Goal: Task Accomplishment & Management: Use online tool/utility

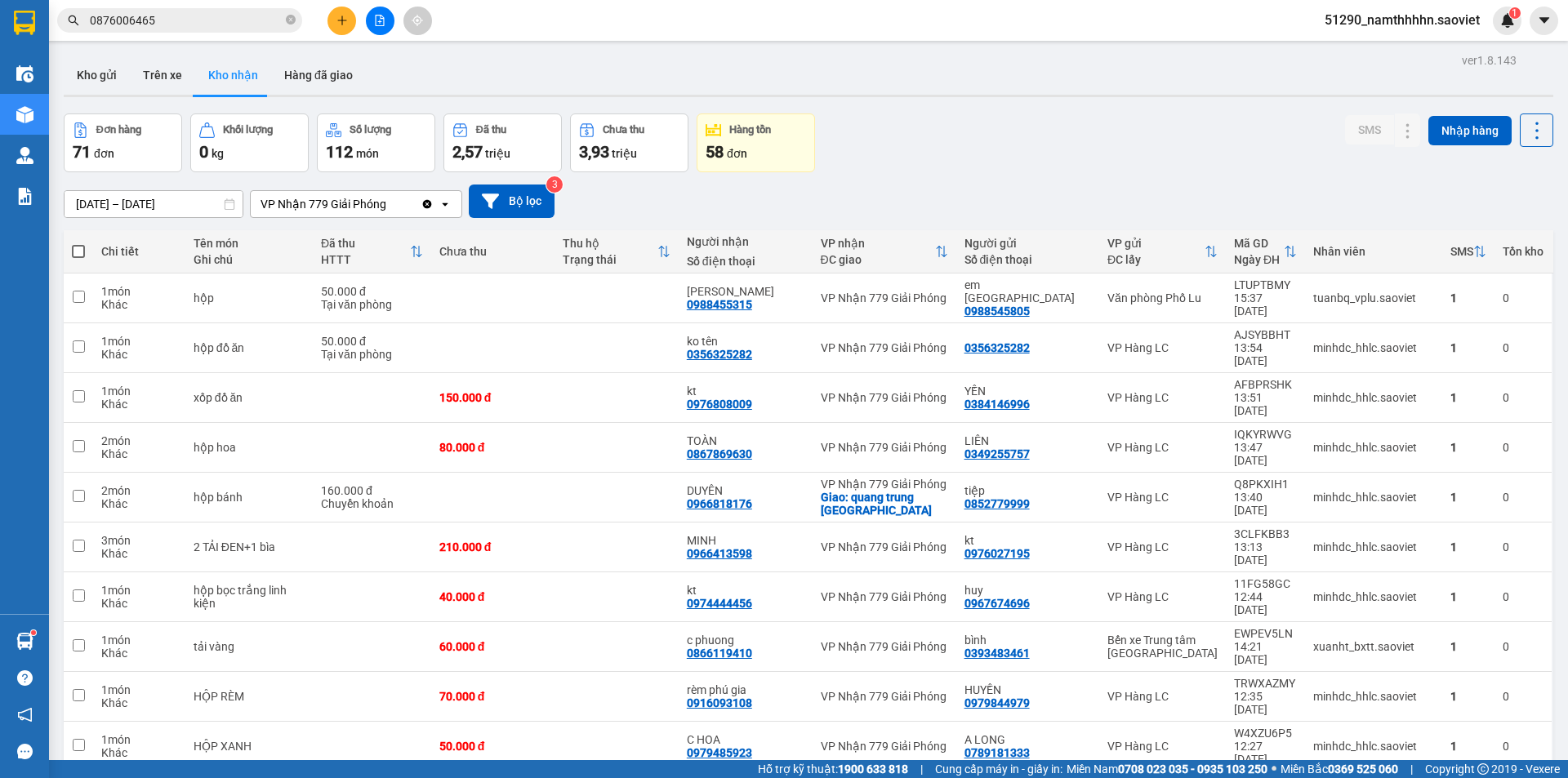
click at [153, 28] on input "0876006465" at bounding box center [186, 20] width 193 height 18
click at [154, 25] on input "0876006465" at bounding box center [186, 20] width 193 height 18
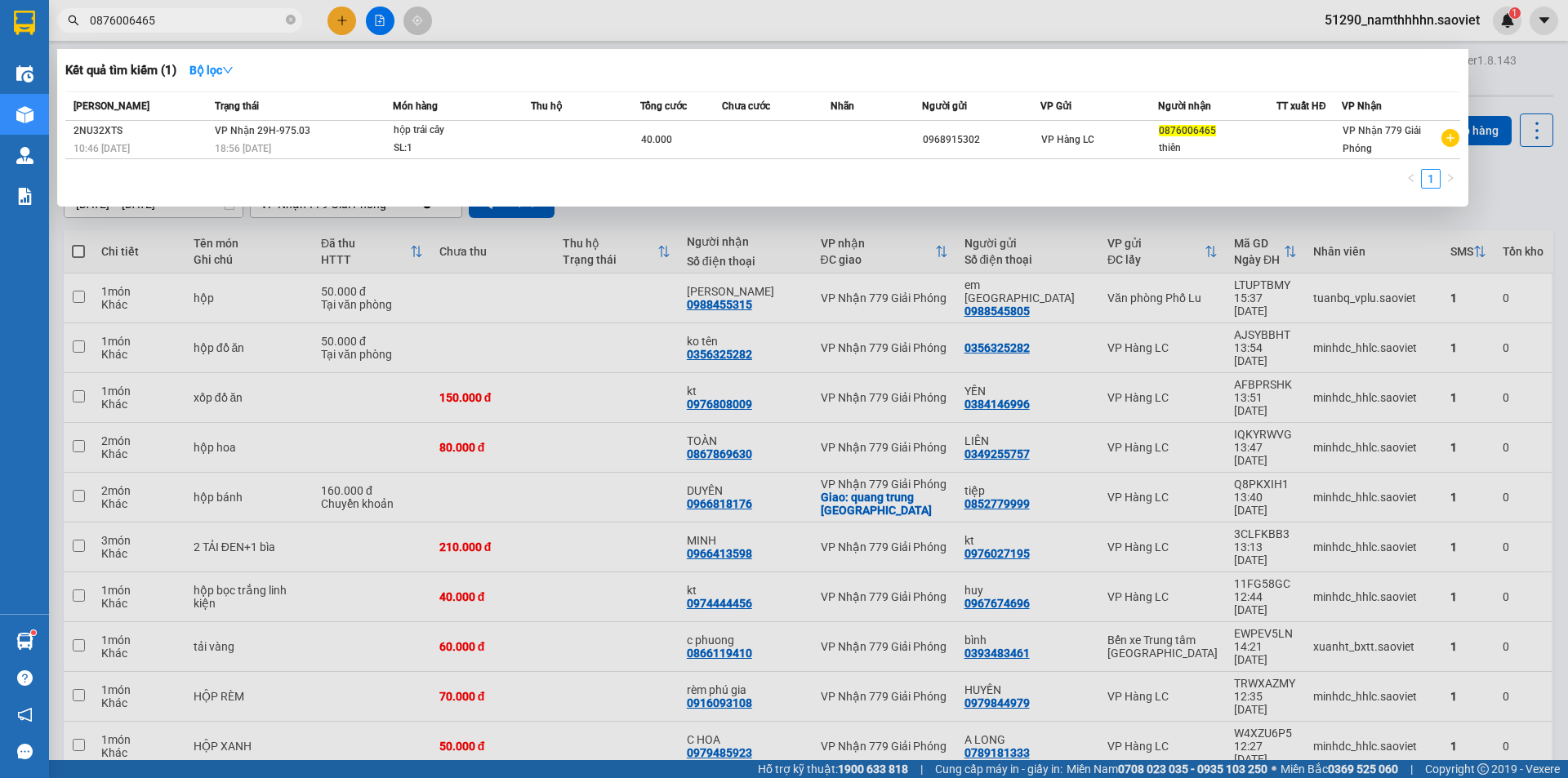
click at [149, 26] on input "0876006465" at bounding box center [186, 20] width 193 height 18
click at [158, 24] on input "0876006465" at bounding box center [186, 20] width 193 height 18
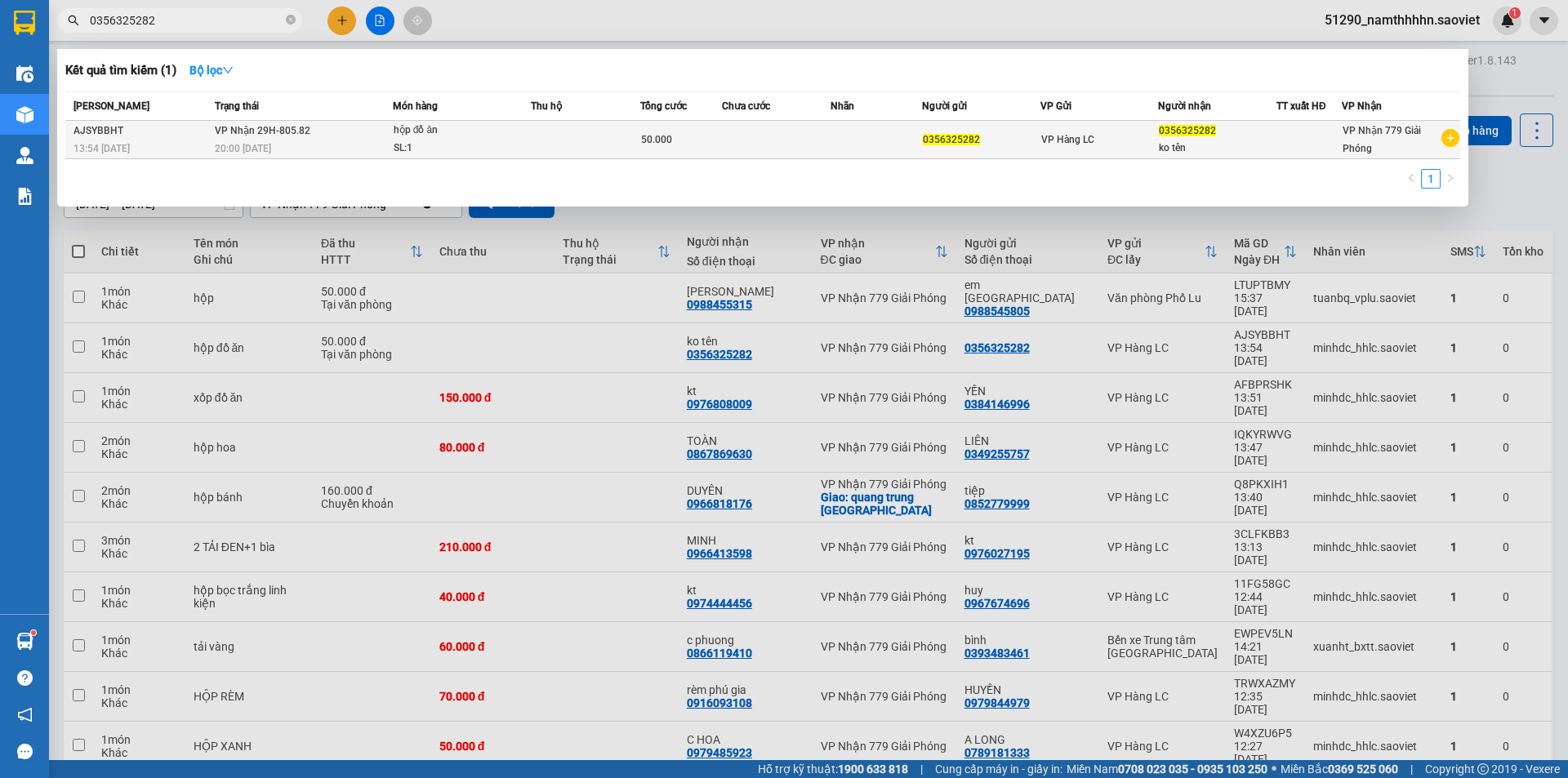
type input "0356325282"
click at [325, 149] on div "20:00 [DATE]" at bounding box center [303, 148] width 177 height 18
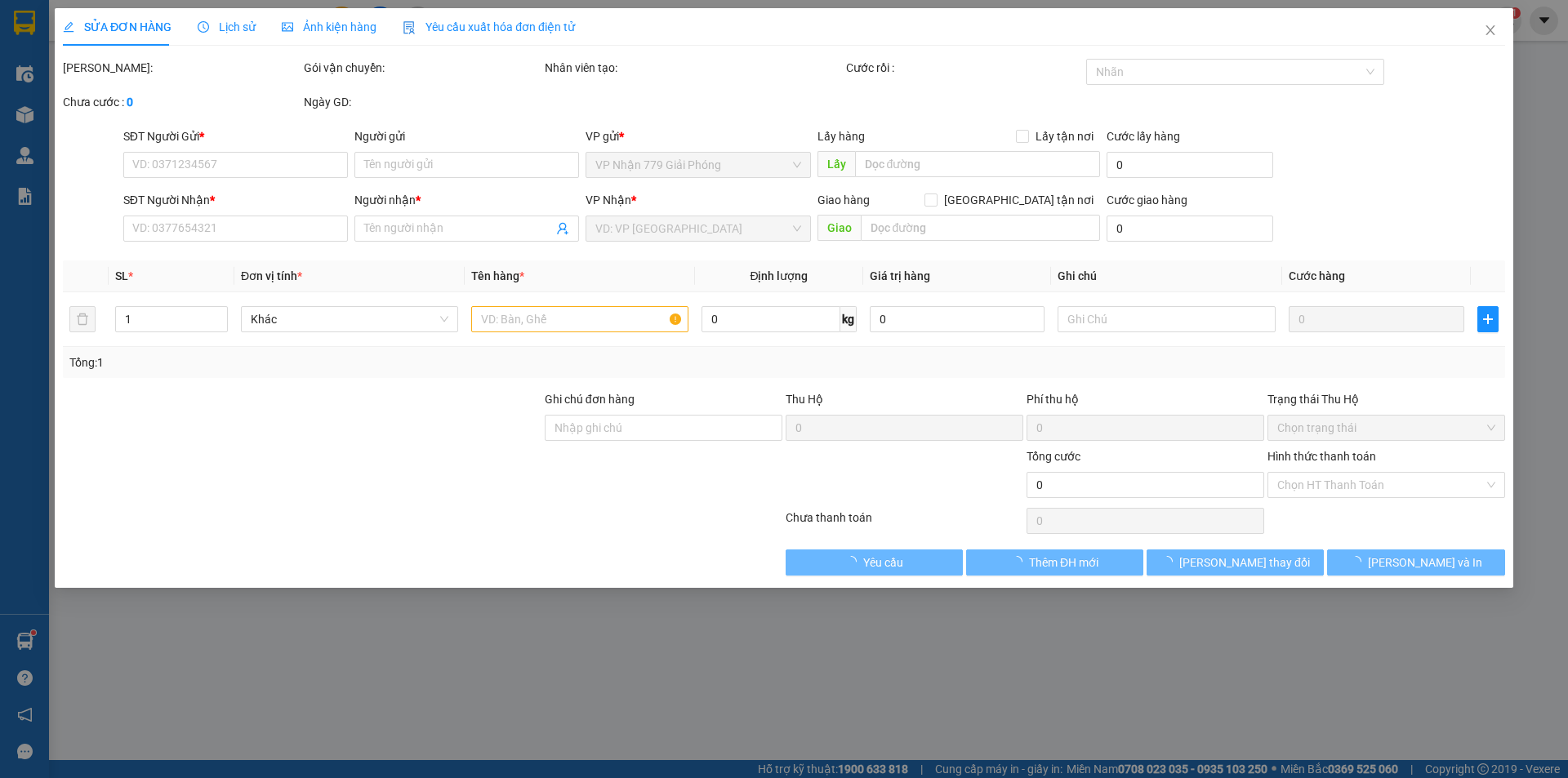
type input "0356325282"
type input "ko tên"
type input "50.000"
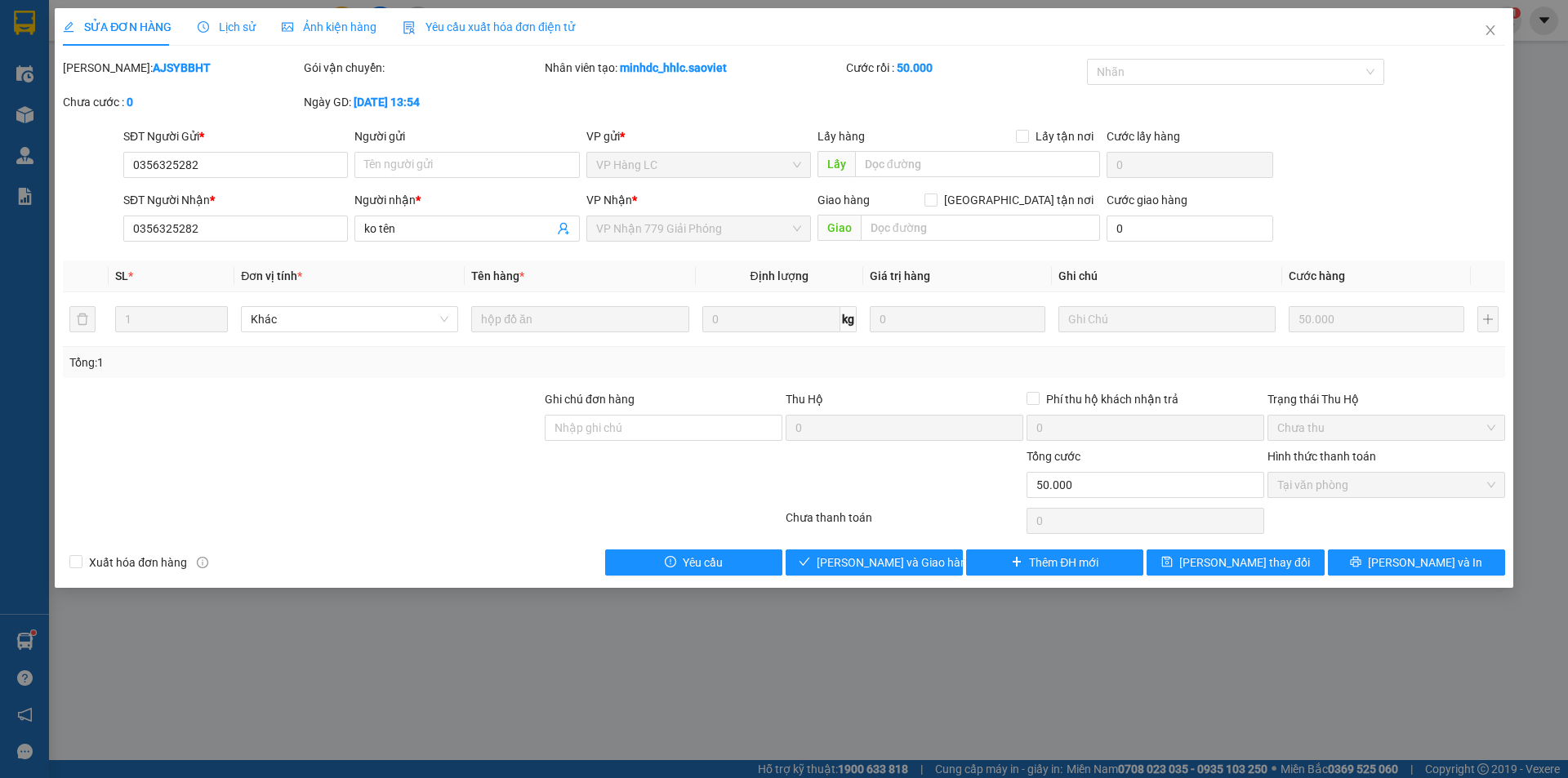
click at [1105, 330] on td at bounding box center [1166, 320] width 230 height 55
click at [872, 556] on span "[PERSON_NAME] và Giao hàng" at bounding box center [895, 562] width 157 height 18
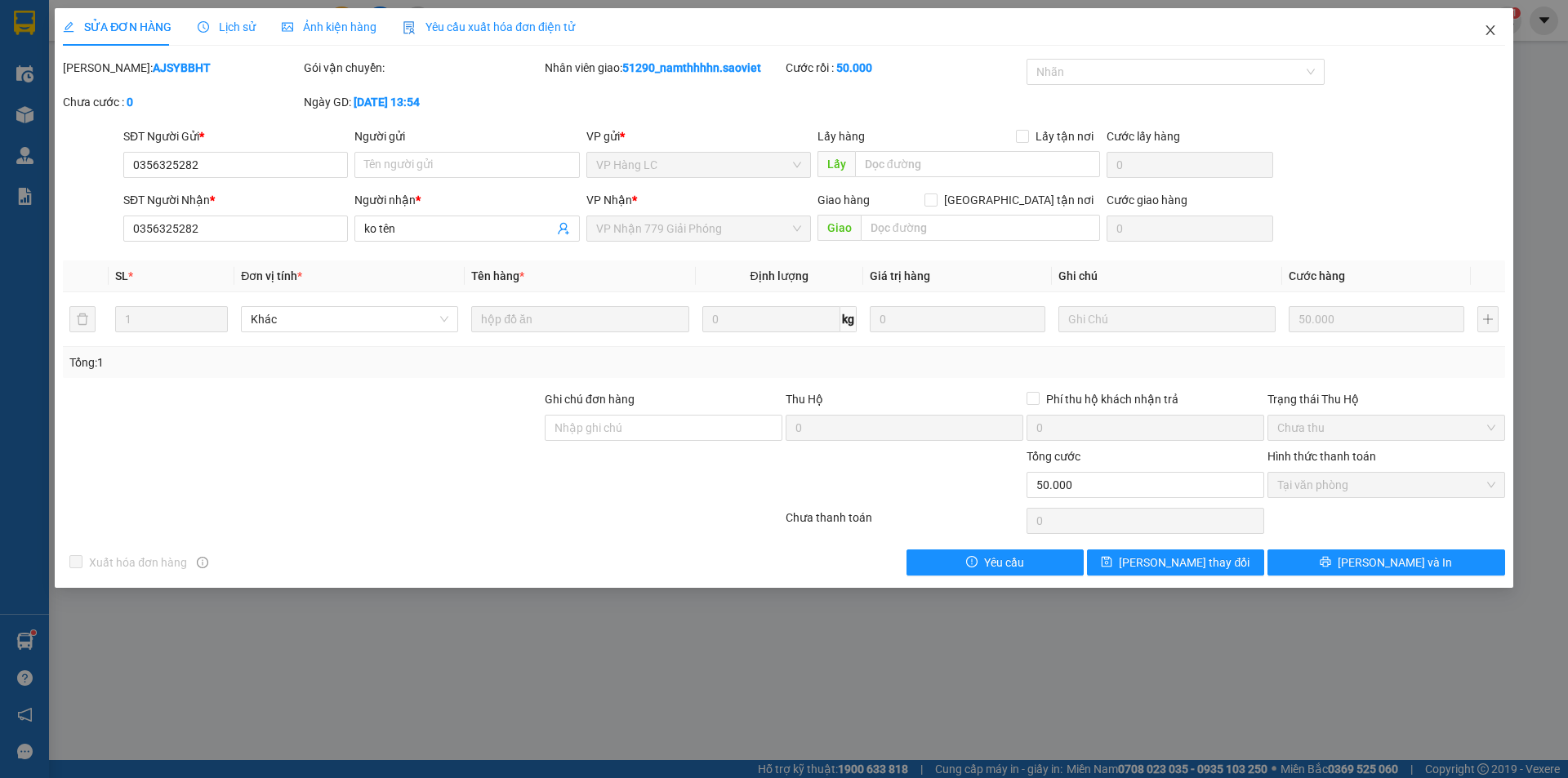
click at [1498, 34] on span "Close" at bounding box center [1490, 30] width 45 height 45
click at [1492, 30] on span "51290_namthhhhn.saoviet" at bounding box center [1402, 19] width 181 height 20
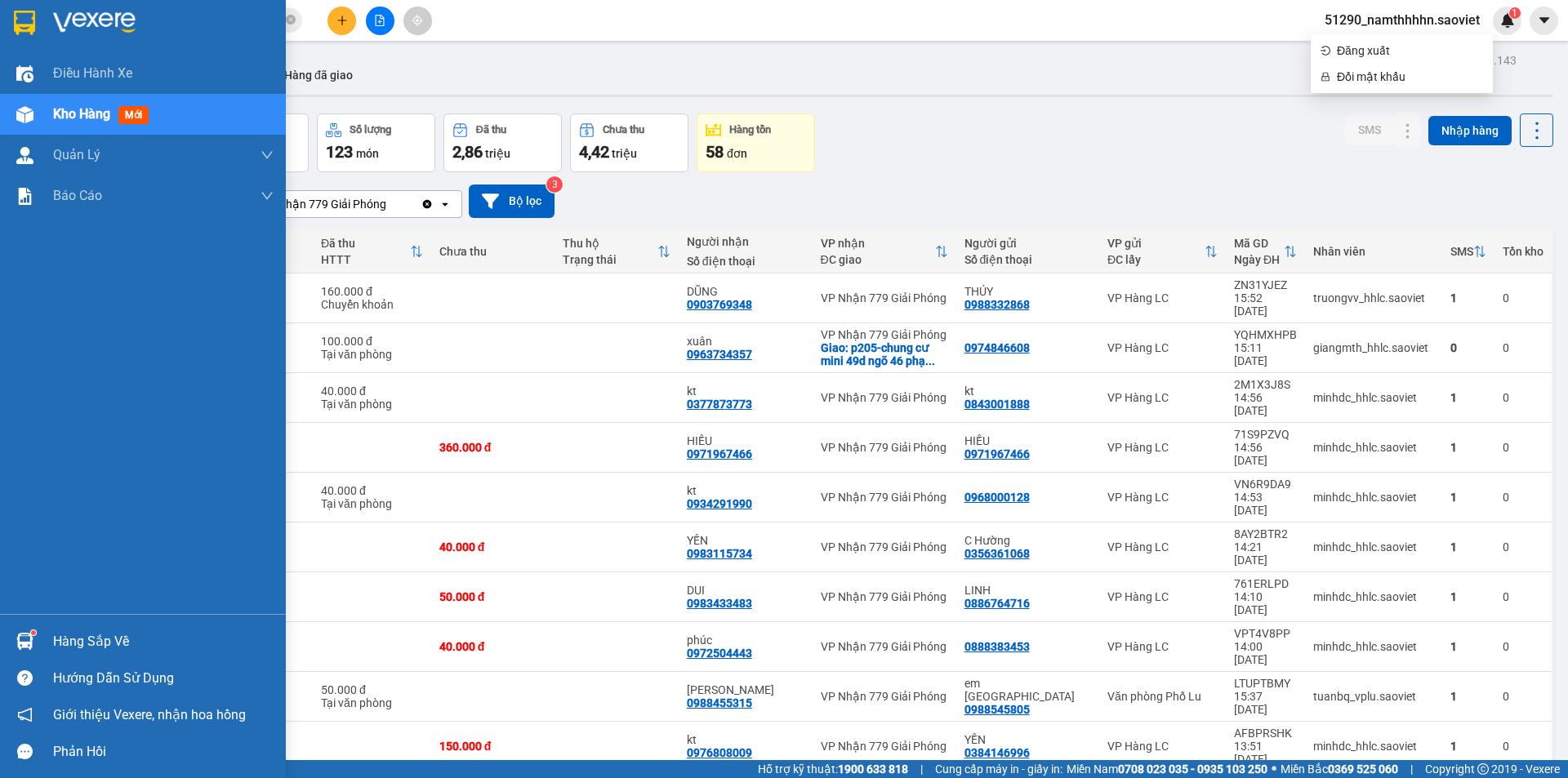
click at [32, 644] on img at bounding box center [25, 641] width 17 height 17
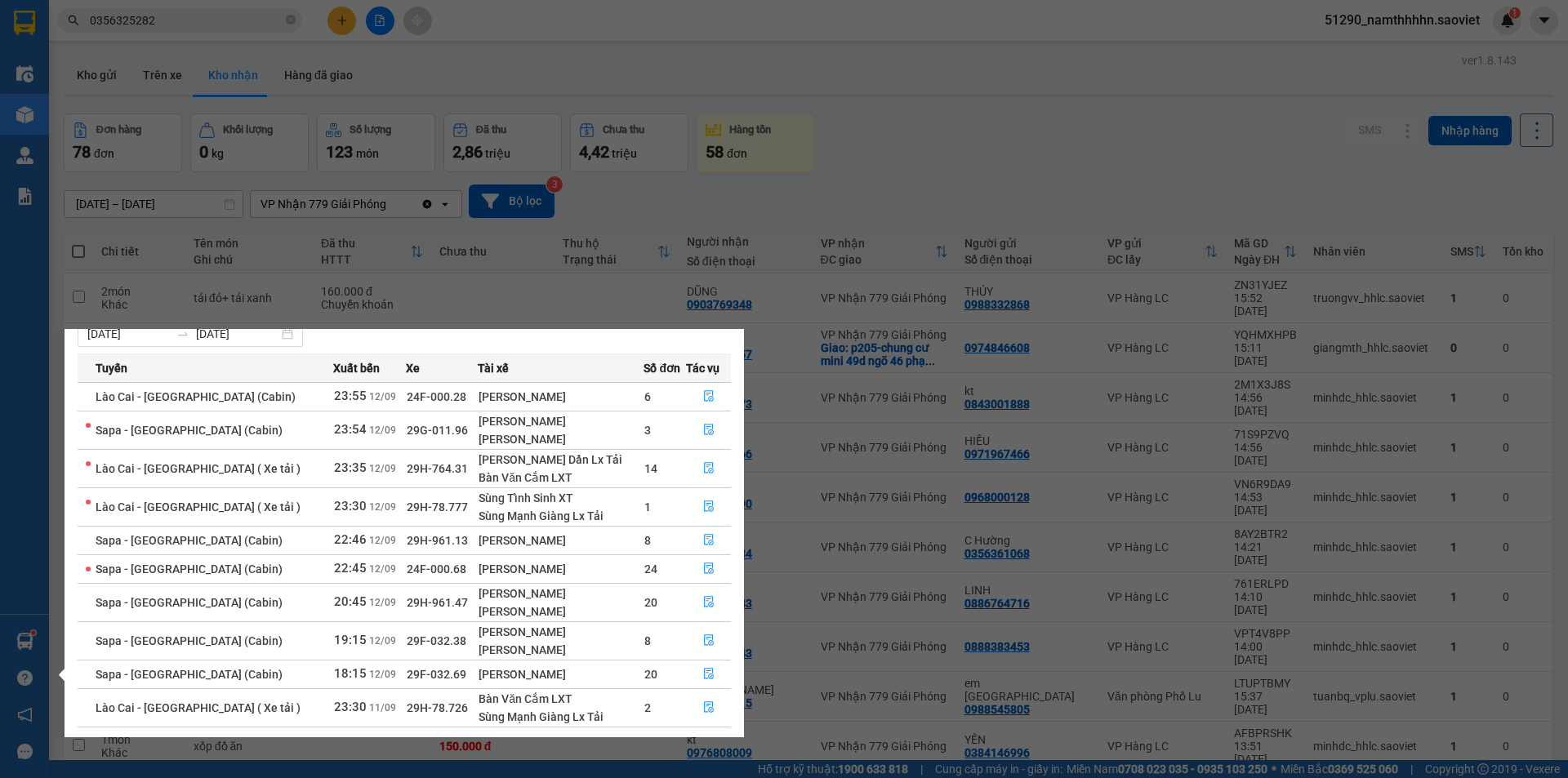
scroll to position [85, 0]
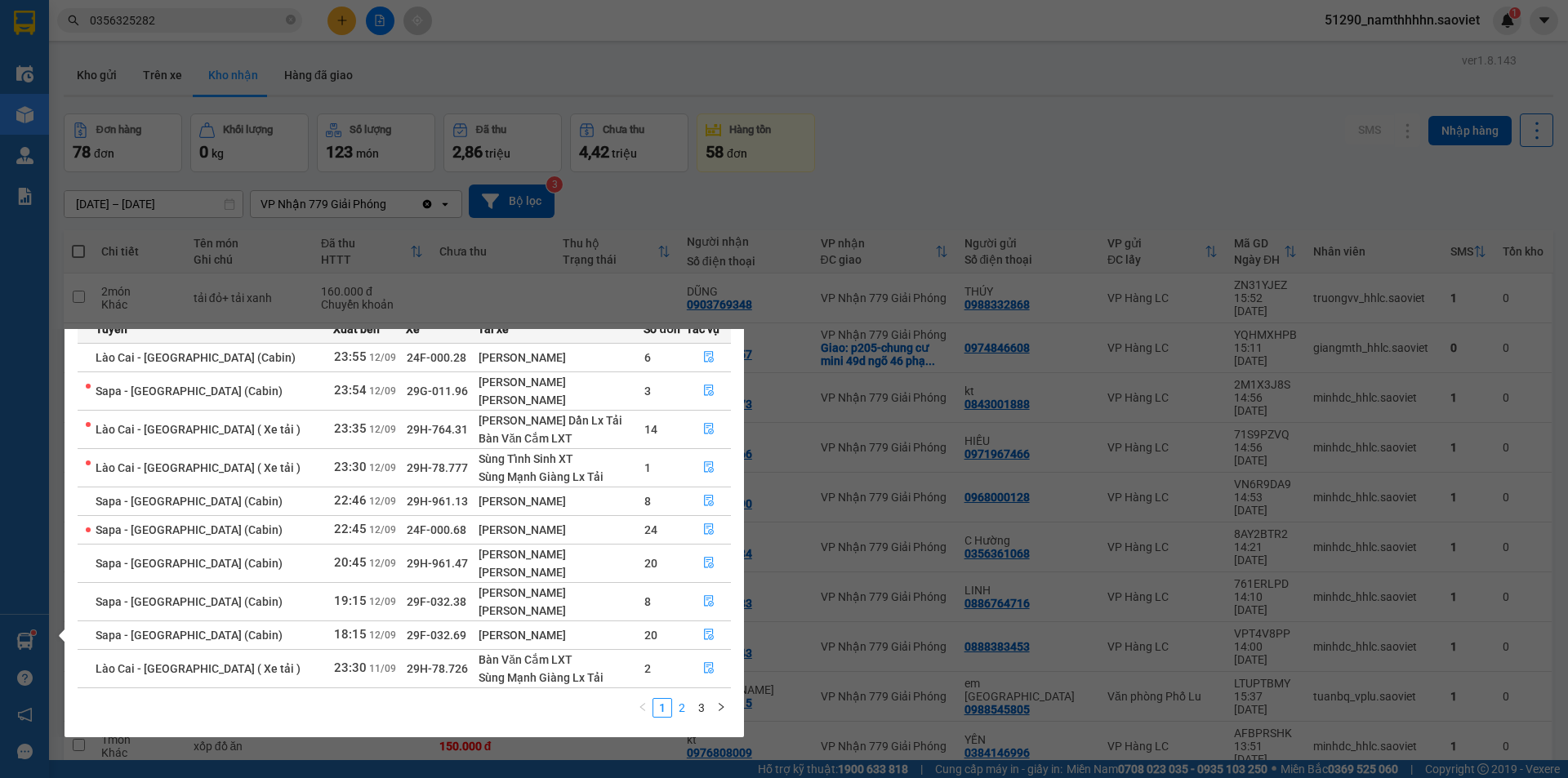
click at [684, 708] on link "2" at bounding box center [682, 708] width 18 height 18
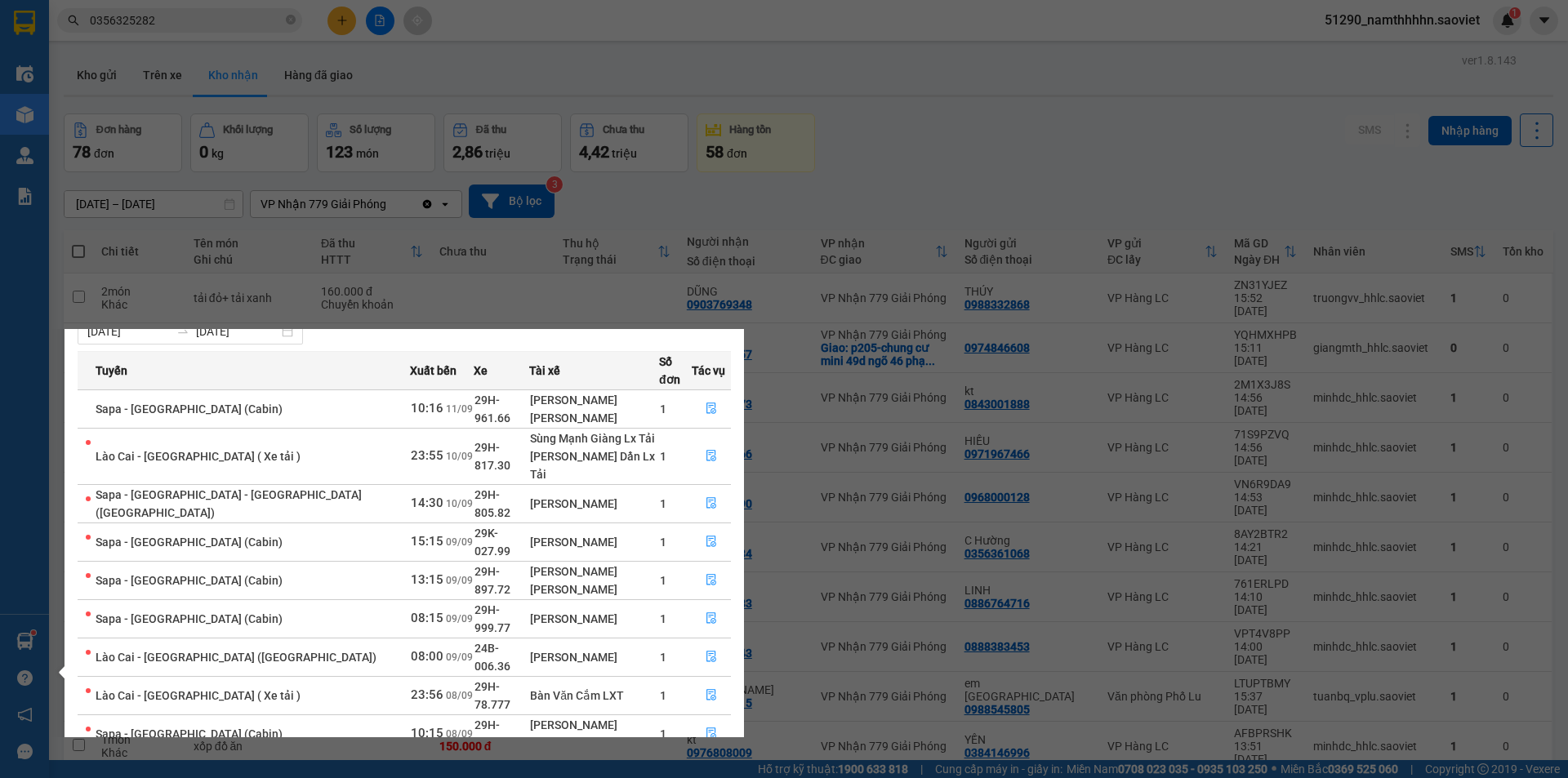
scroll to position [75, 0]
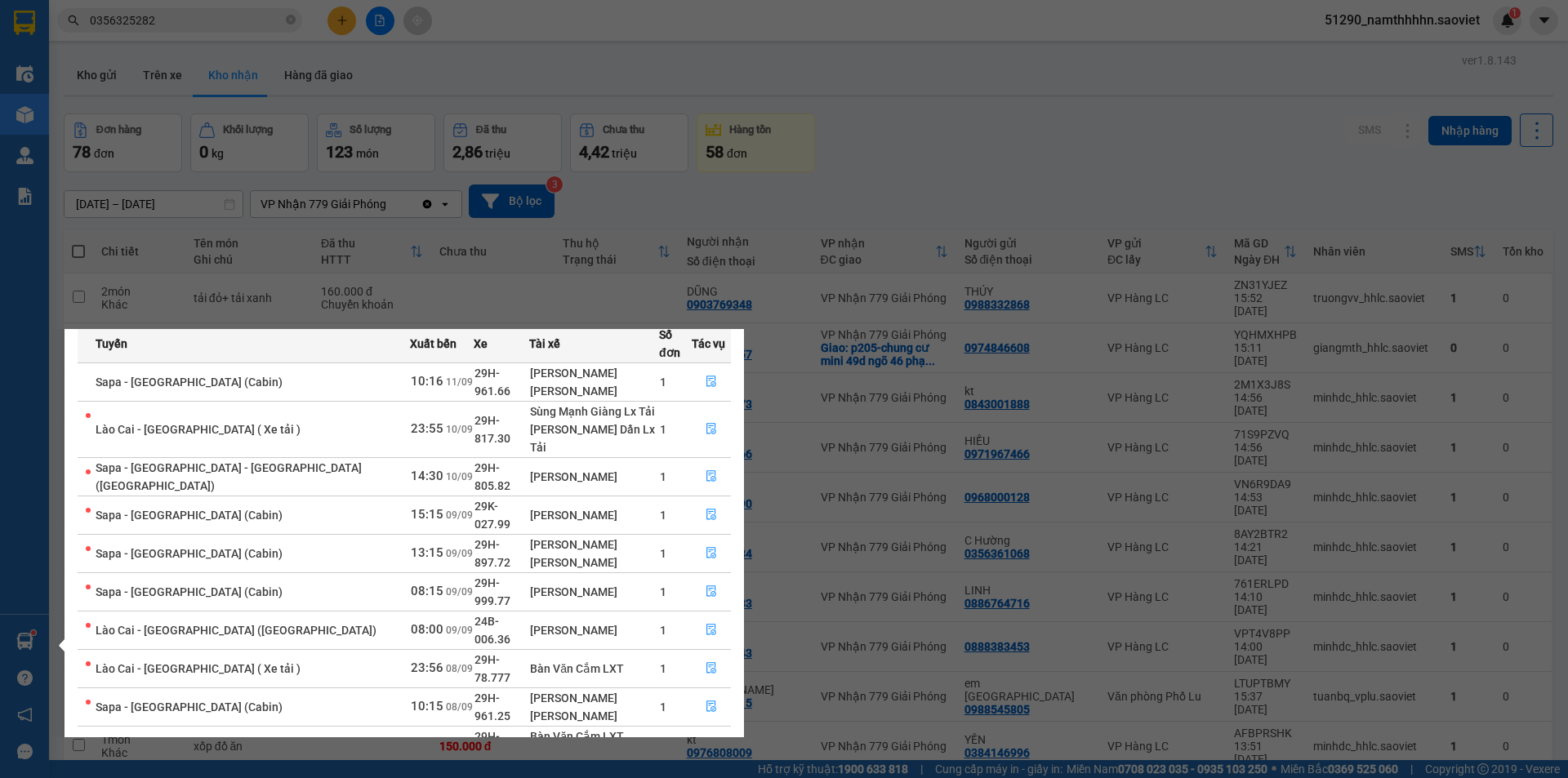
click at [696, 775] on link "3" at bounding box center [701, 784] width 18 height 18
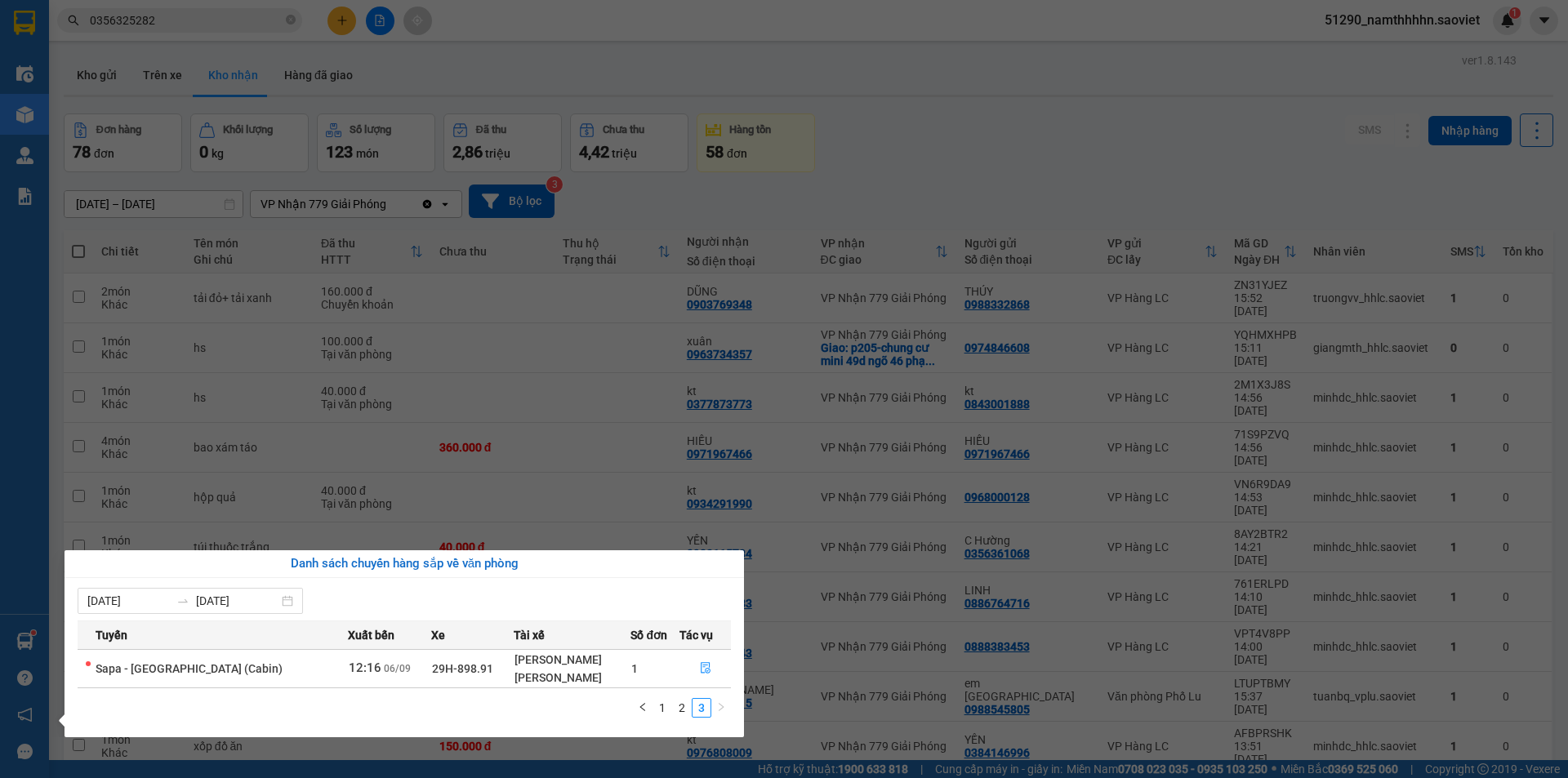
scroll to position [0, 0]
click at [664, 703] on link "1" at bounding box center [662, 708] width 18 height 18
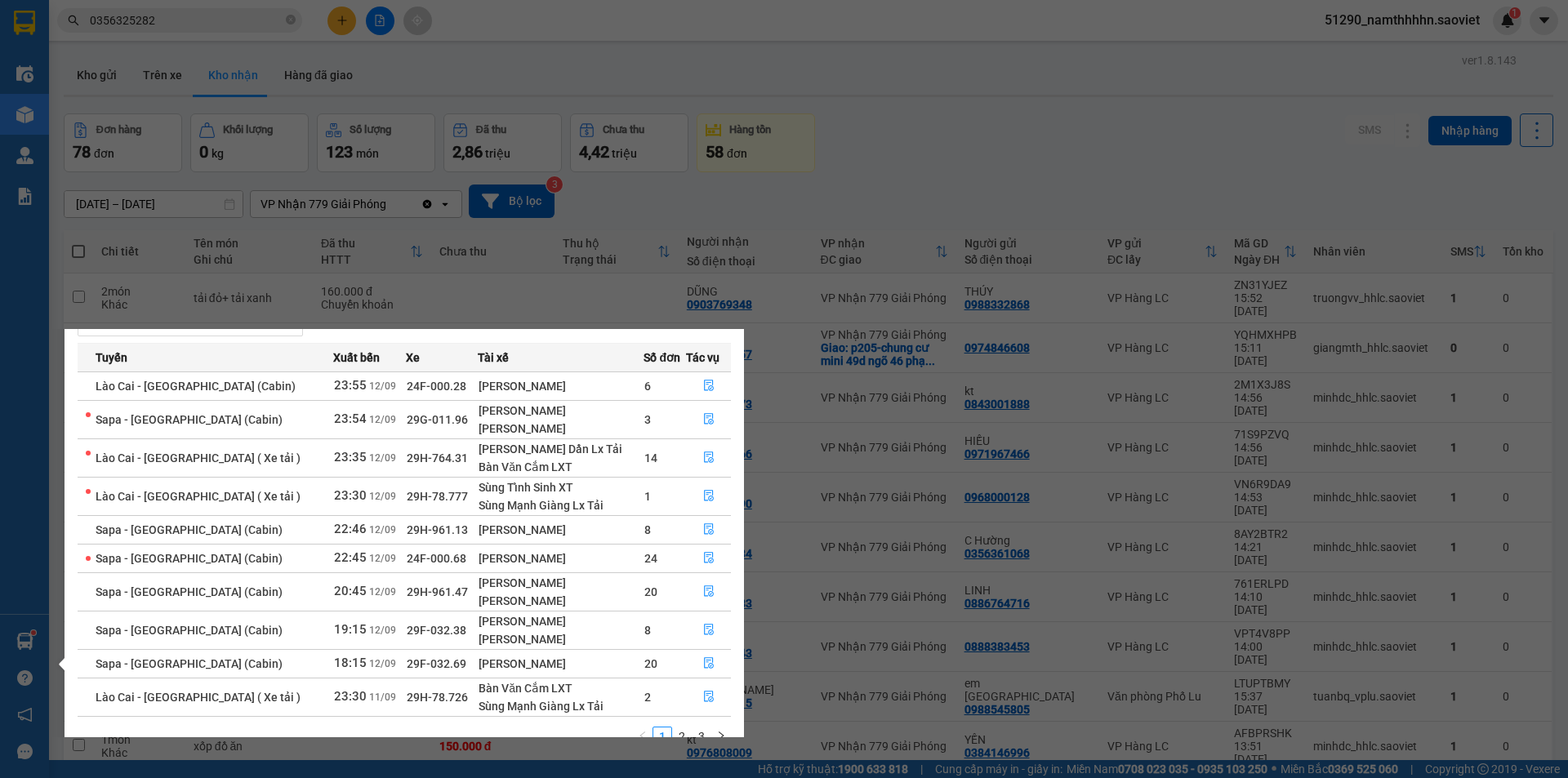
scroll to position [85, 0]
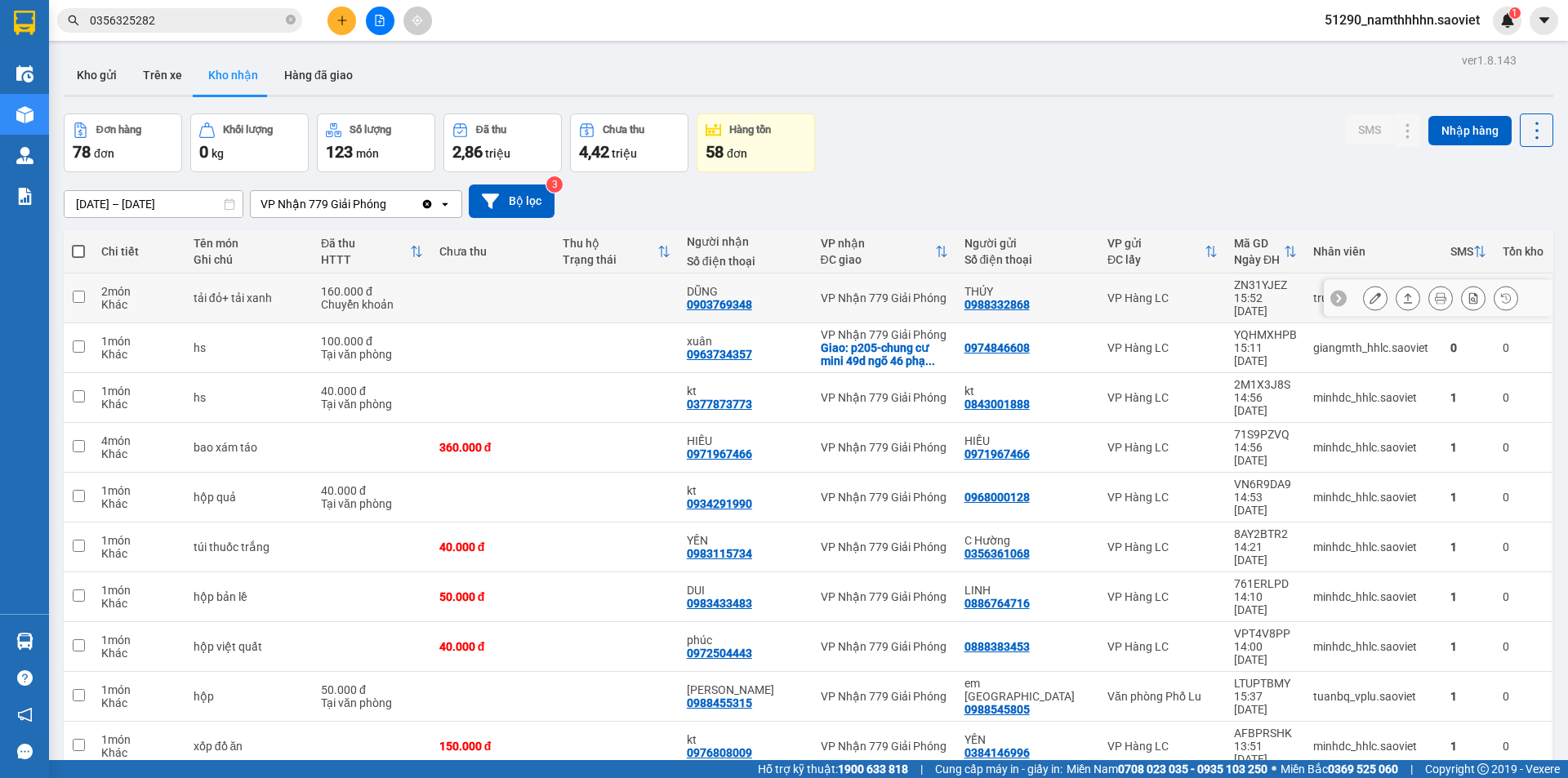
click at [515, 273] on section "Kết quả tìm kiếm ( 1 ) Bộ lọc Mã ĐH Trạng thái Món hàng Thu hộ Tổng cước Chưa c…" at bounding box center [784, 389] width 1568 height 778
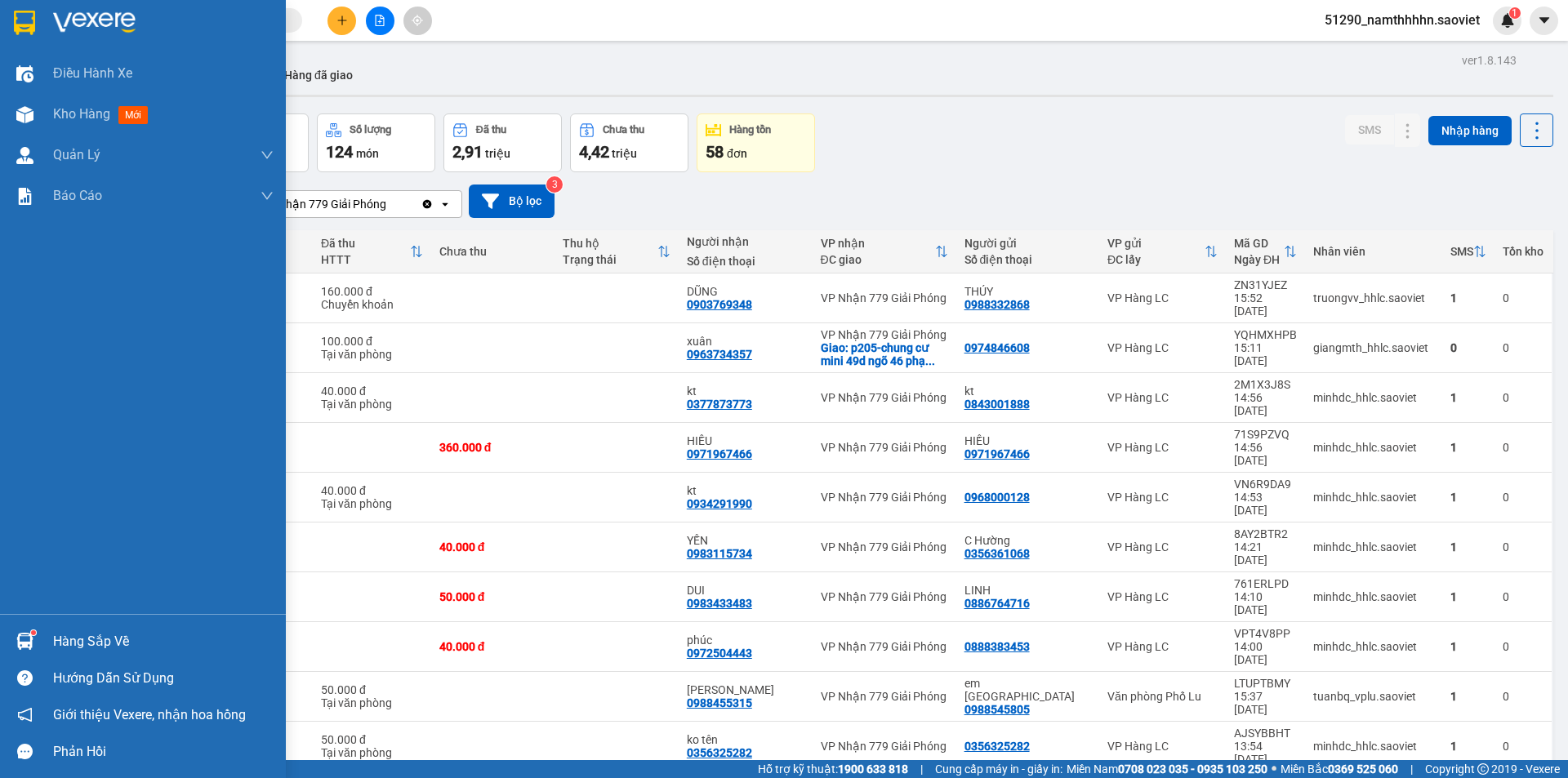
click at [39, 646] on div "Hàng sắp về" at bounding box center [143, 641] width 286 height 37
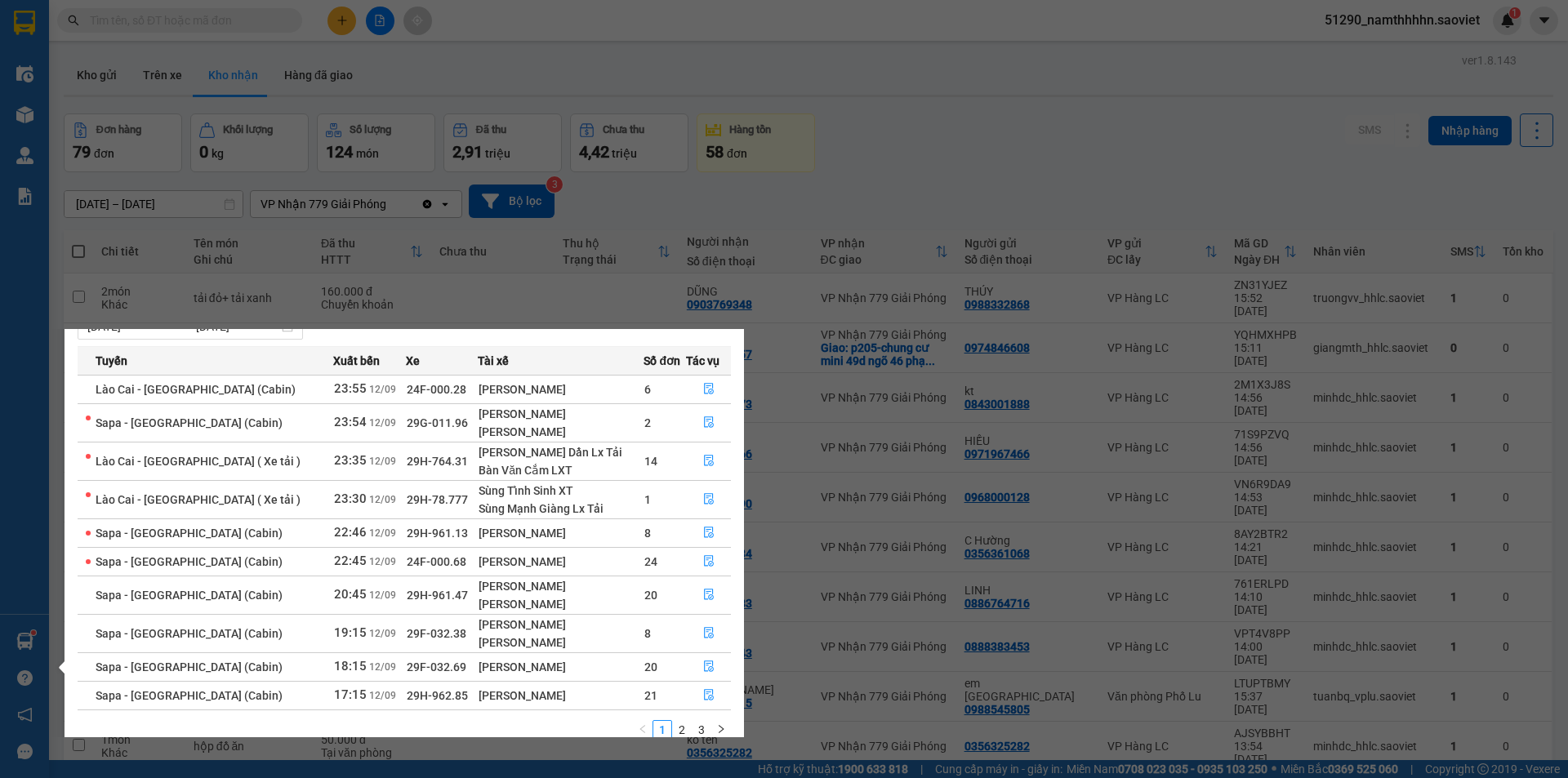
scroll to position [75, 0]
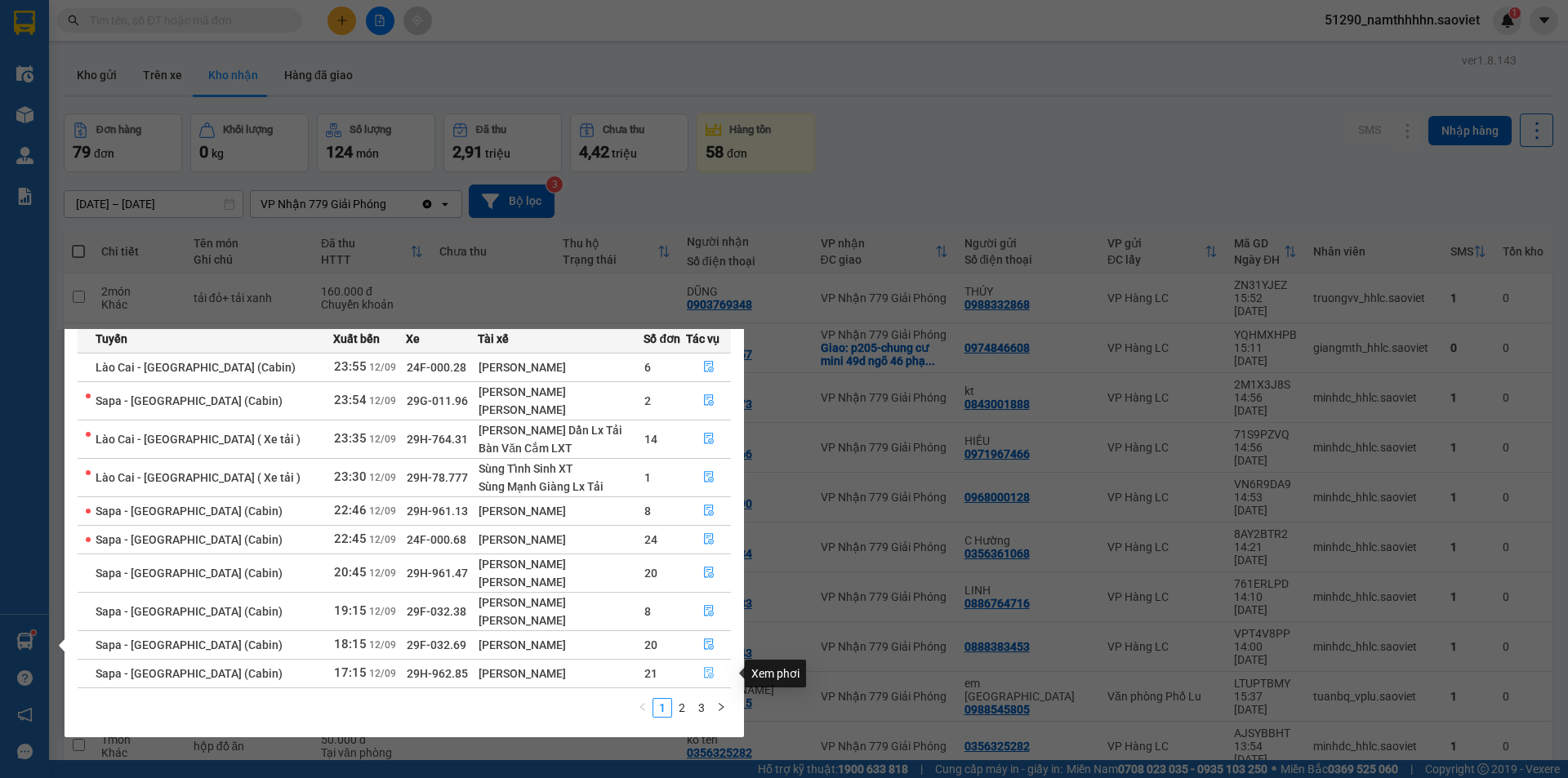
click at [703, 671] on icon "file-done" at bounding box center [709, 673] width 12 height 12
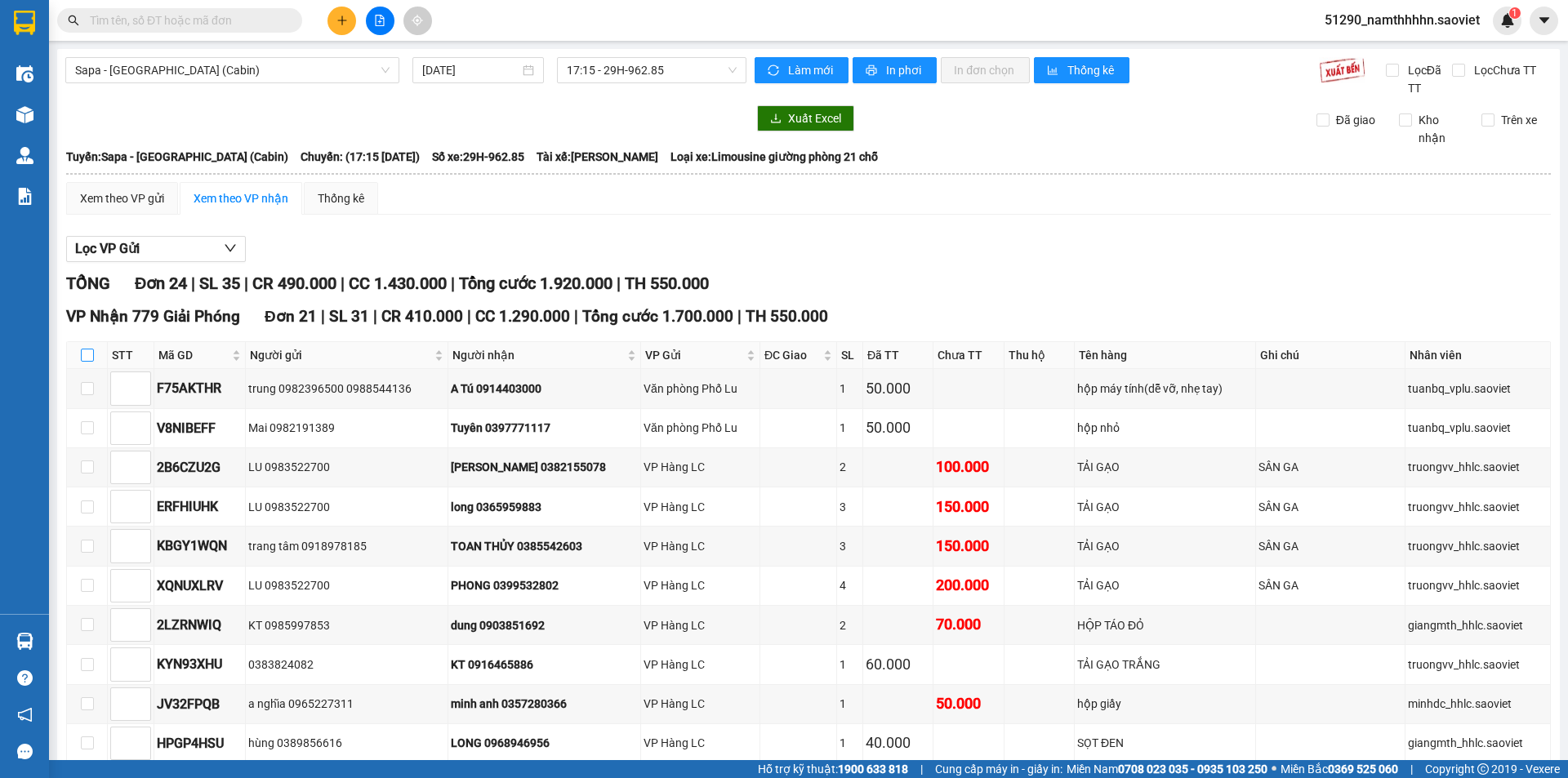
click at [83, 353] on input "checkbox" at bounding box center [88, 355] width 13 height 13
checkbox input "true"
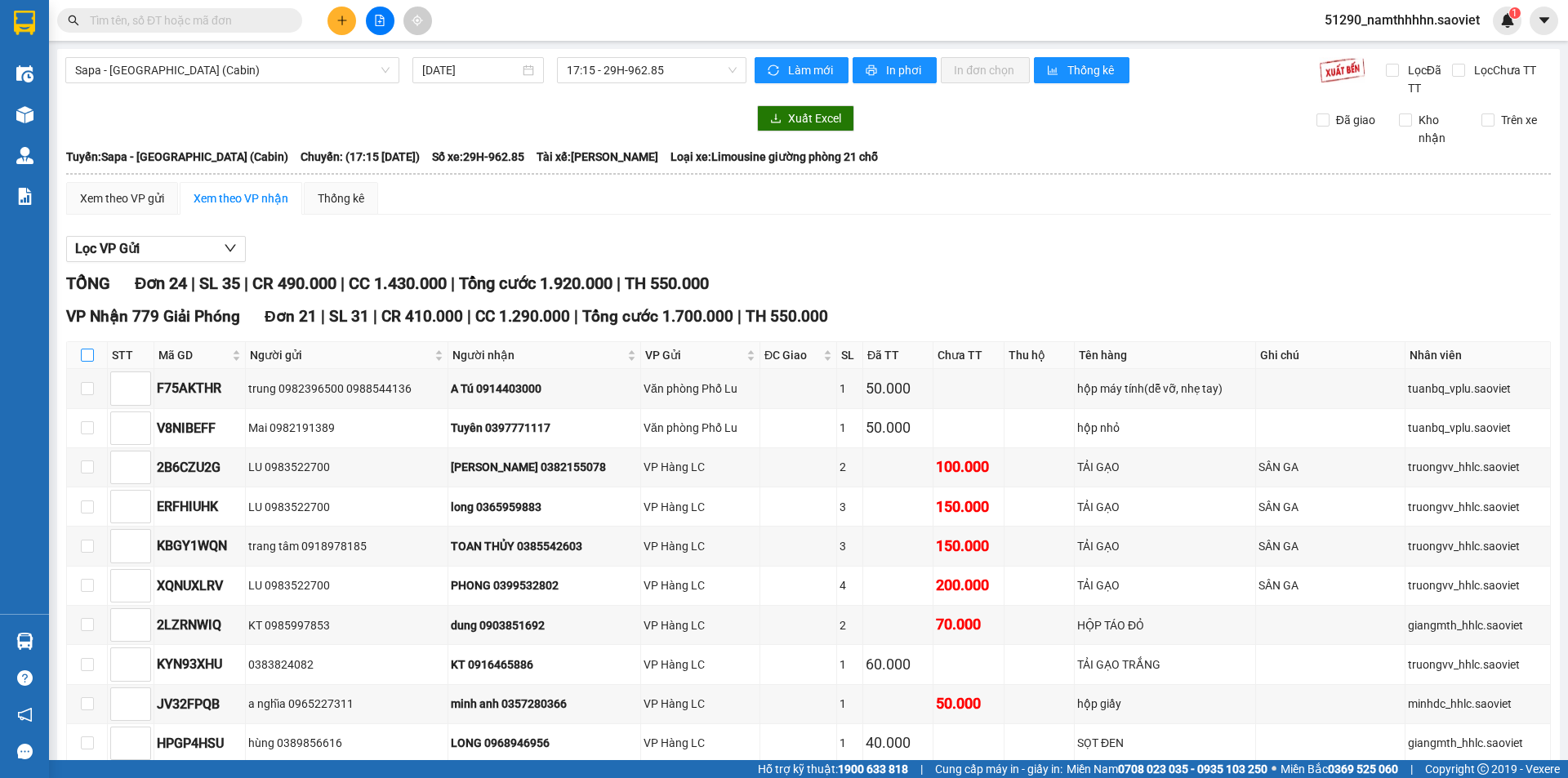
checkbox input "true"
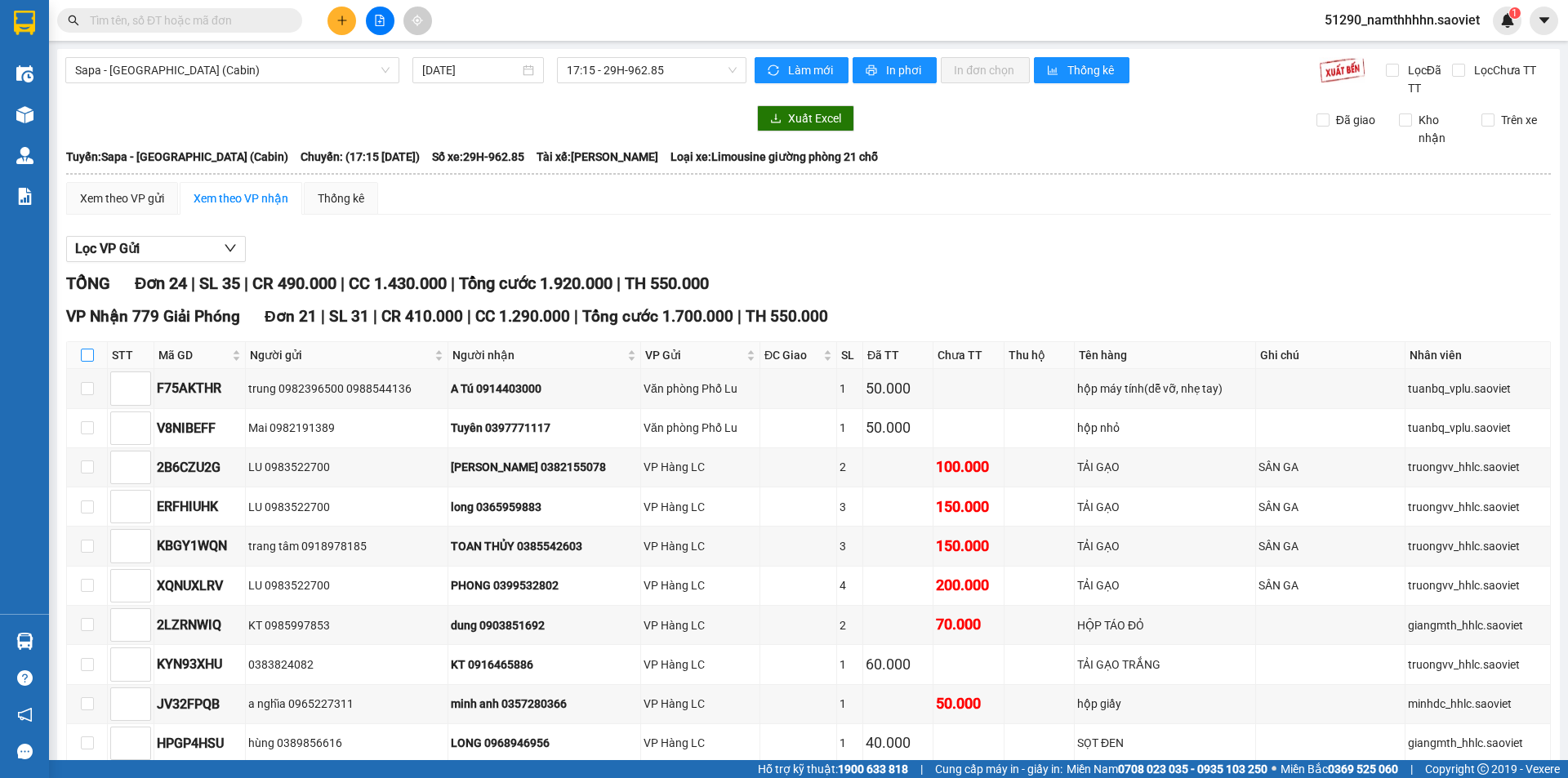
checkbox input "true"
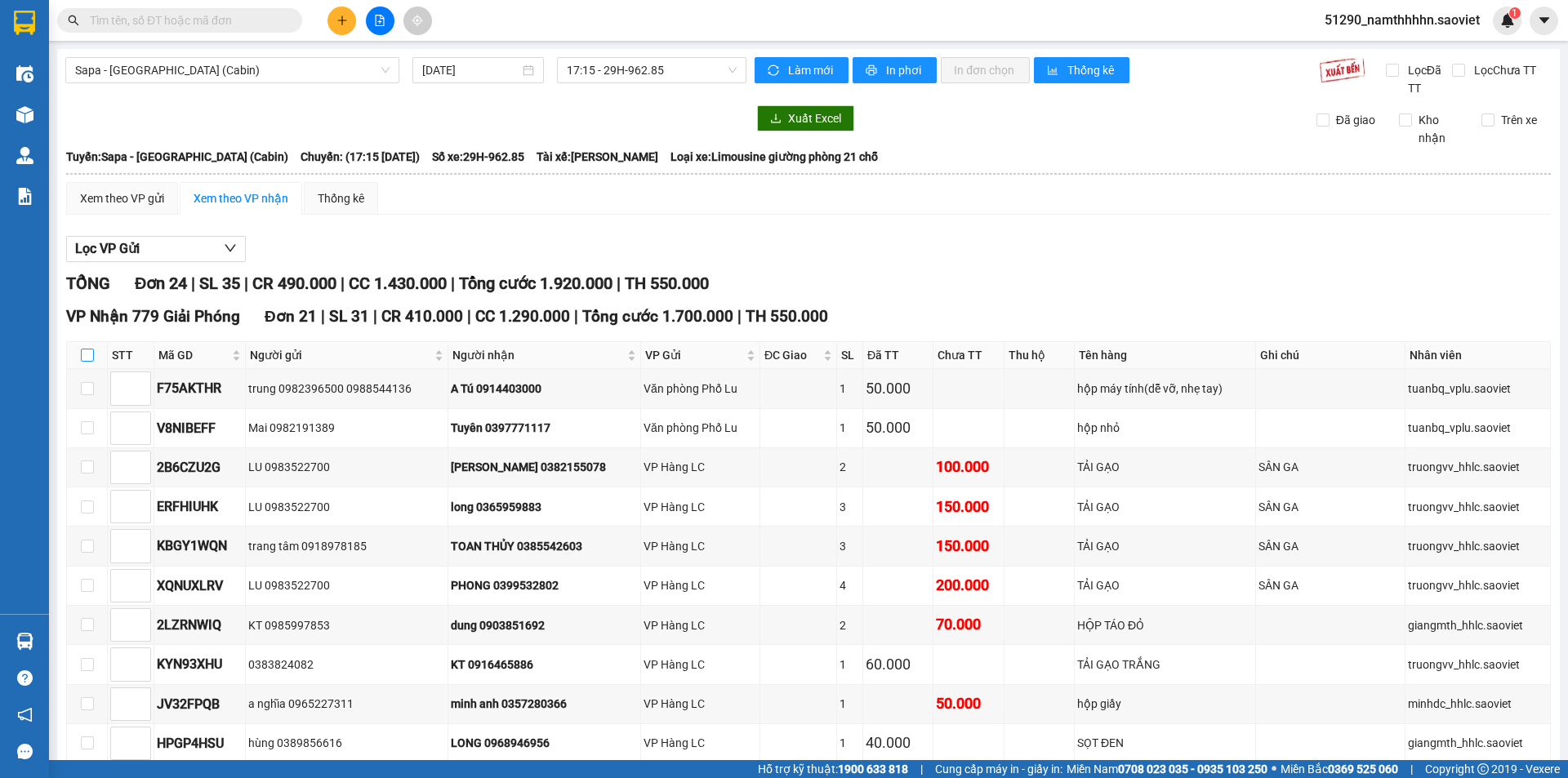
checkbox input "true"
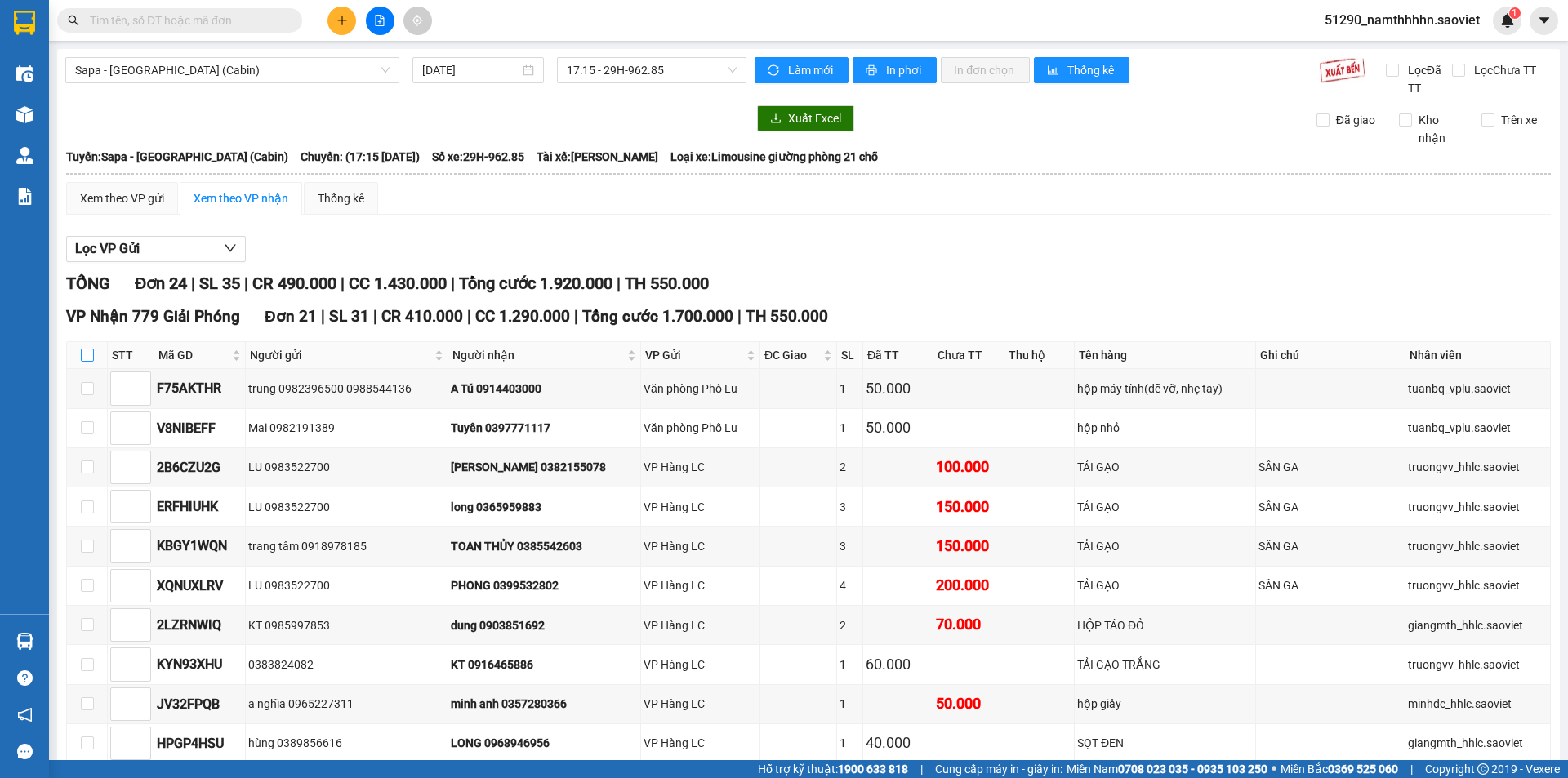
checkbox input "true"
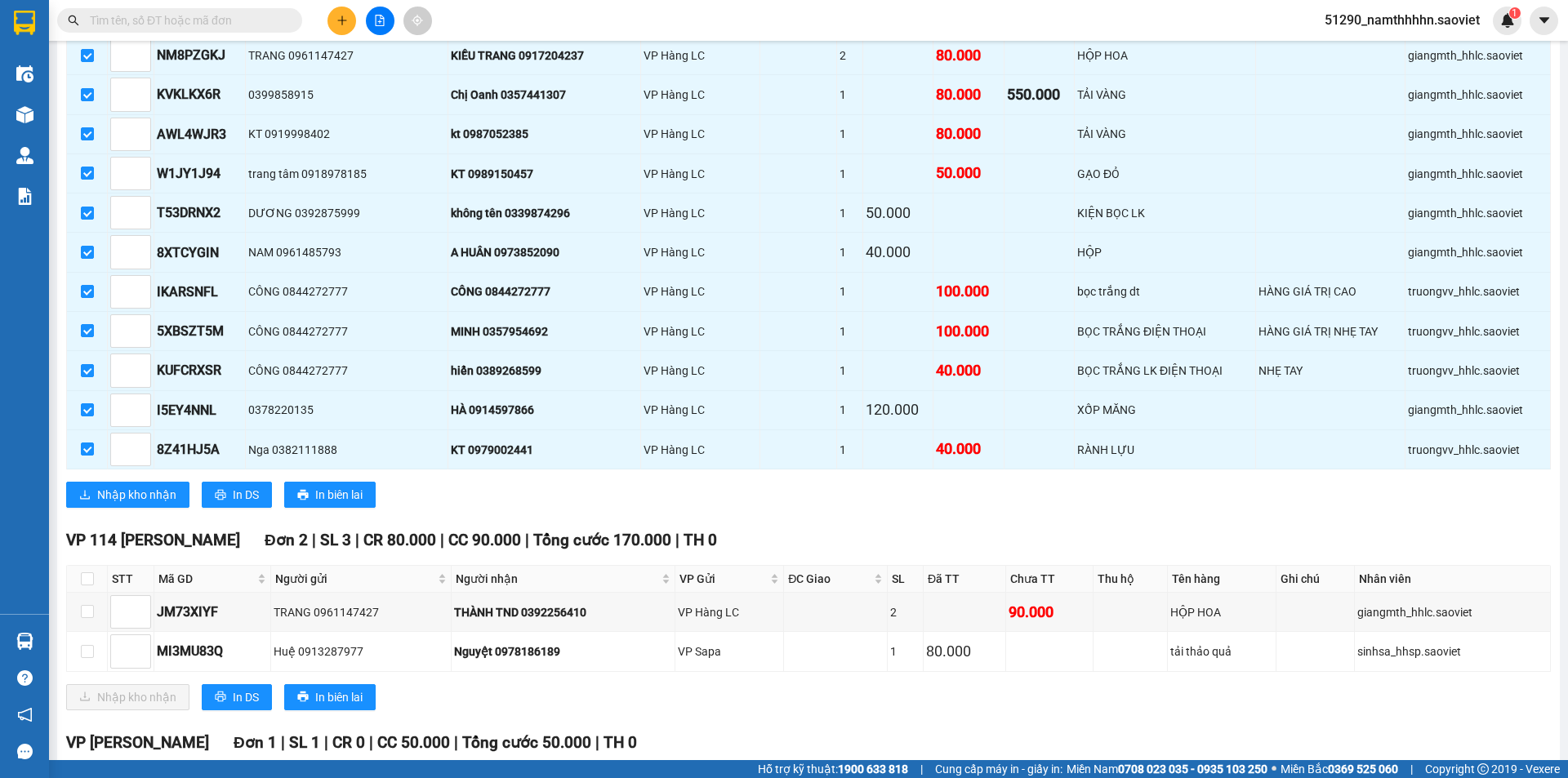
scroll to position [886, 0]
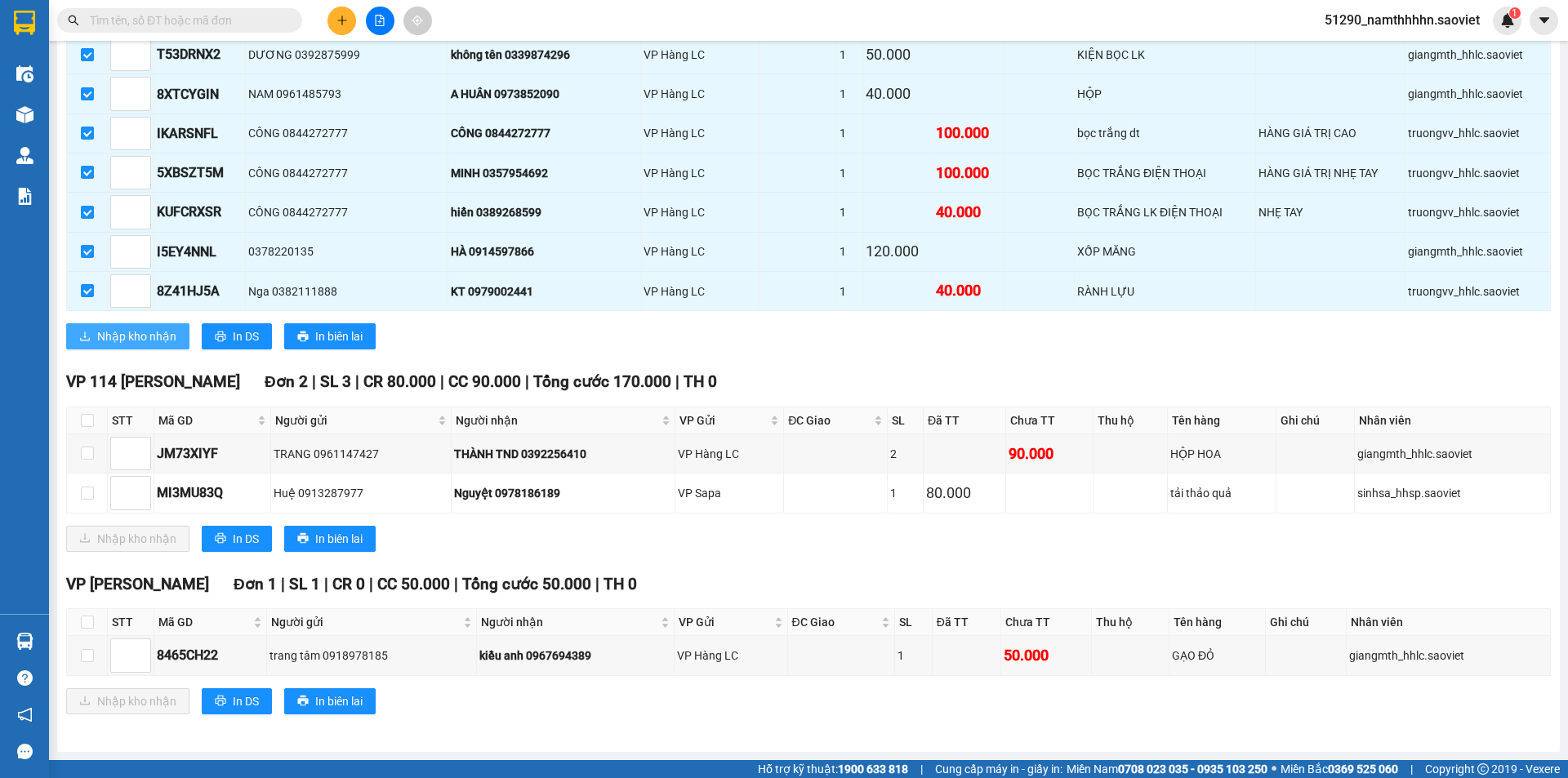
click at [149, 331] on span "Nhập kho nhận" at bounding box center [137, 336] width 79 height 18
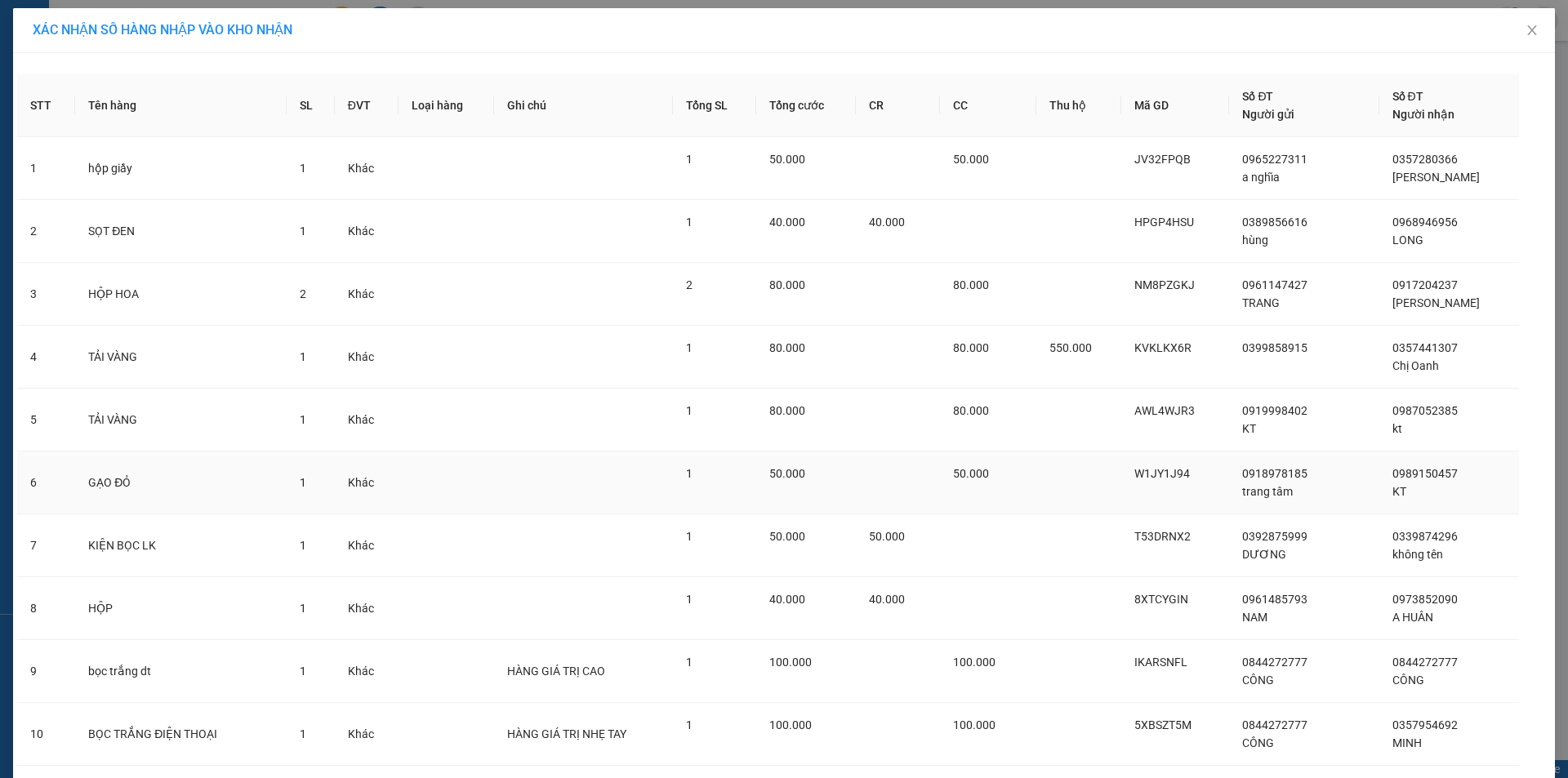
scroll to position [798, 0]
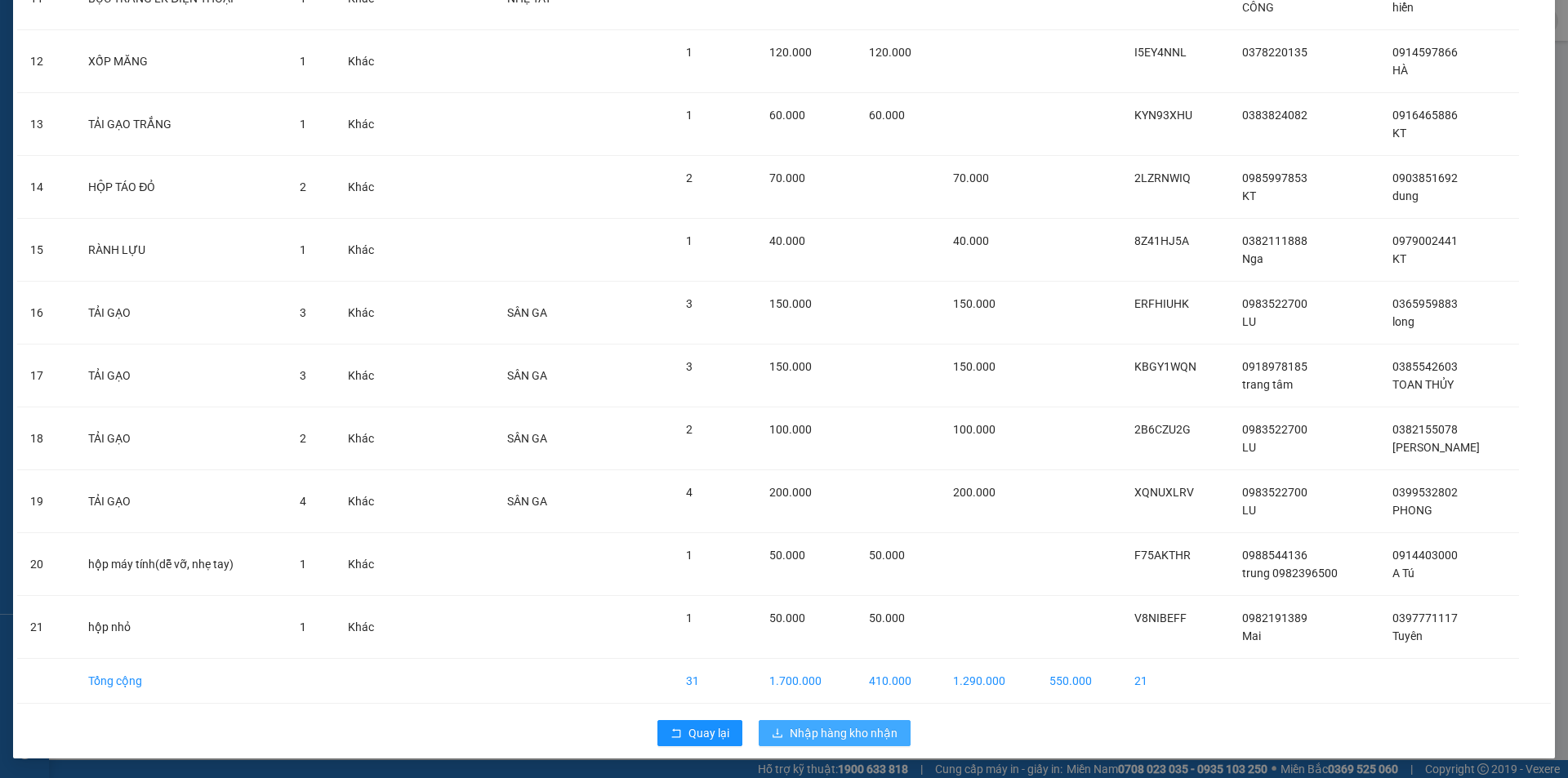
click at [849, 735] on span "Nhập hàng kho nhận" at bounding box center [844, 733] width 108 height 18
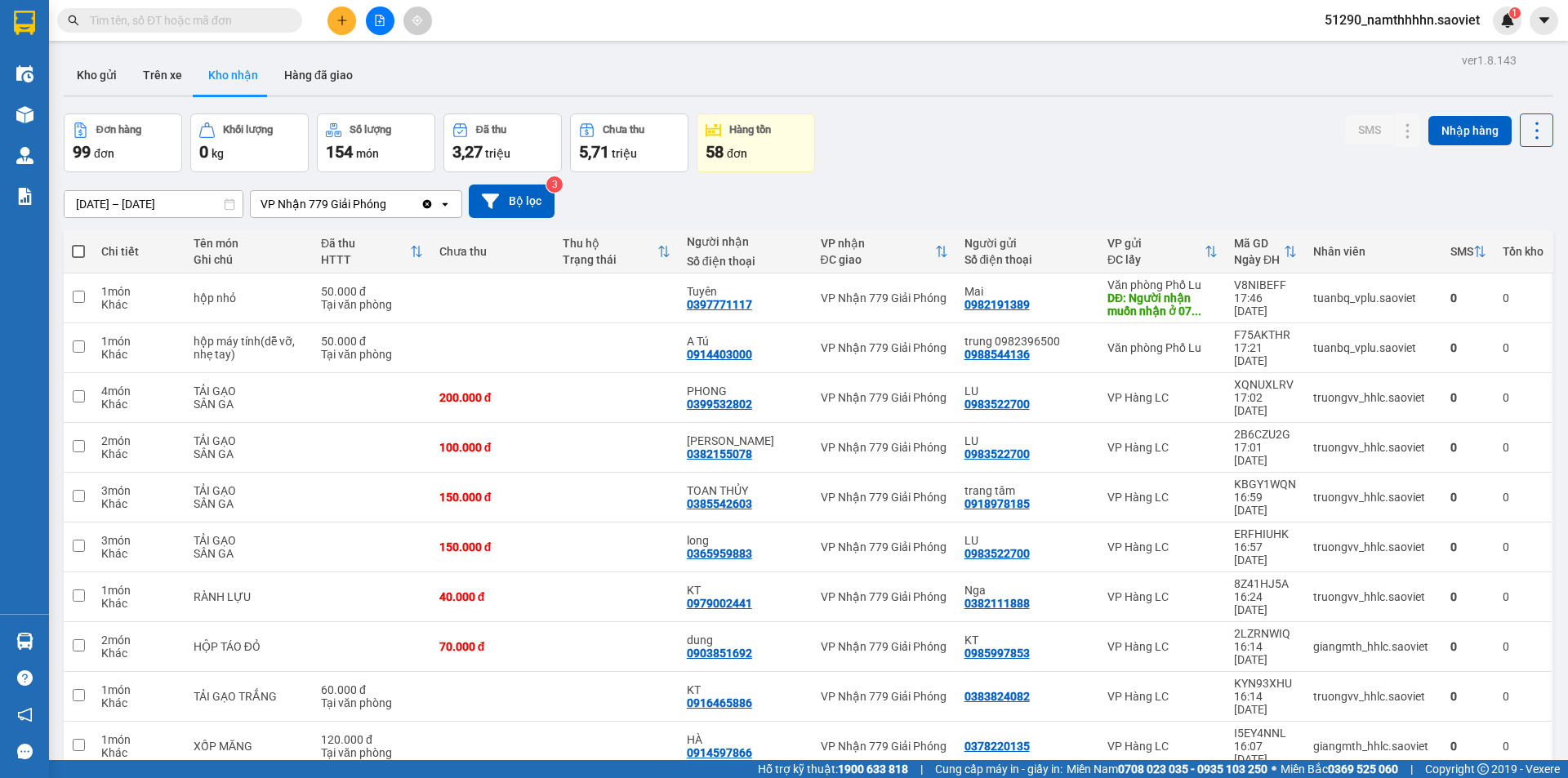
click at [78, 249] on span at bounding box center [79, 251] width 13 height 13
click at [78, 244] on input "checkbox" at bounding box center [78, 244] width 0 height 0
checkbox input "true"
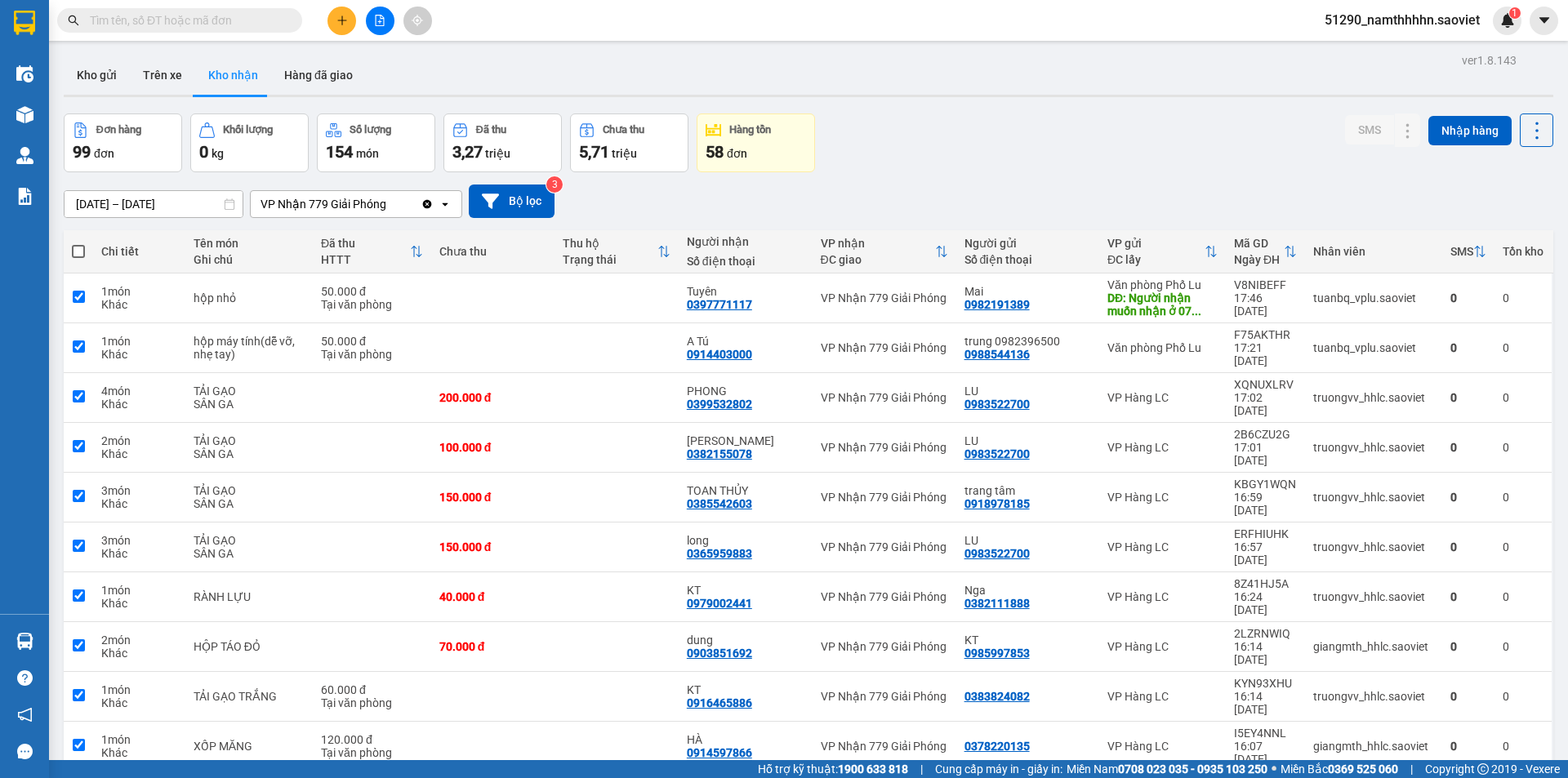
checkbox input "true"
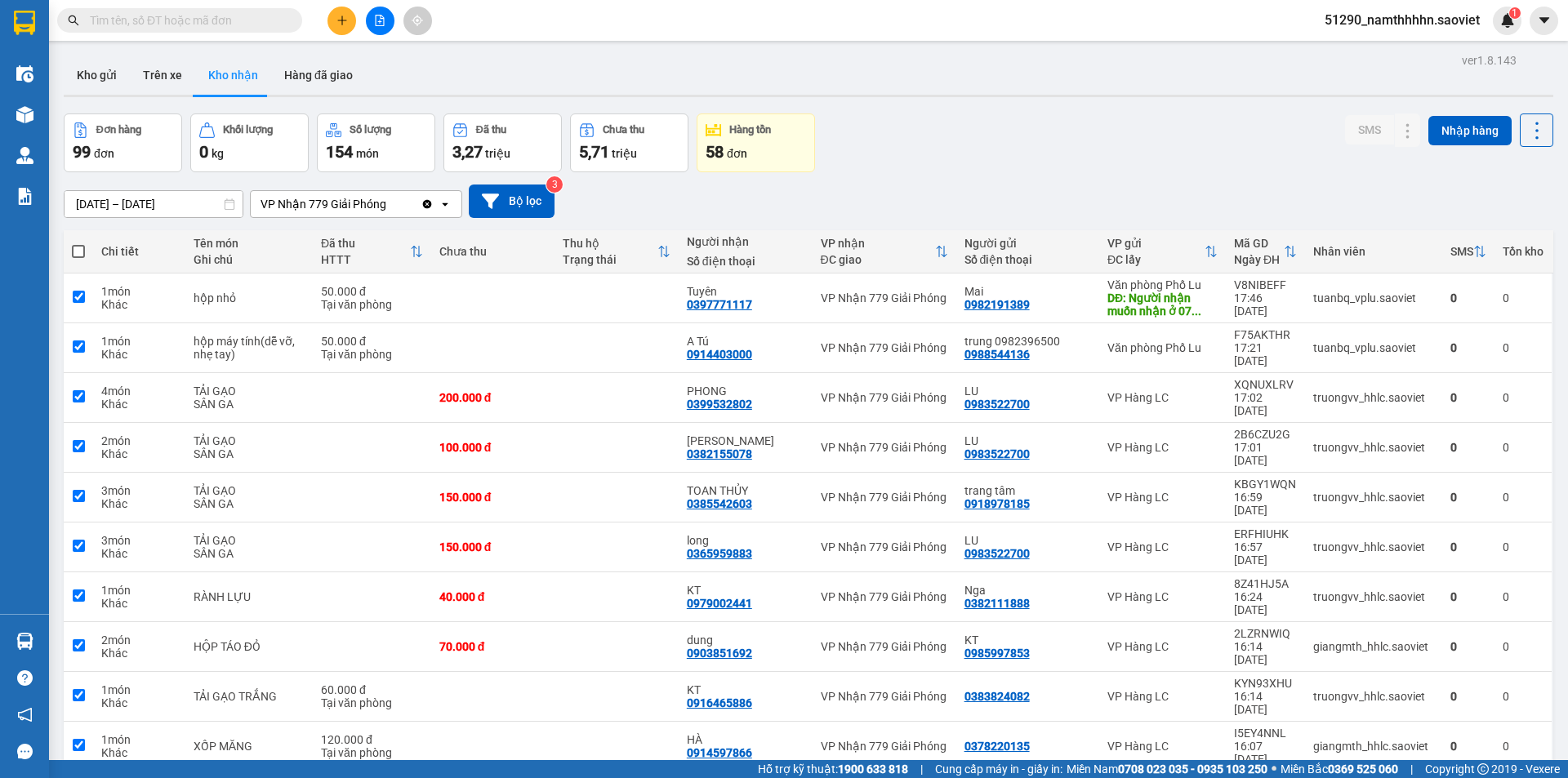
checkbox input "true"
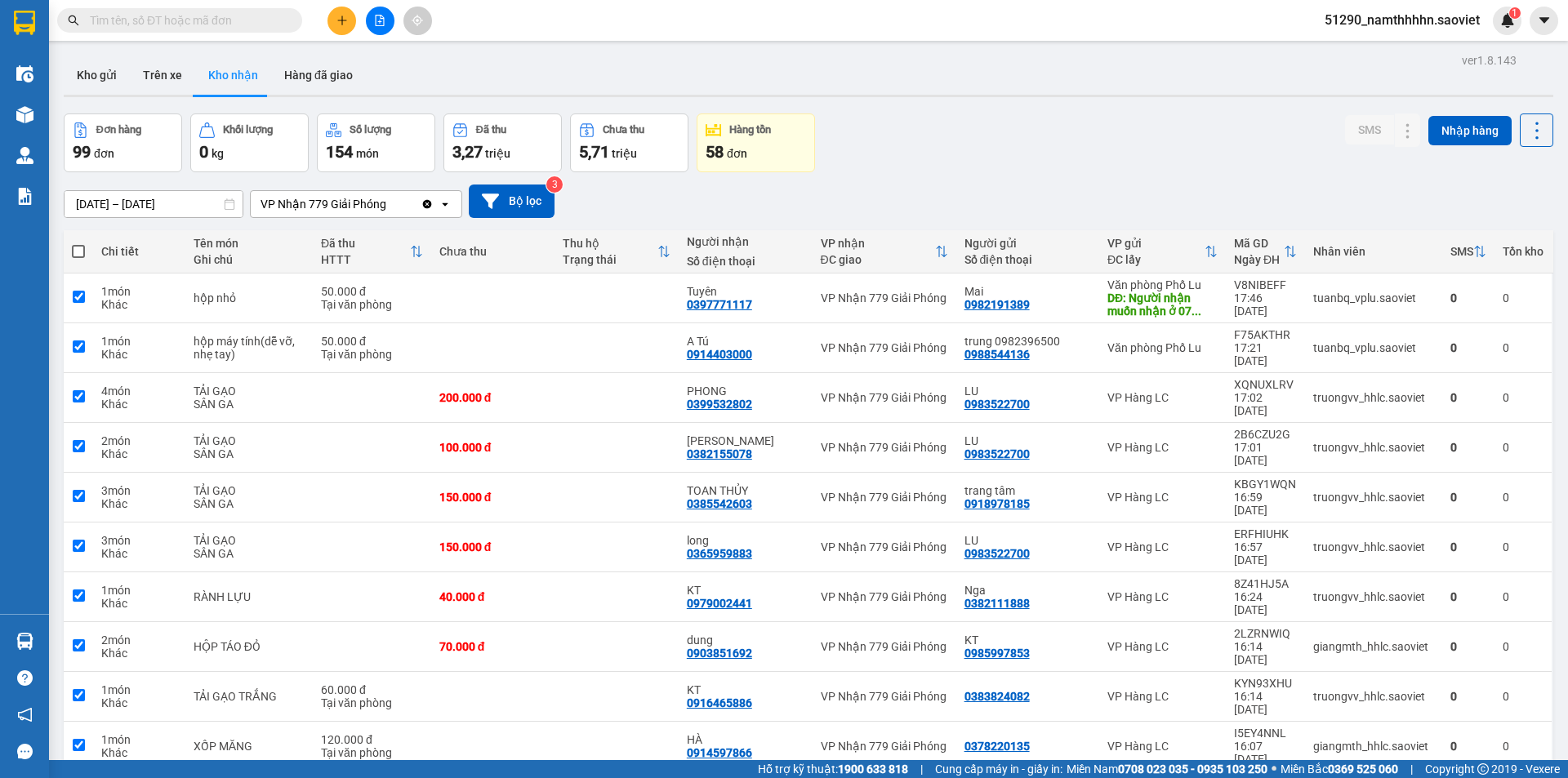
checkbox input "true"
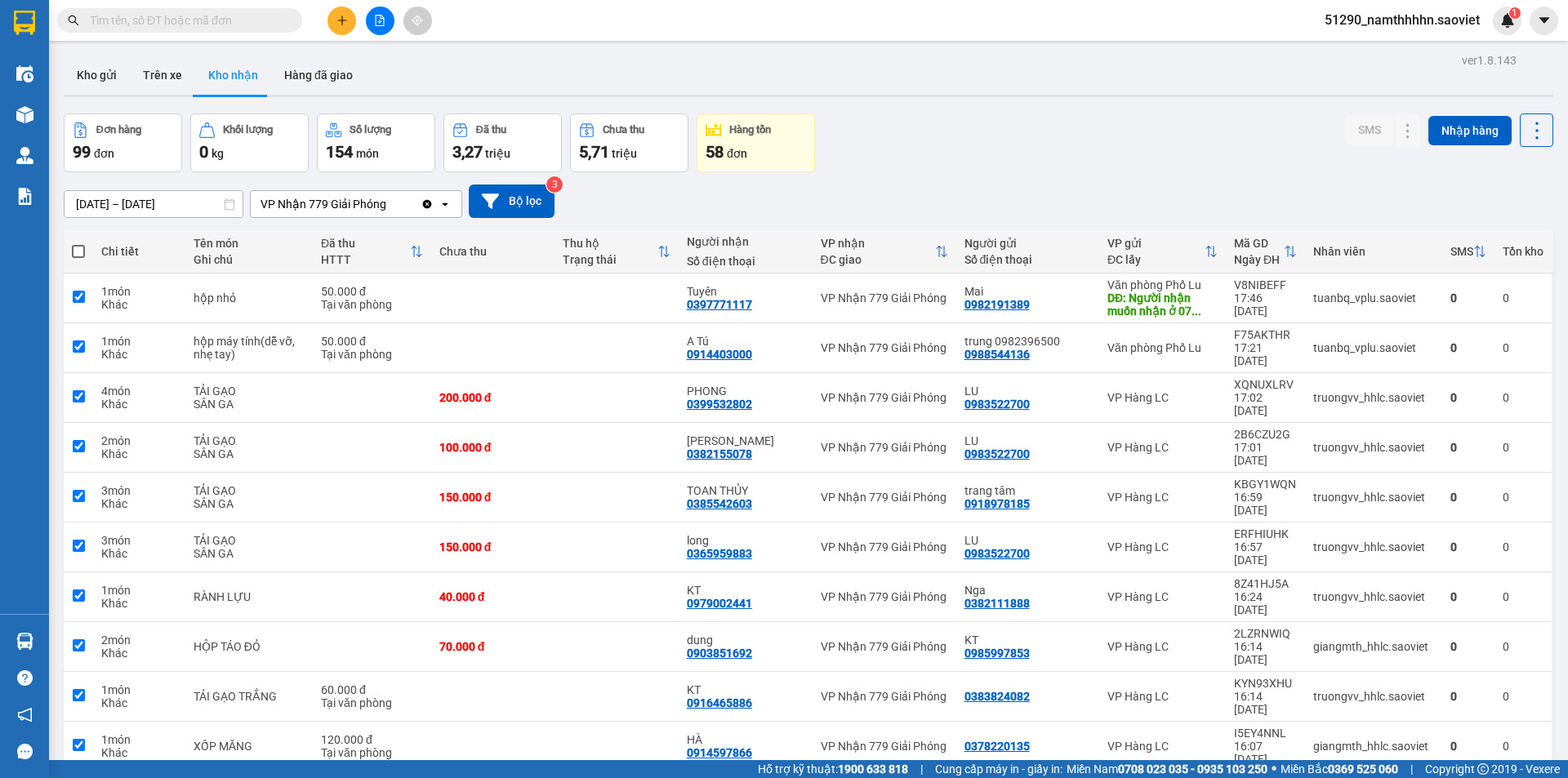
checkbox input "true"
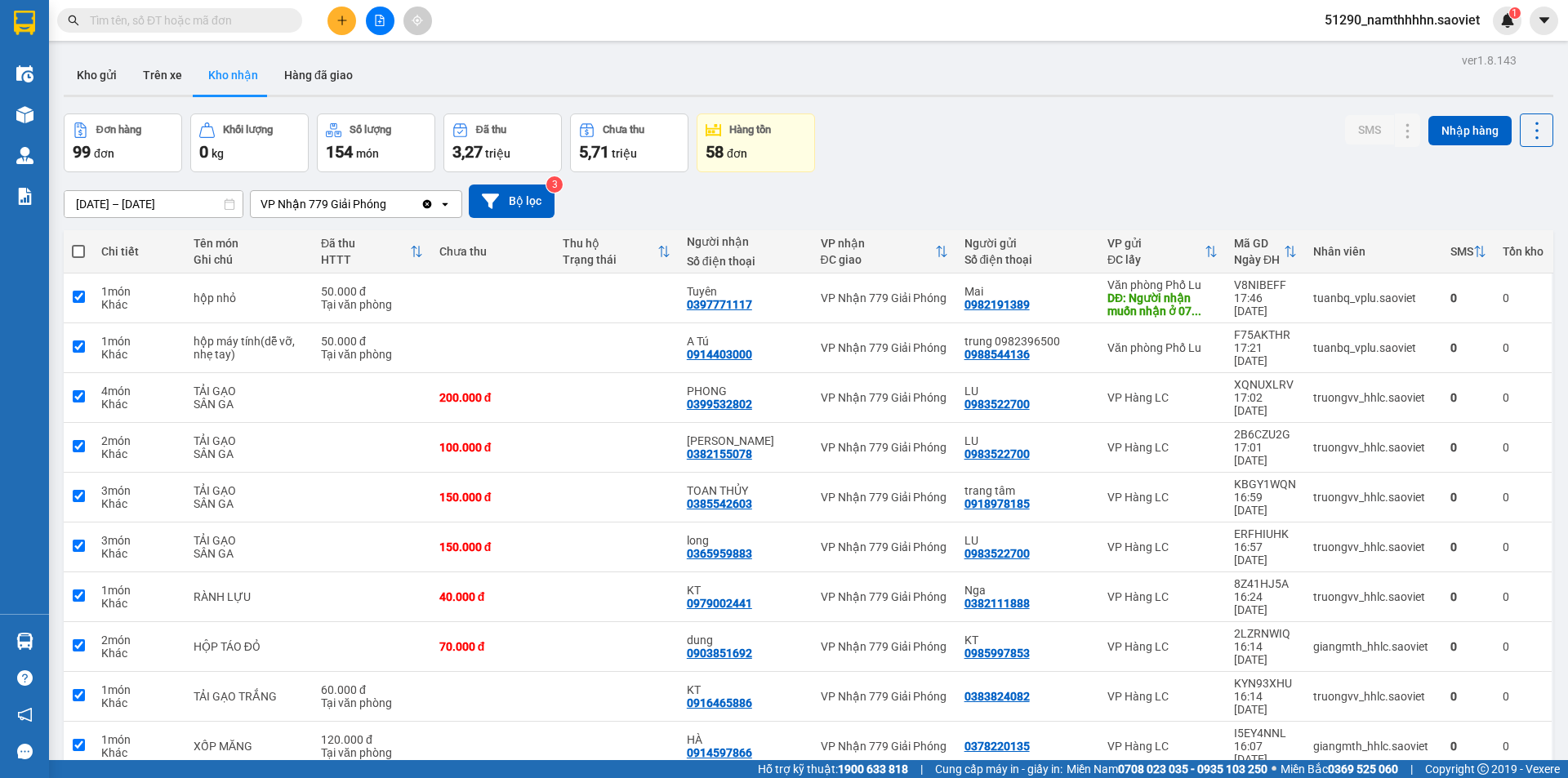
checkbox input "true"
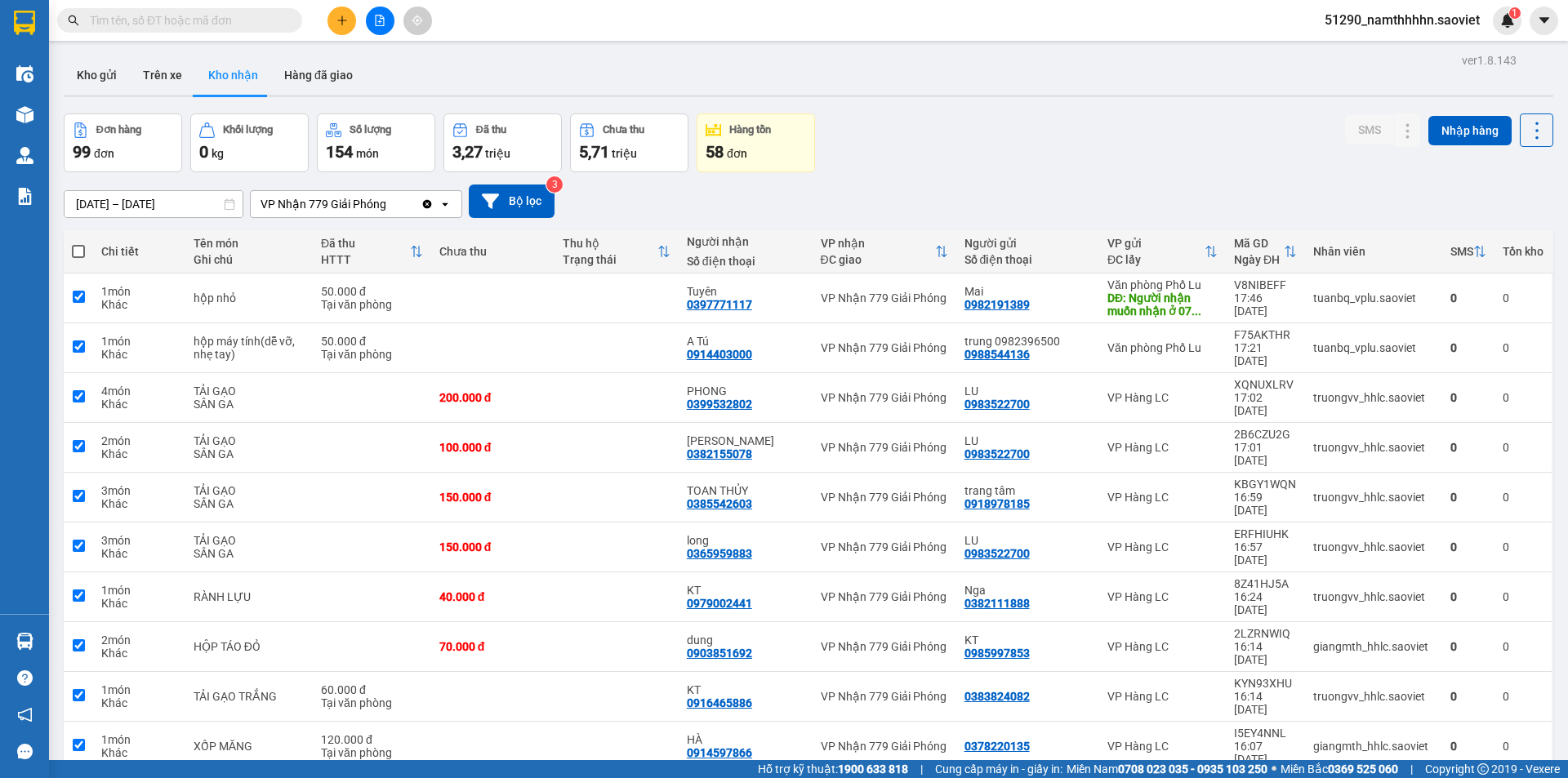
checkbox input "true"
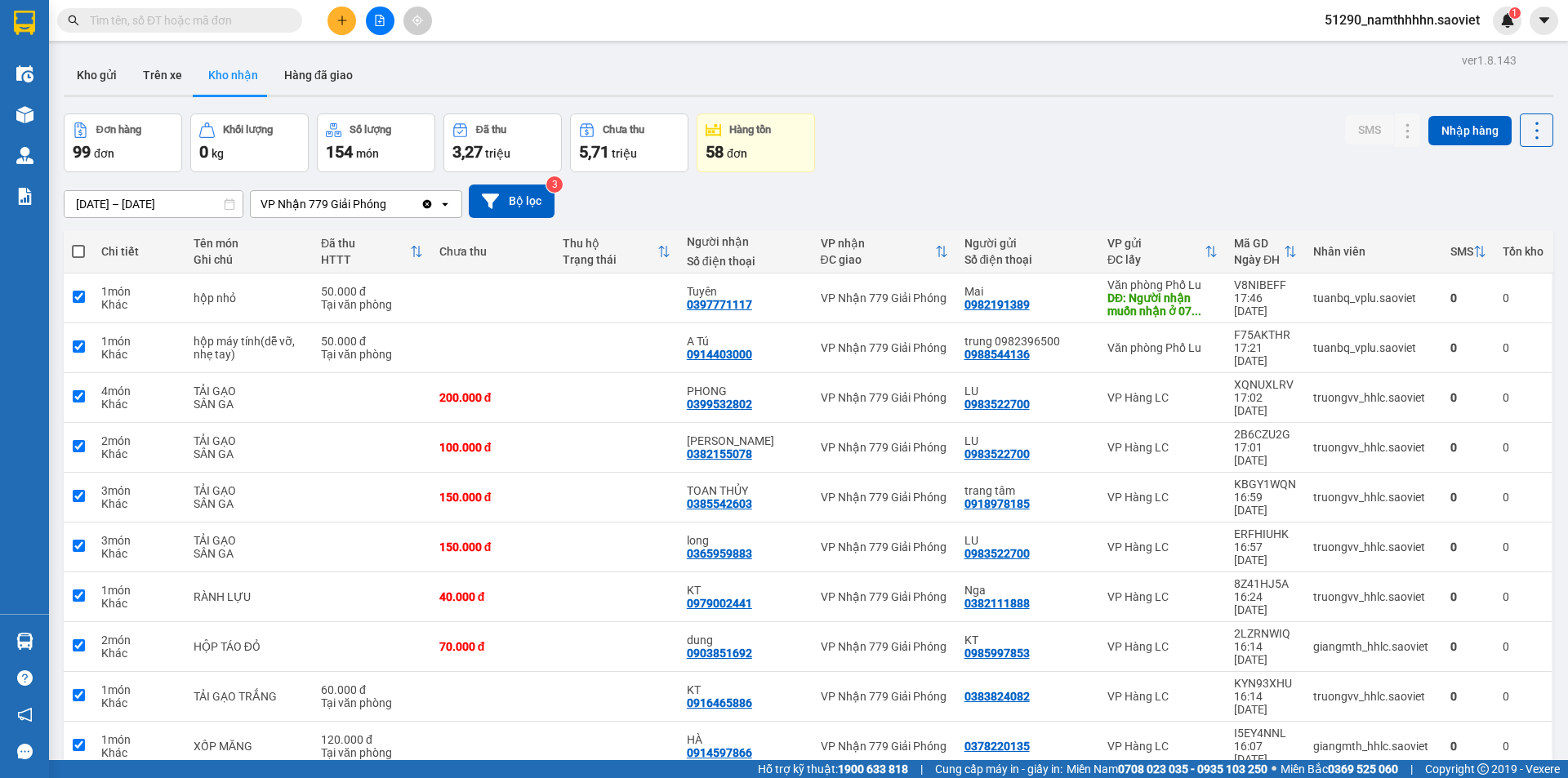
checkbox input "true"
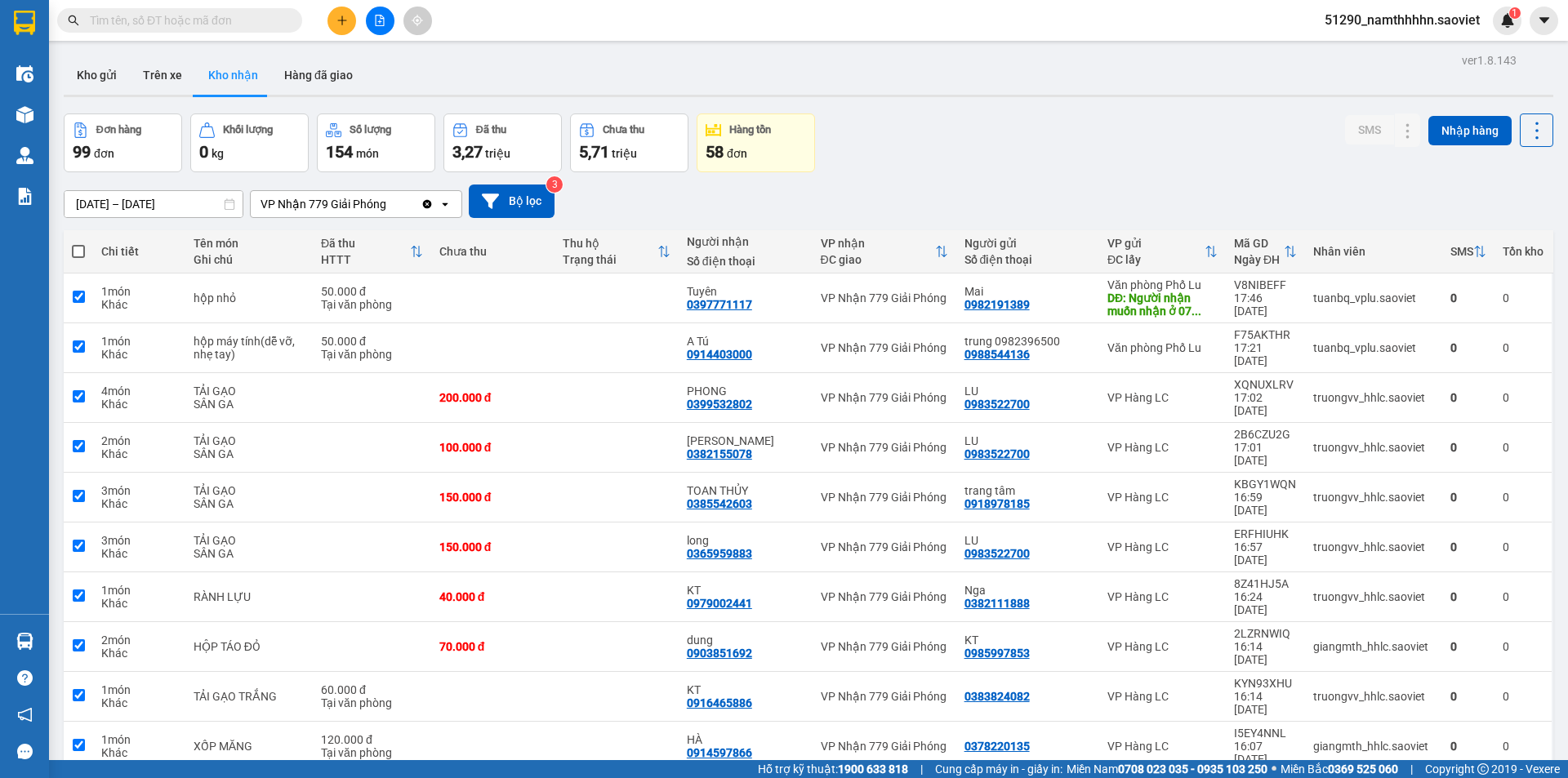
checkbox input "true"
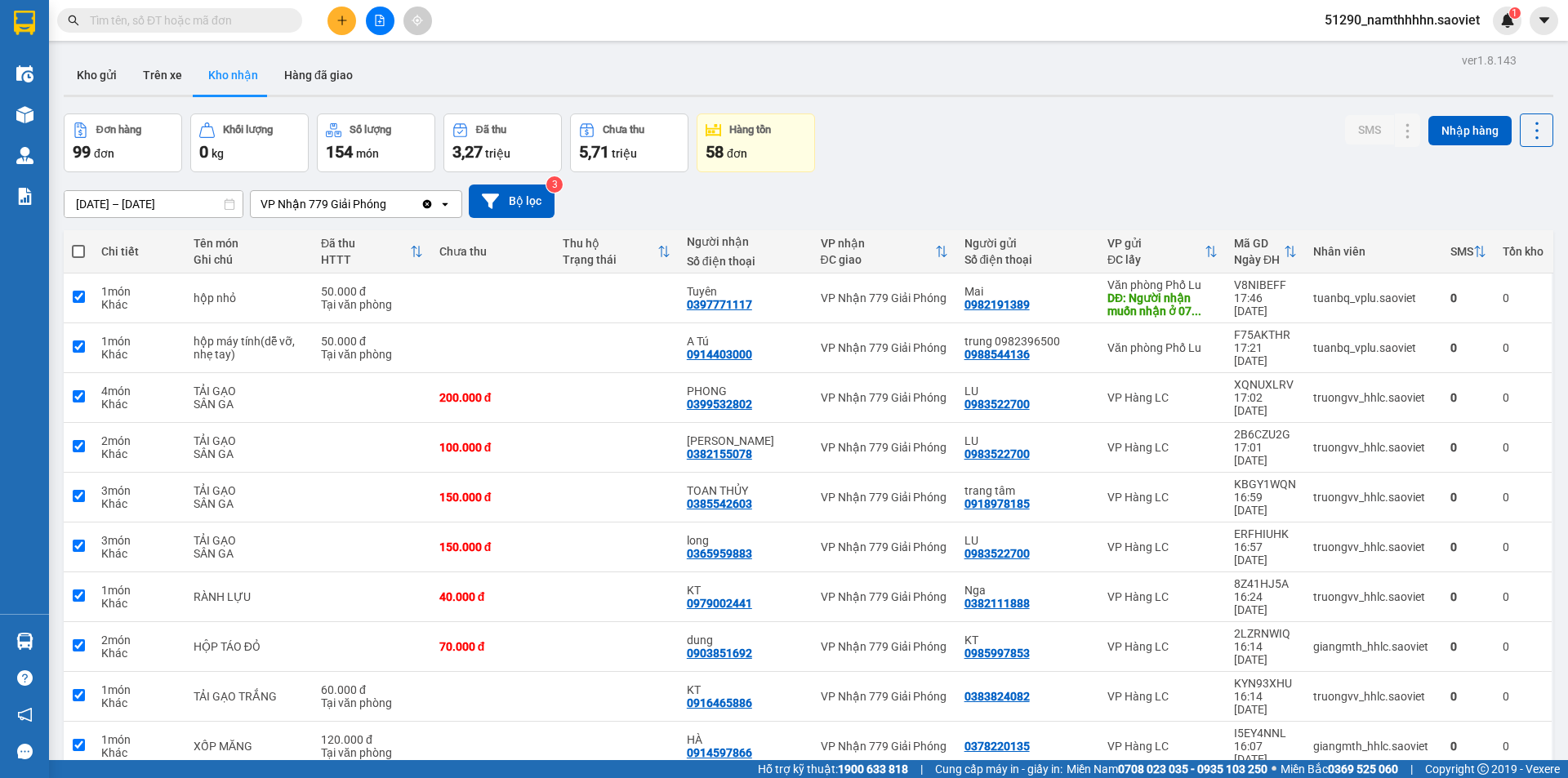
checkbox input "true"
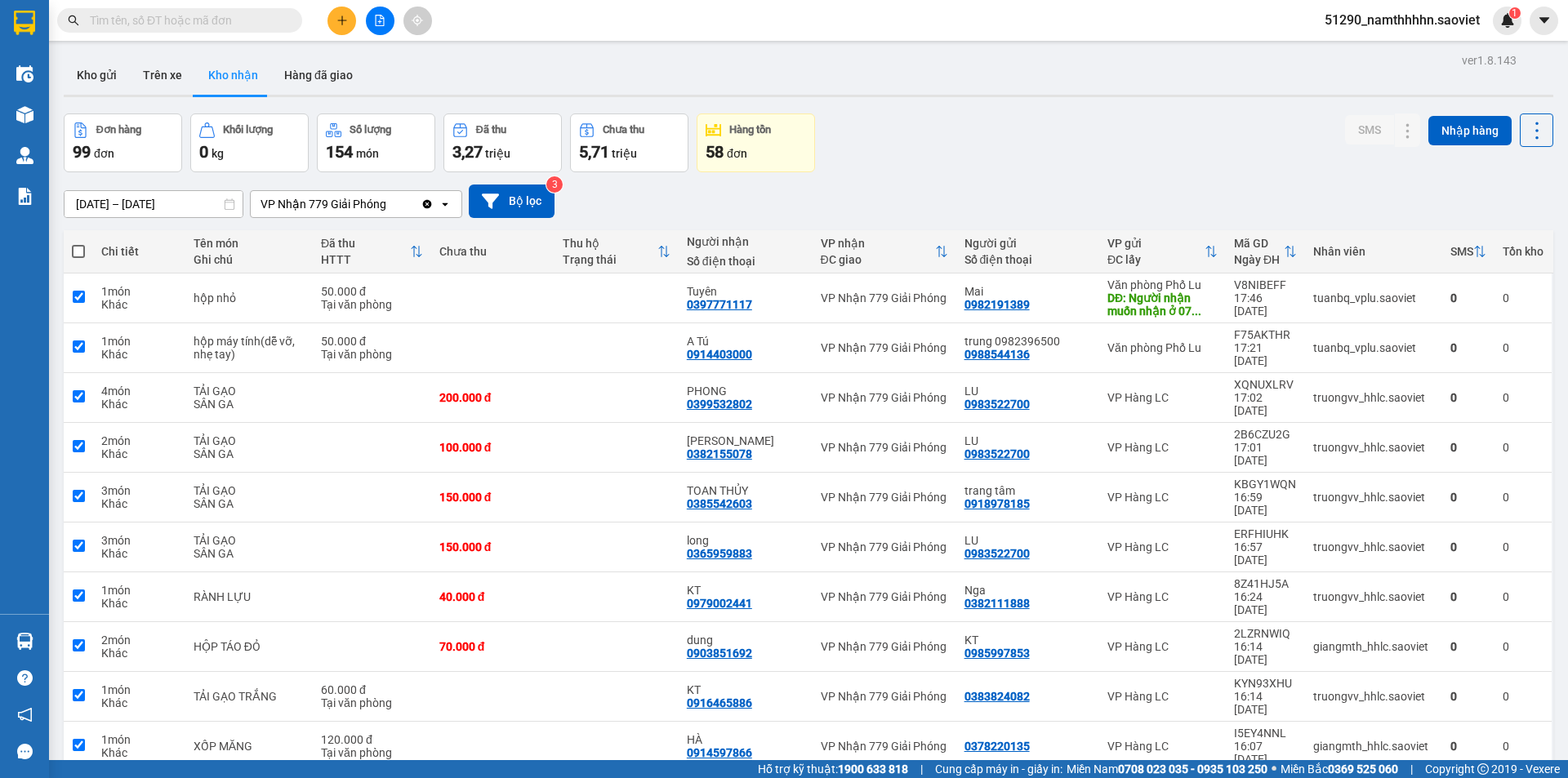
checkbox input "true"
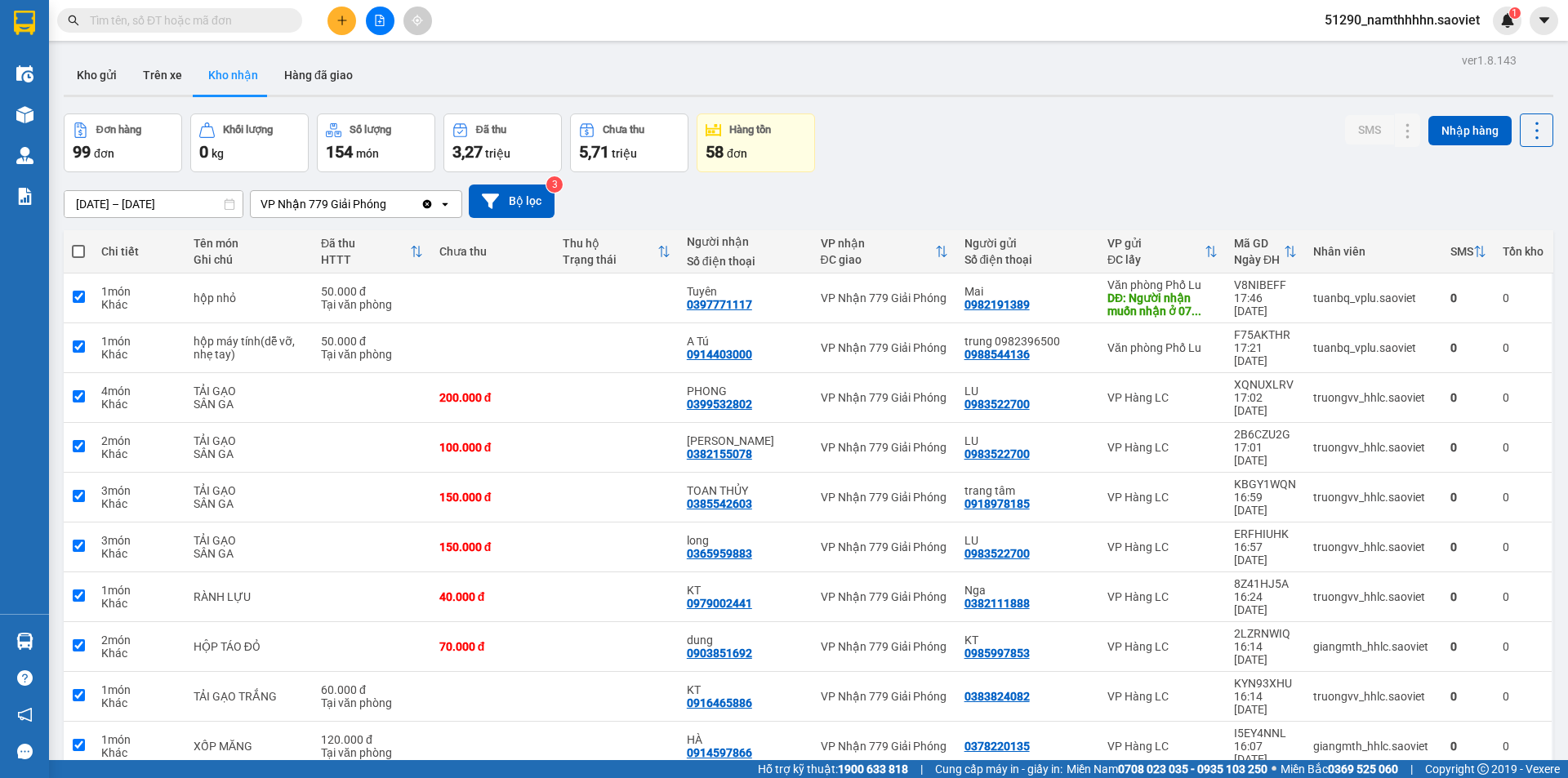
checkbox input "true"
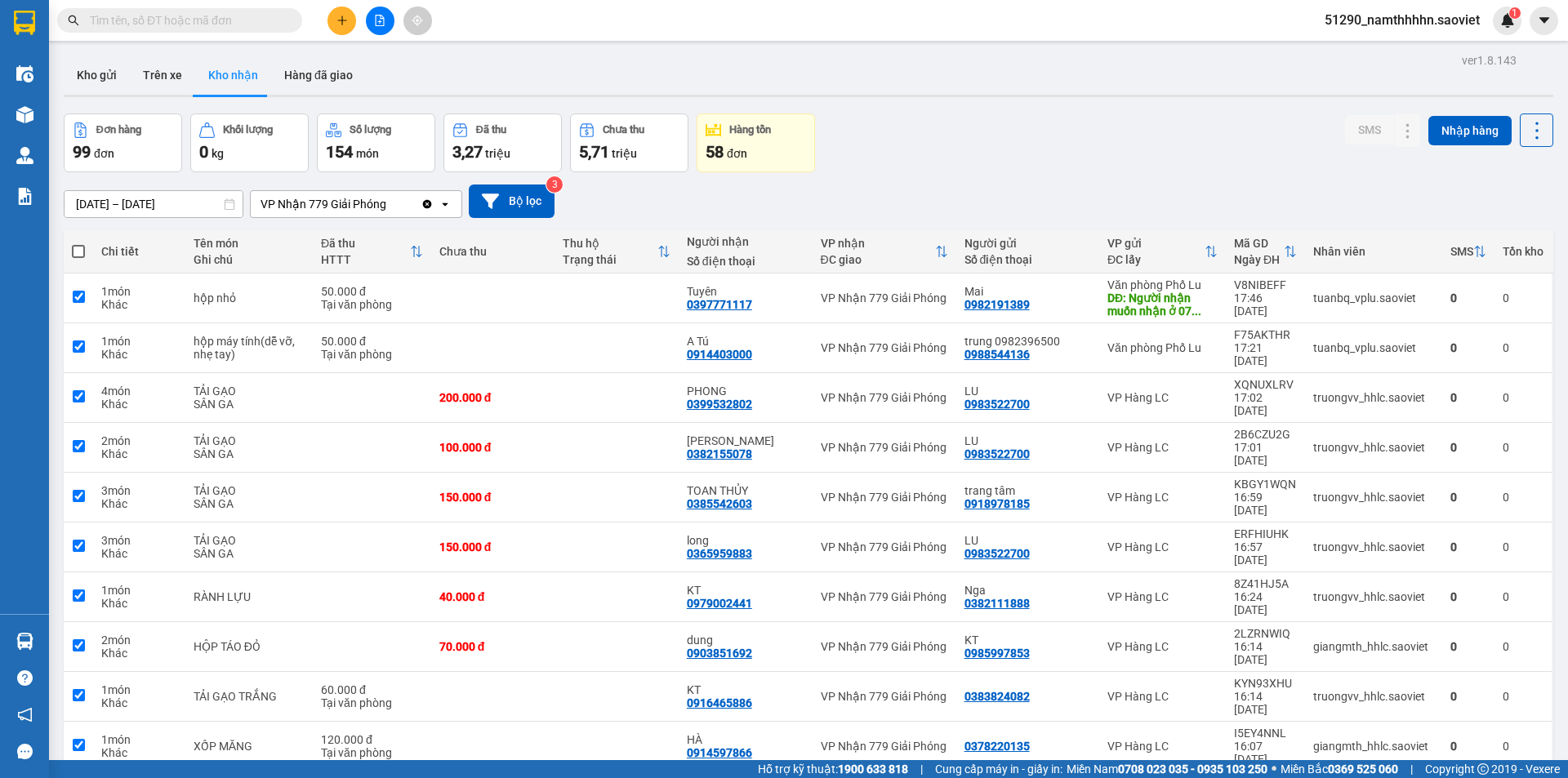
checkbox input "true"
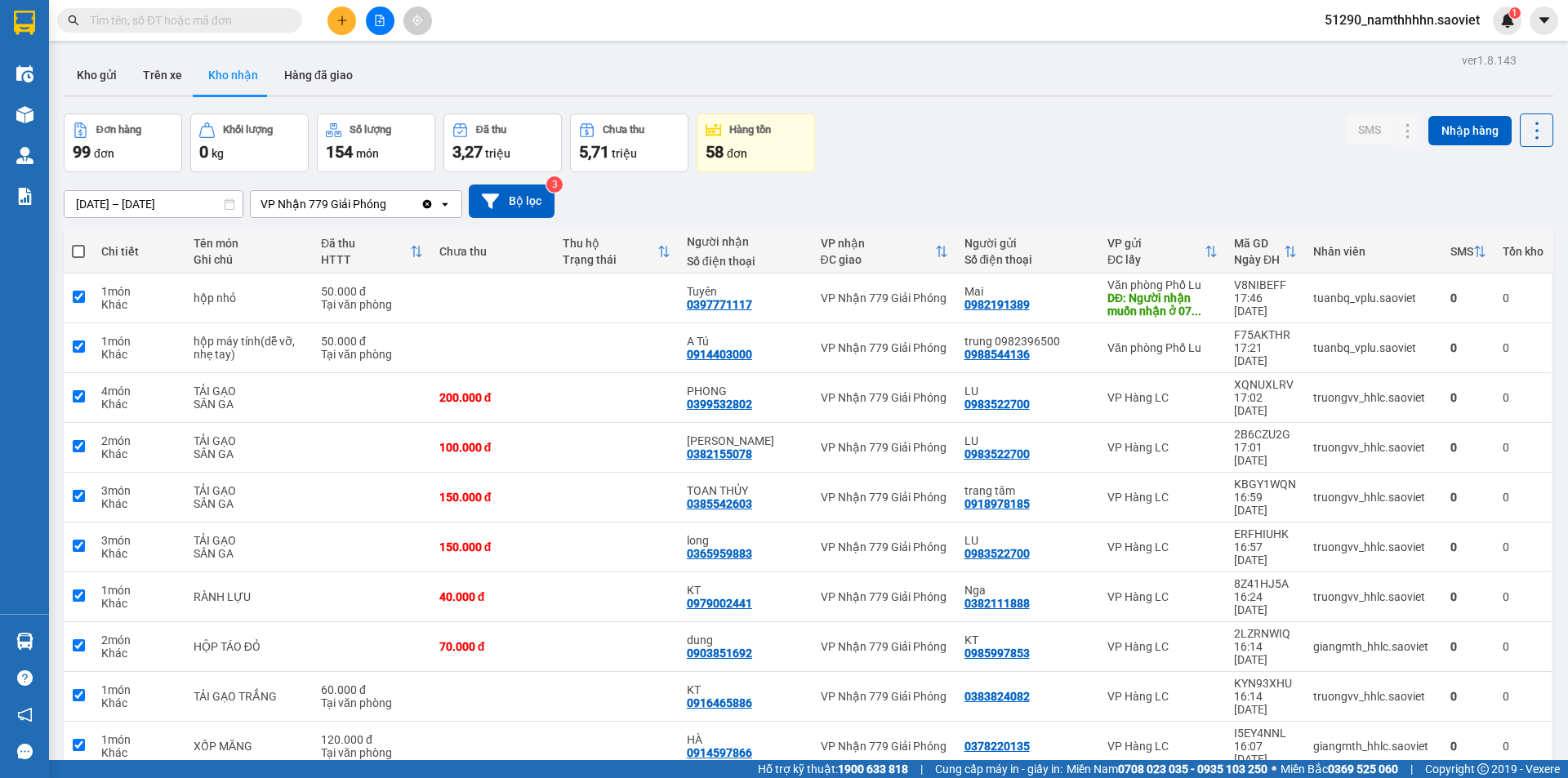
checkbox input "true"
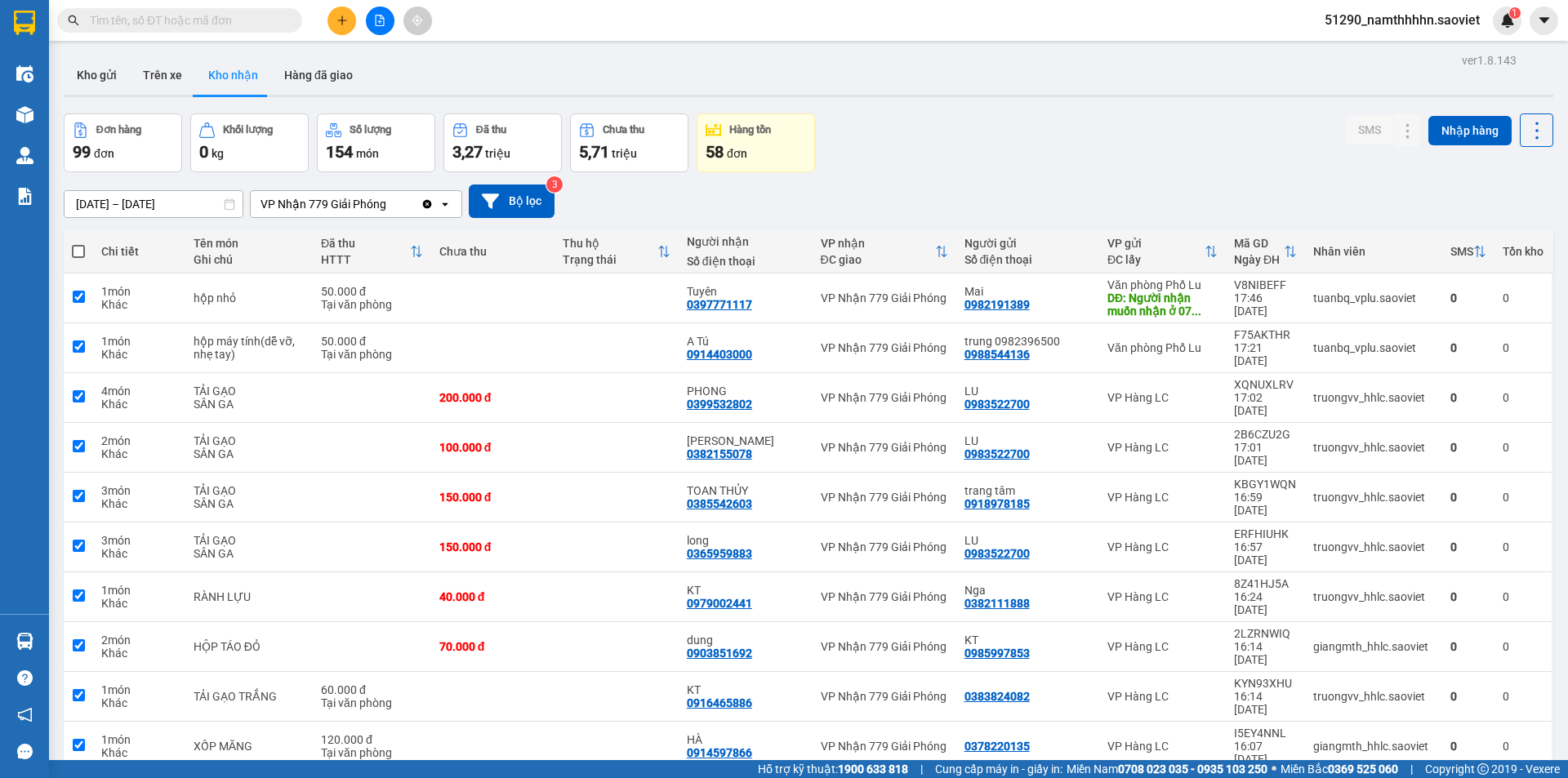
checkbox input "true"
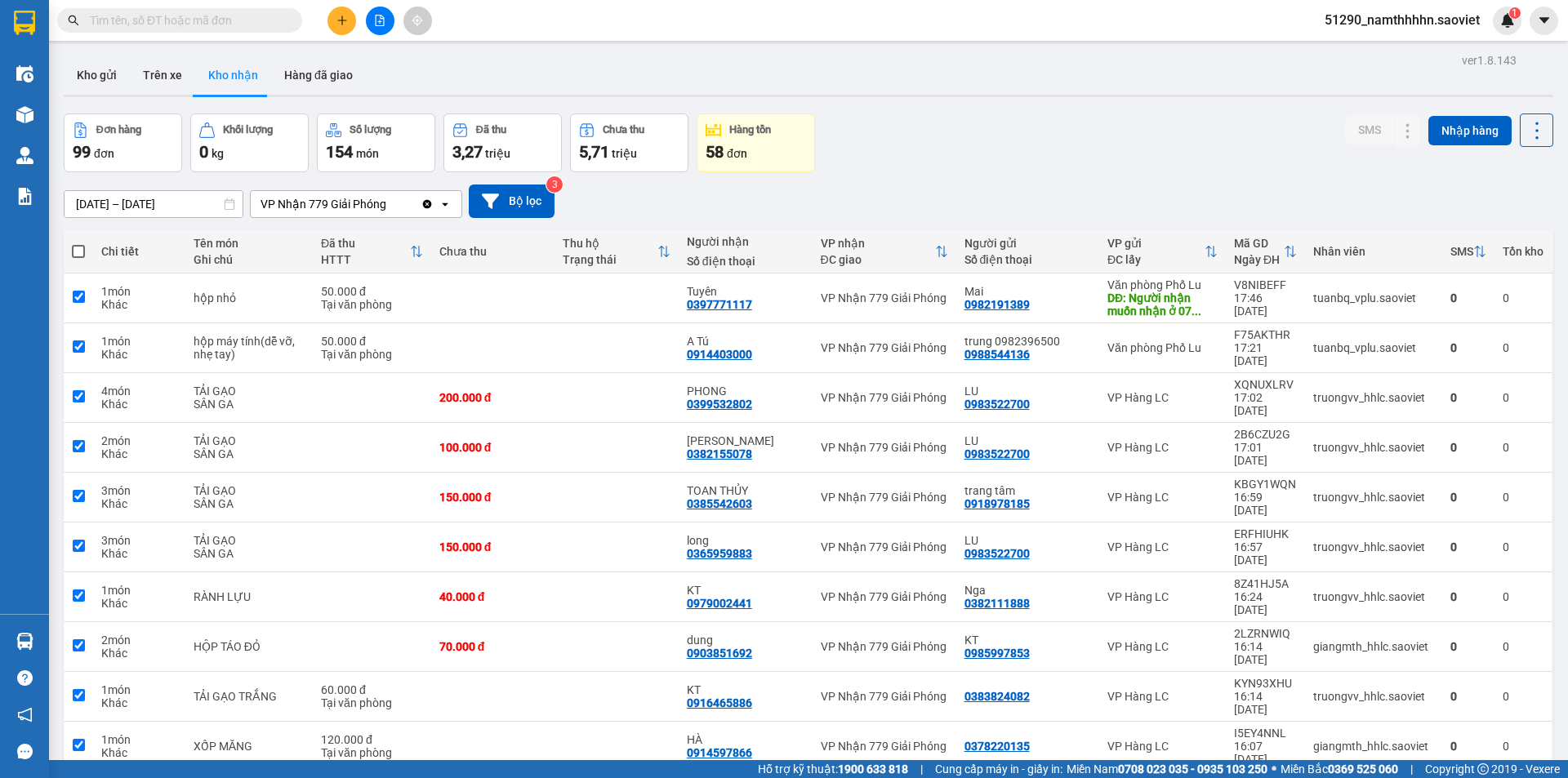
checkbox input "true"
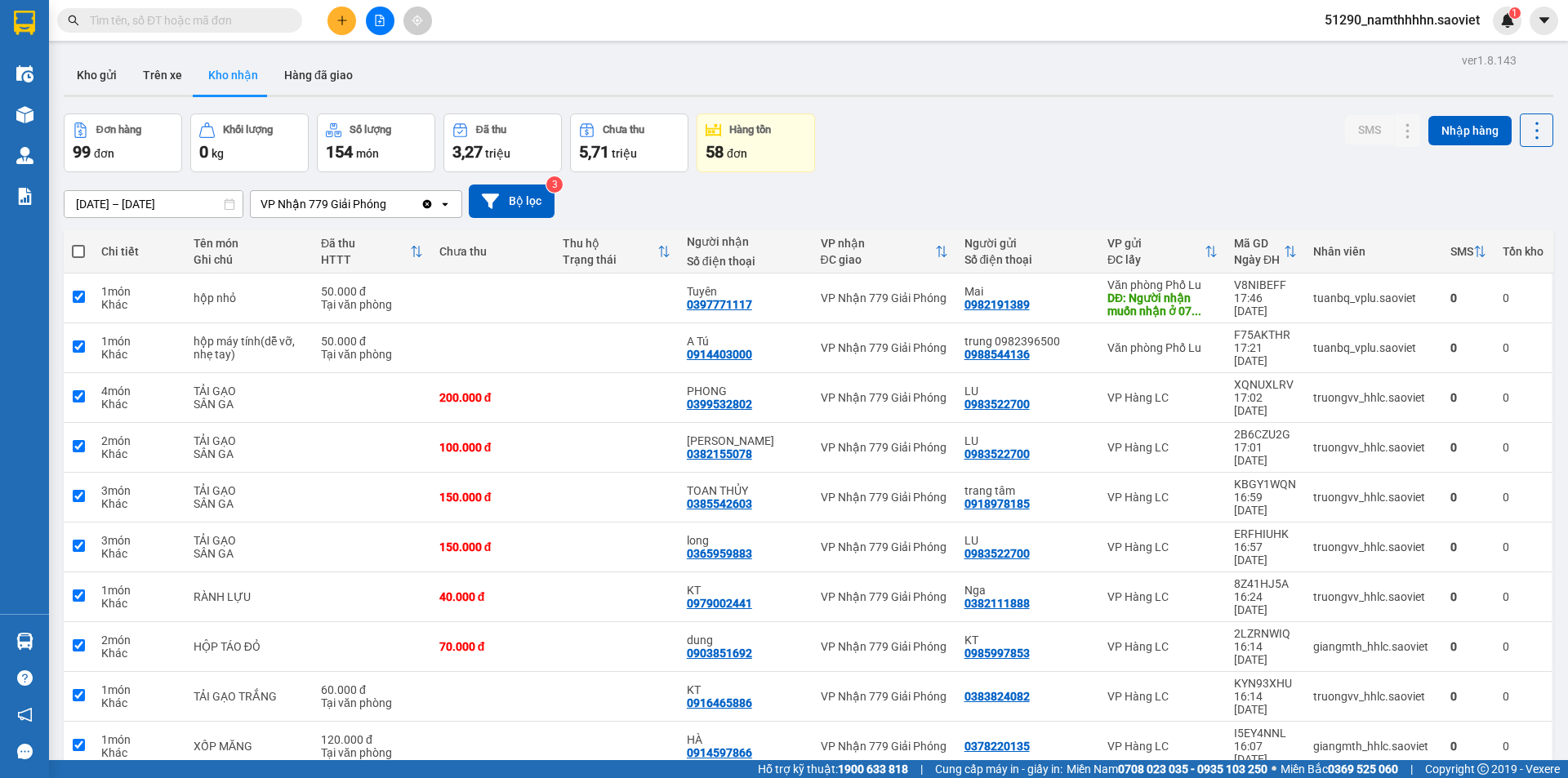
checkbox input "true"
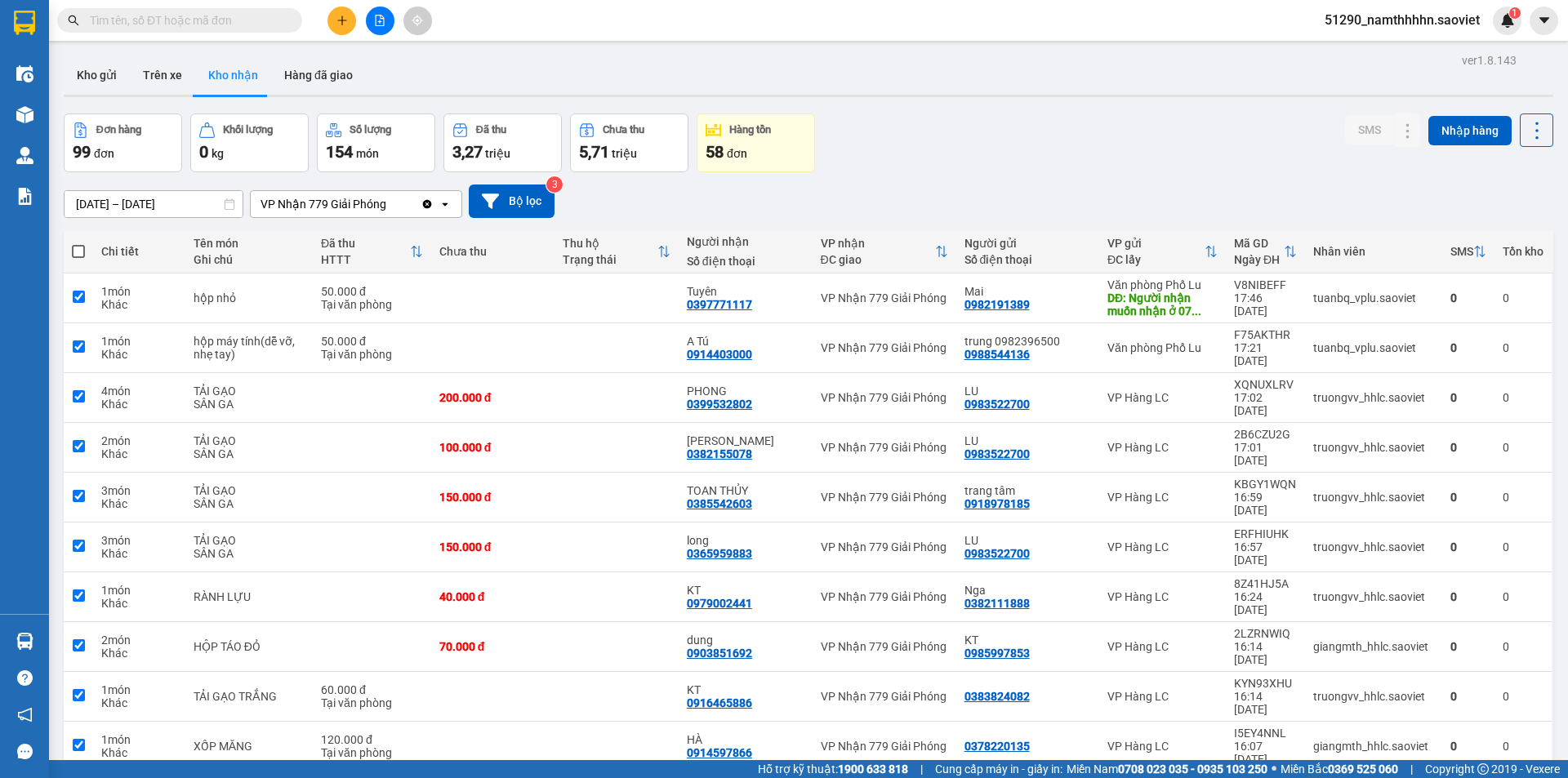
checkbox input "true"
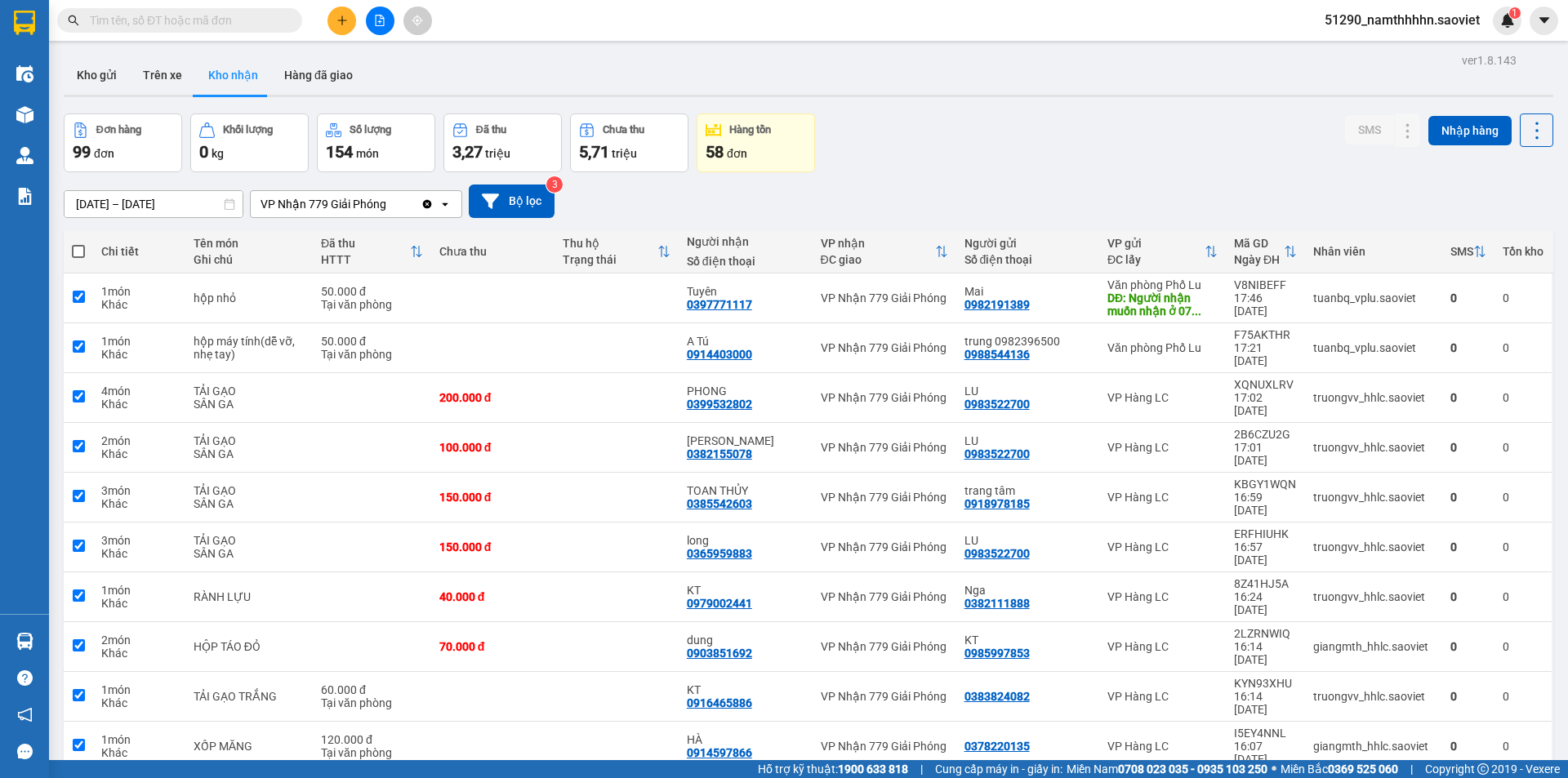
checkbox input "true"
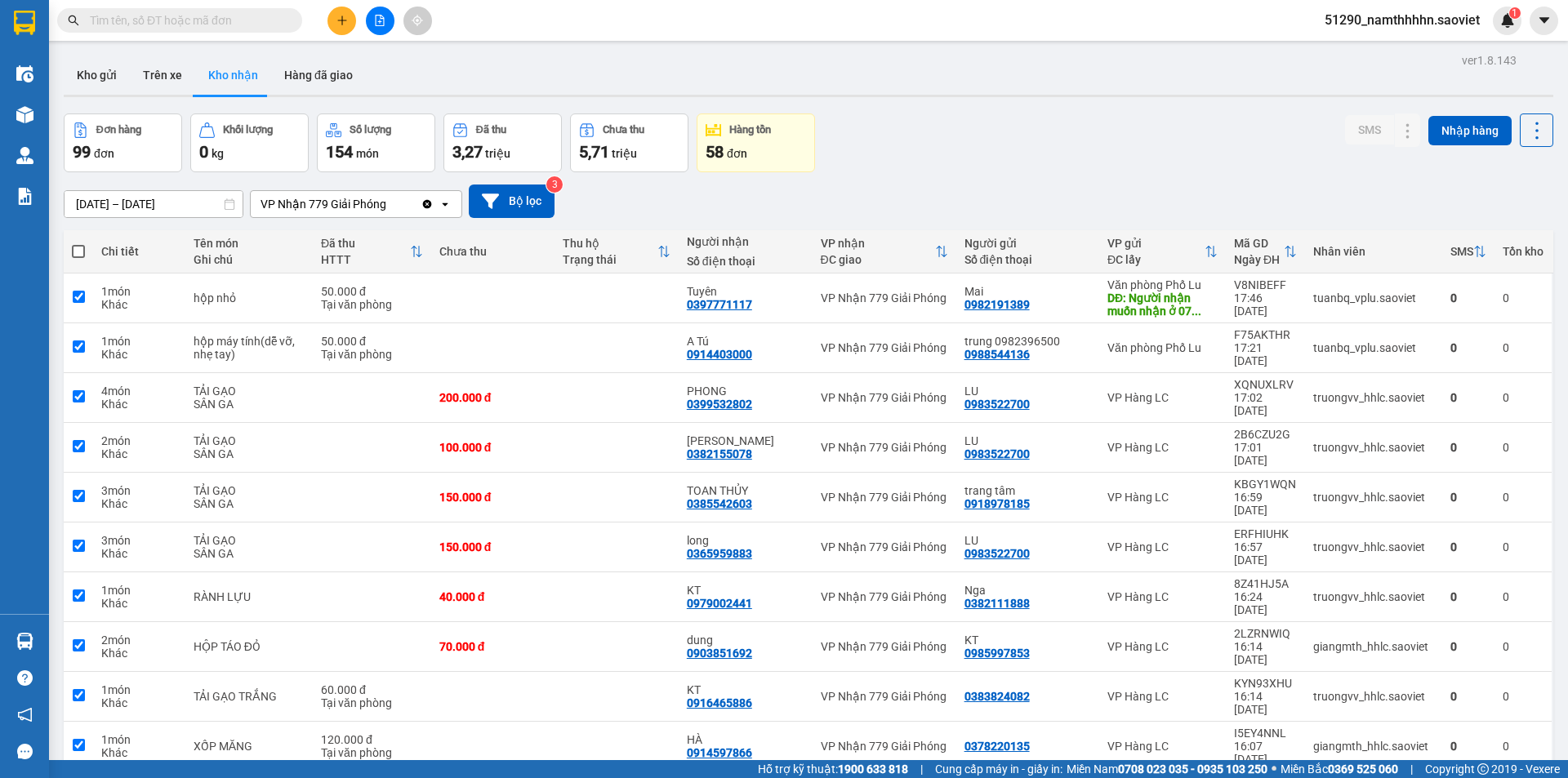
checkbox input "true"
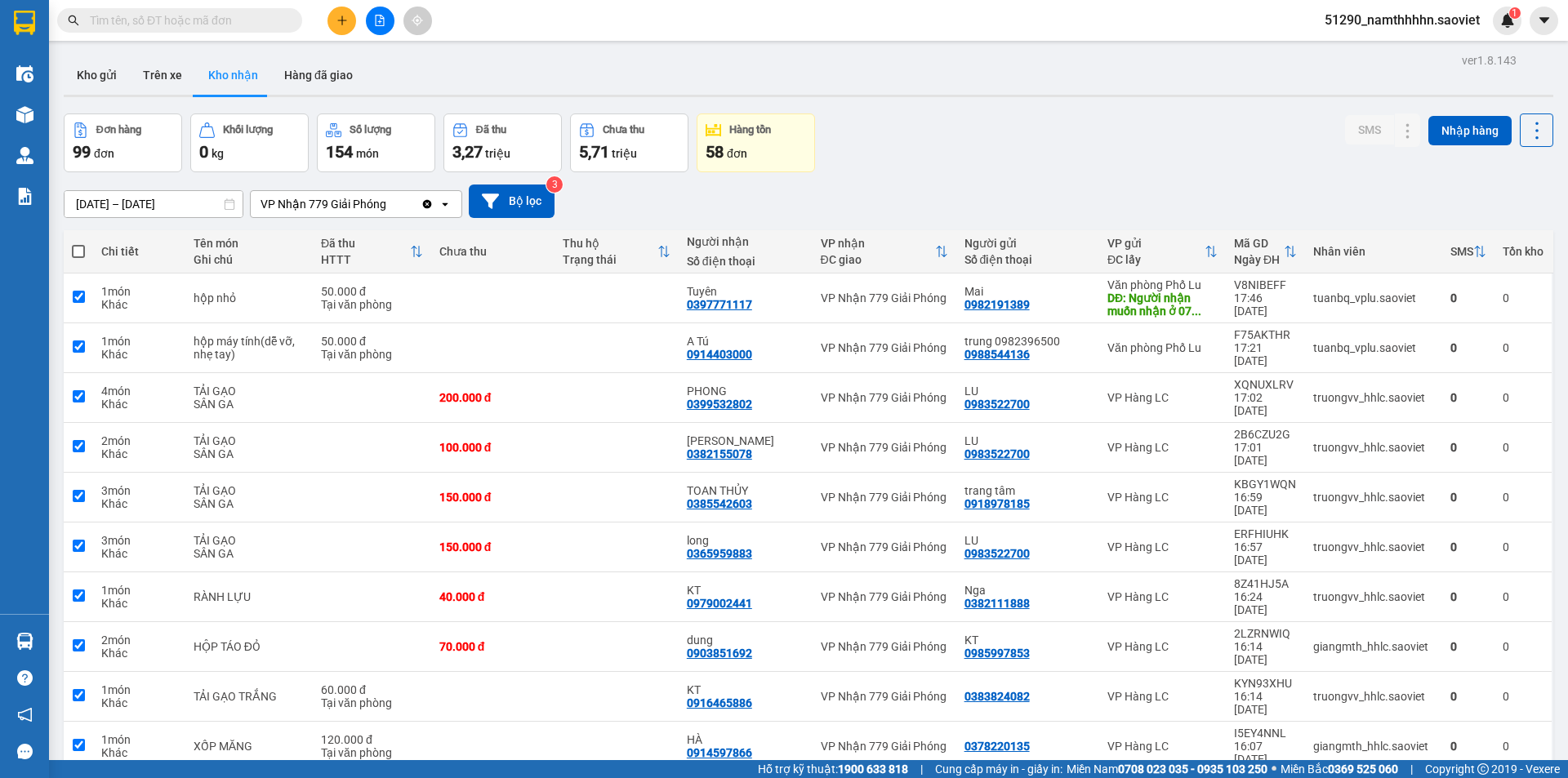
checkbox input "true"
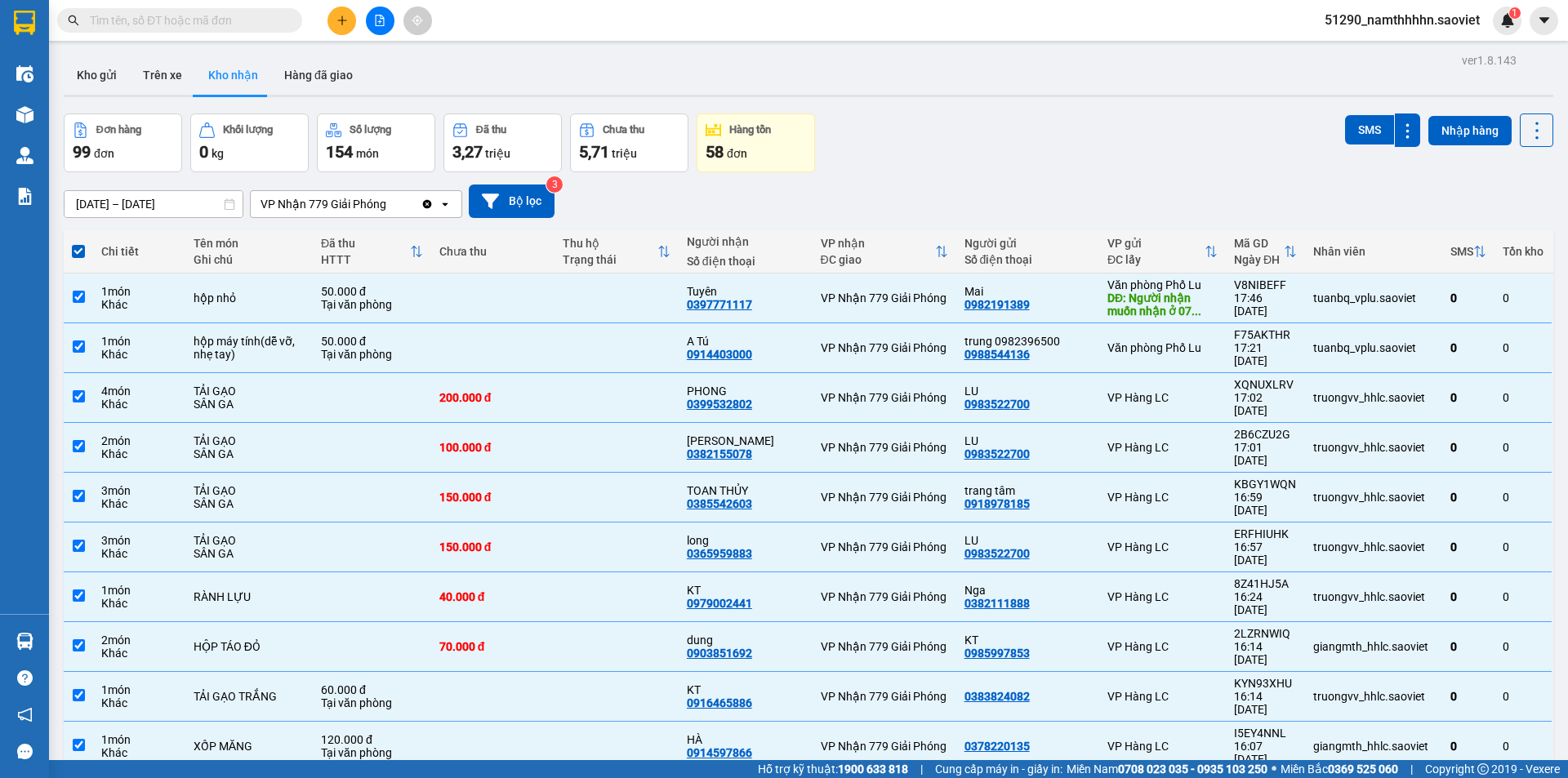
click at [85, 249] on span at bounding box center [79, 251] width 13 height 13
click at [78, 244] on input "checkbox" at bounding box center [78, 244] width 0 height 0
checkbox input "false"
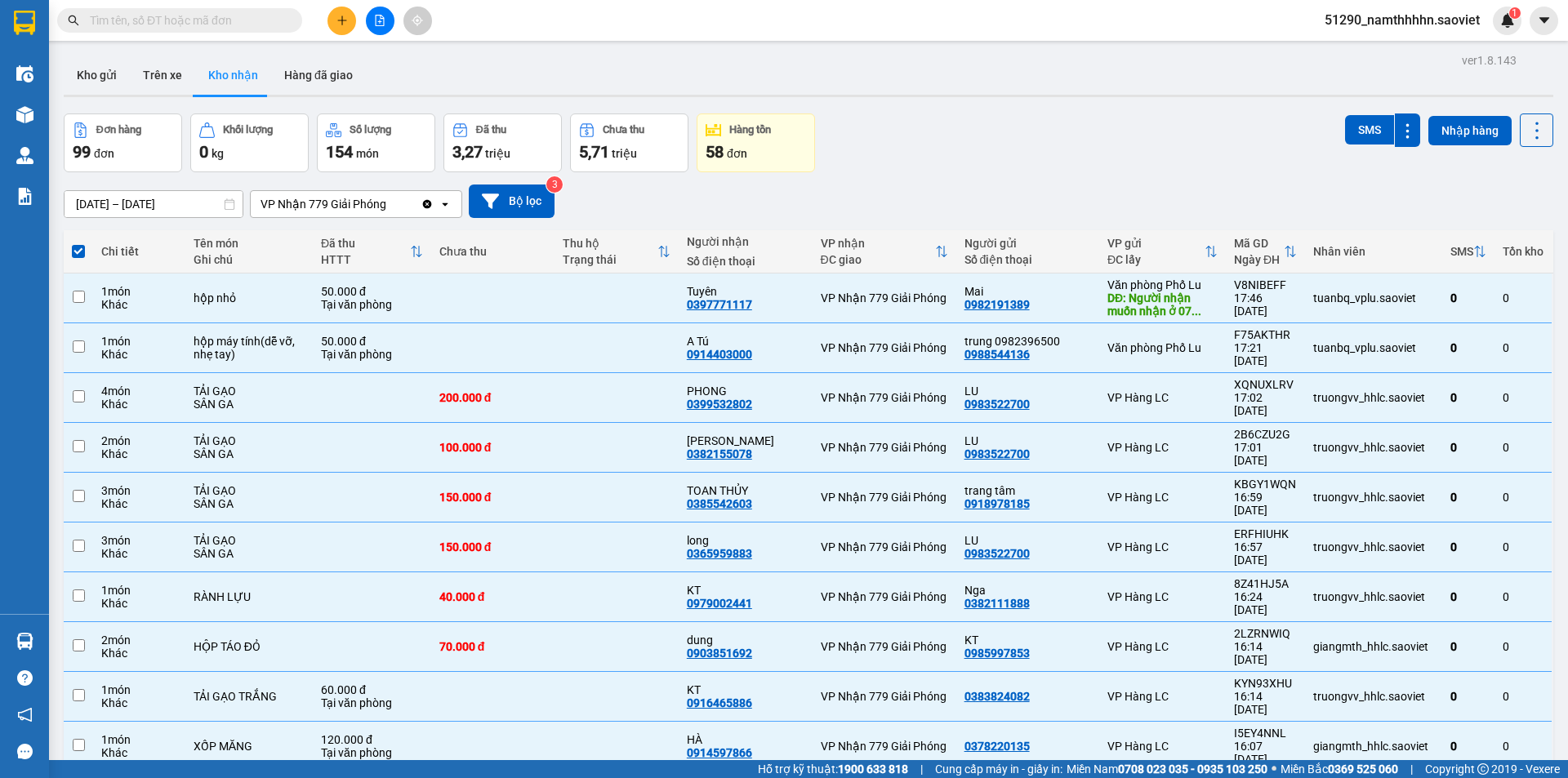
checkbox input "false"
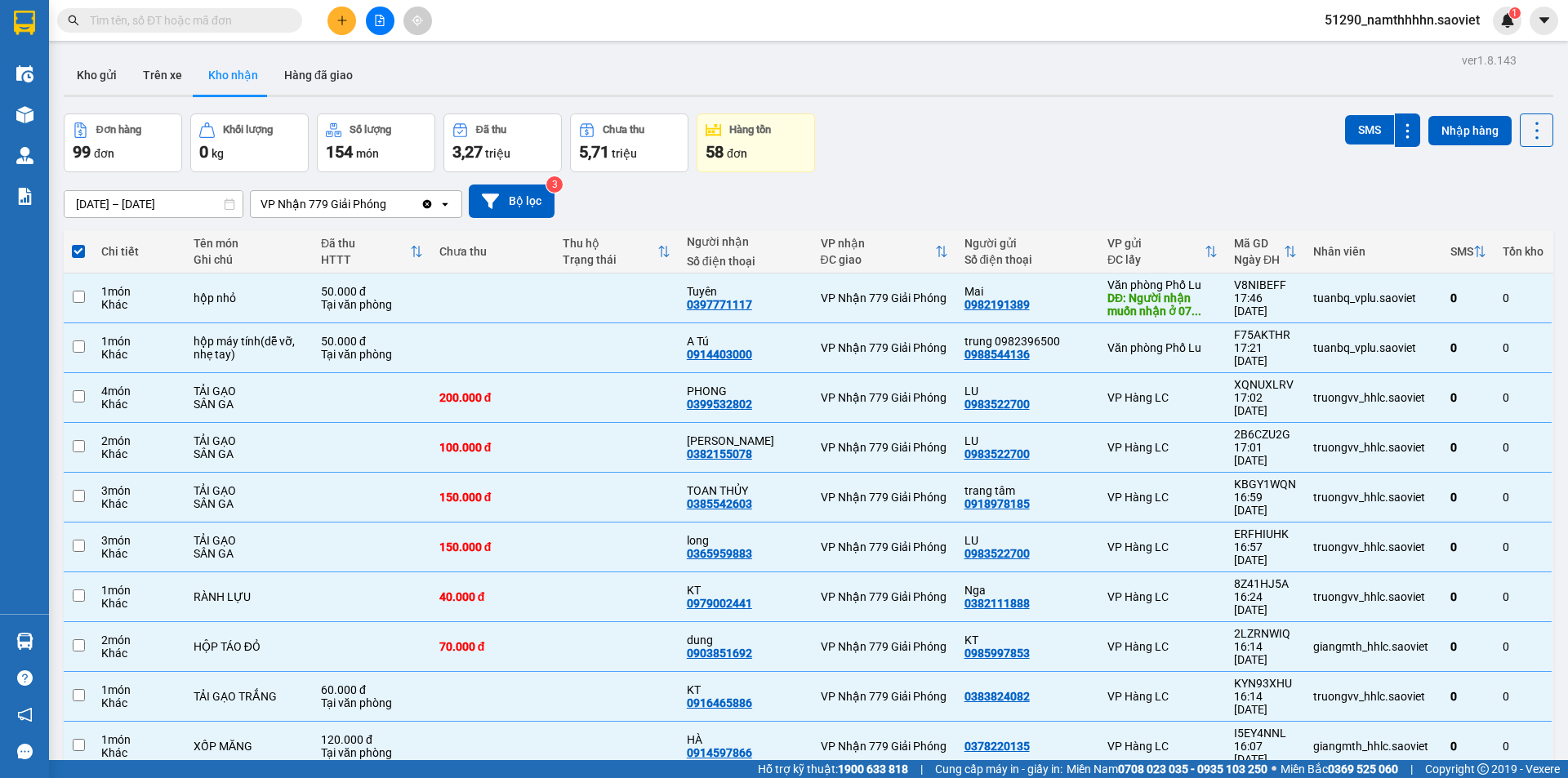
checkbox input "false"
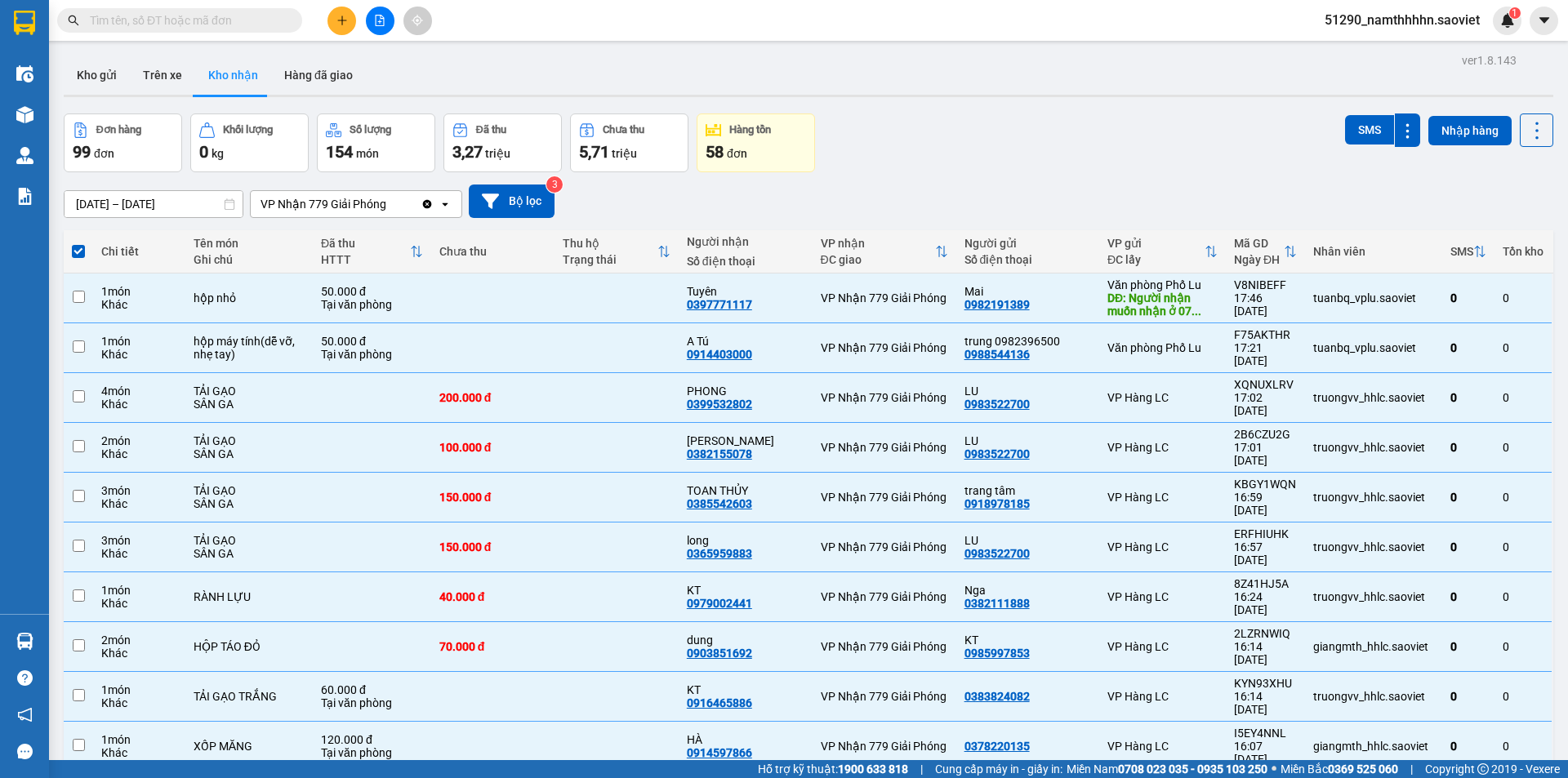
checkbox input "false"
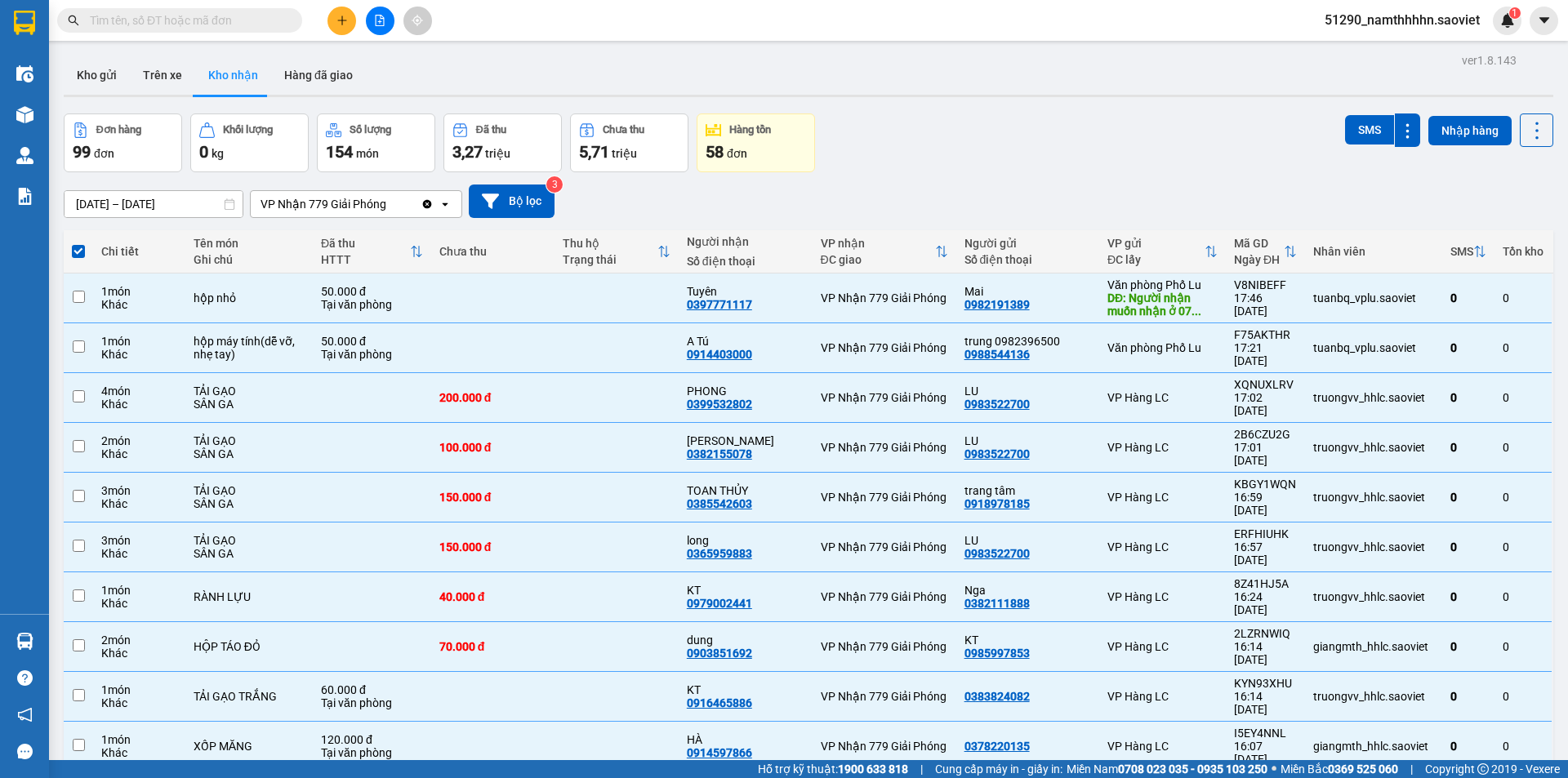
checkbox input "false"
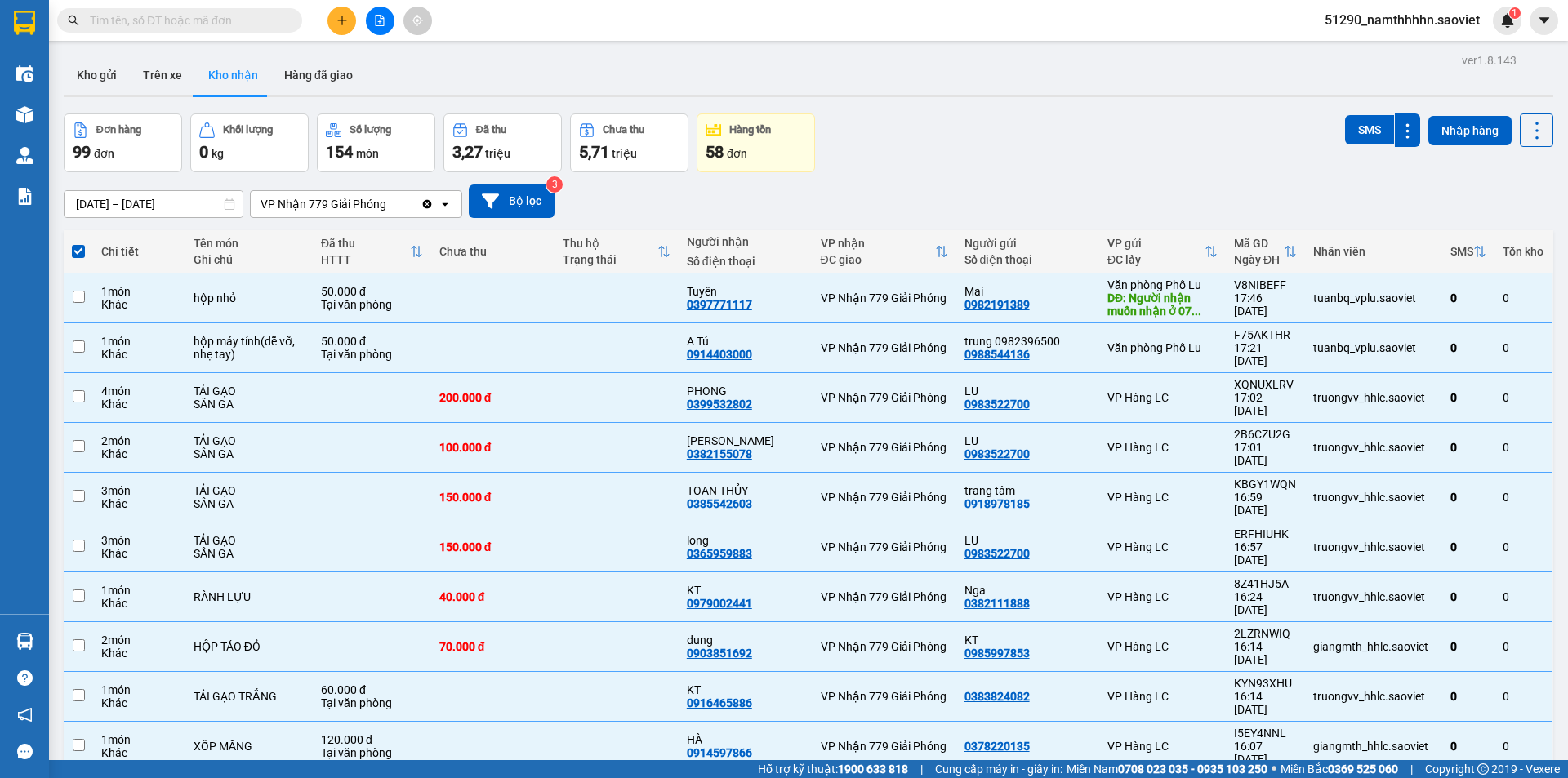
checkbox input "false"
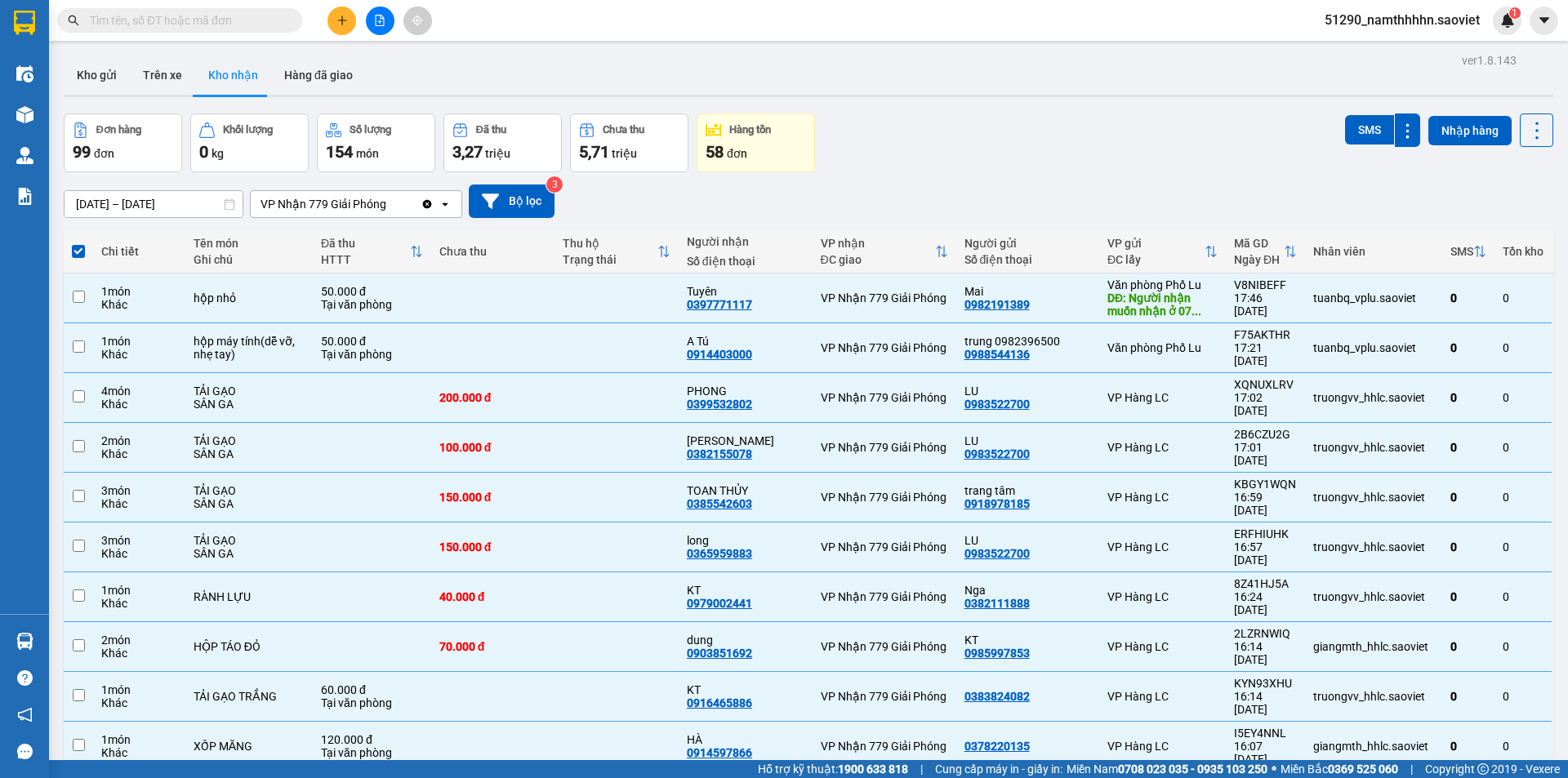
checkbox input "false"
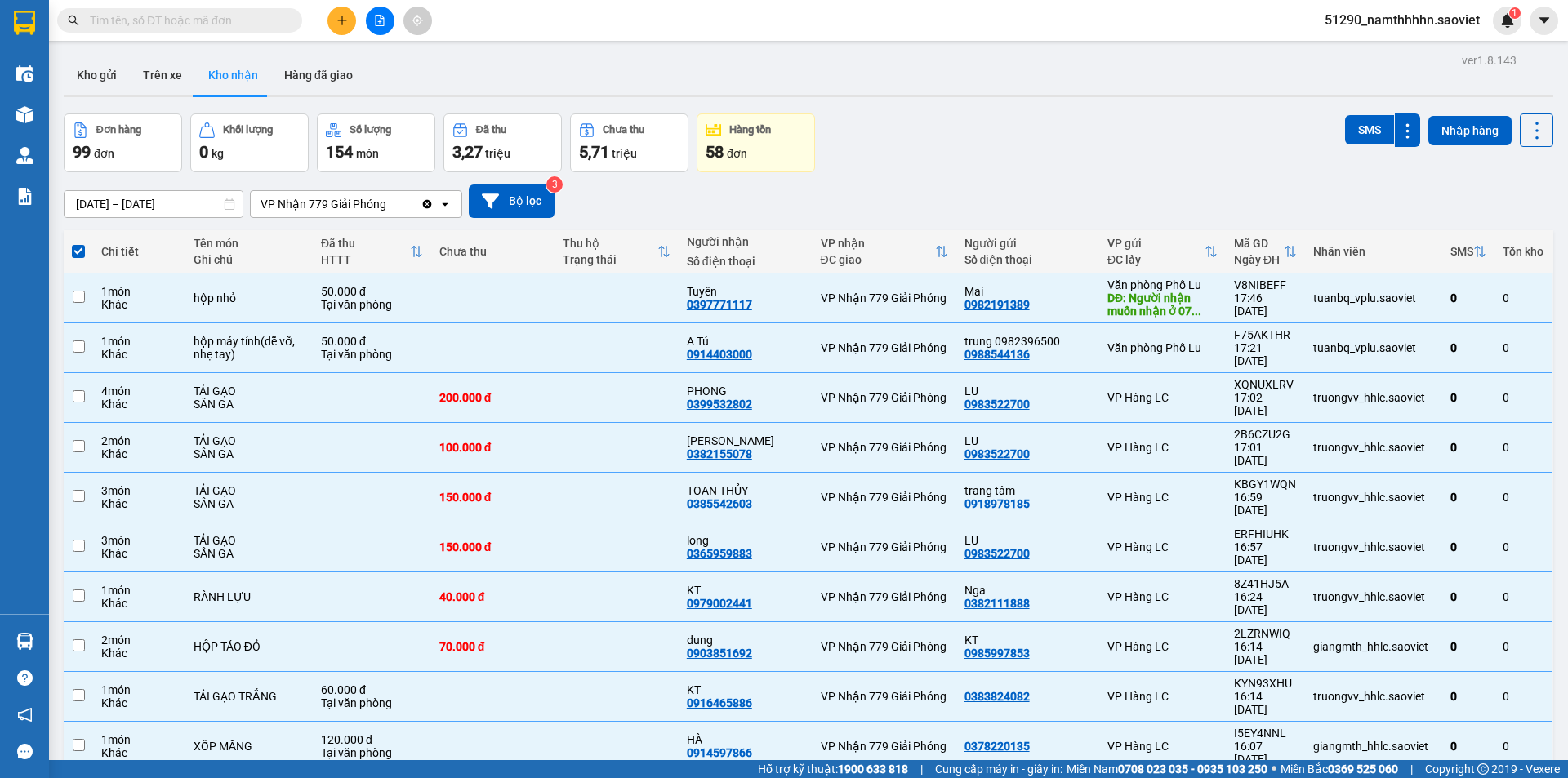
checkbox input "false"
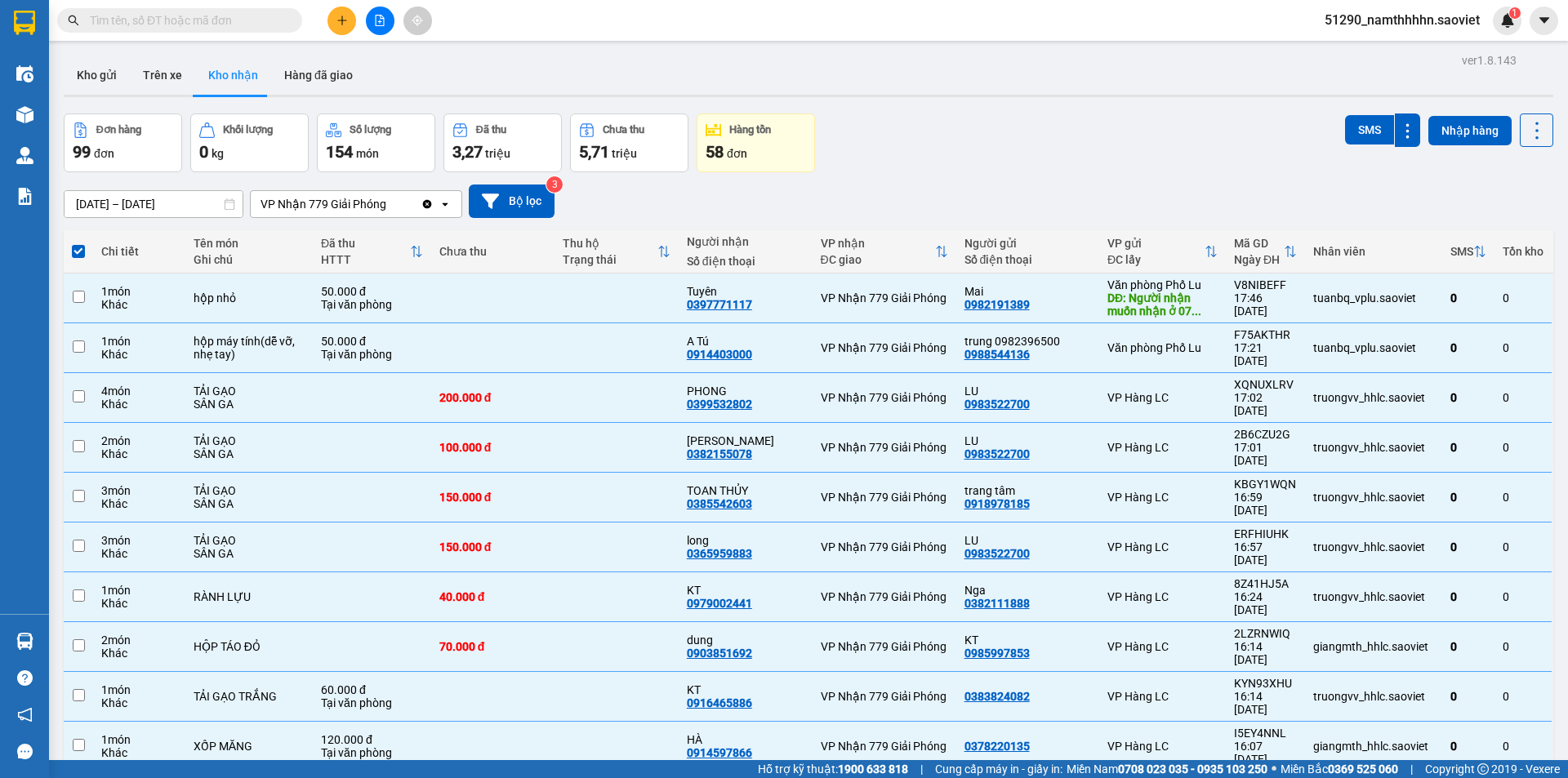
checkbox input "false"
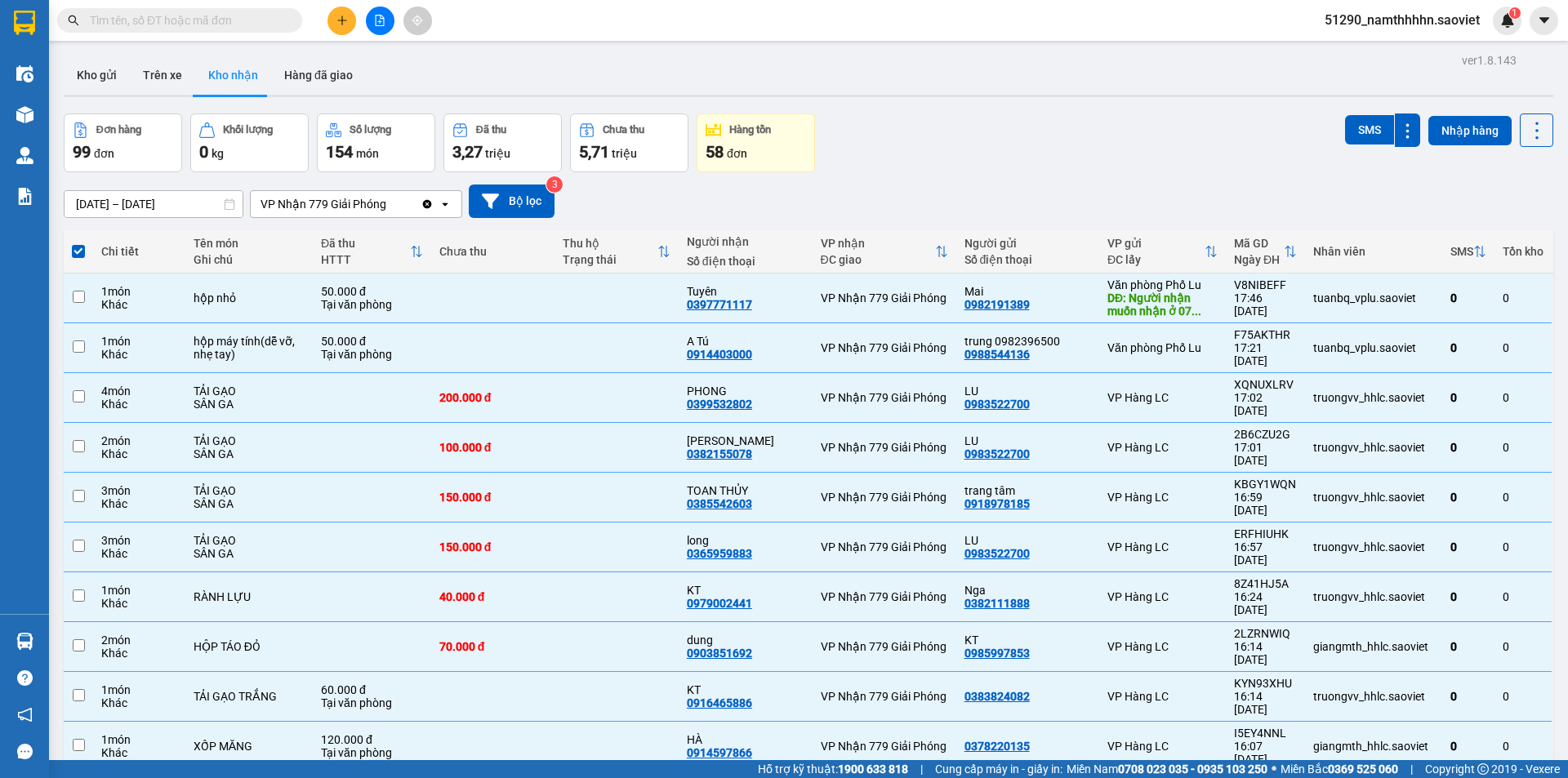
checkbox input "false"
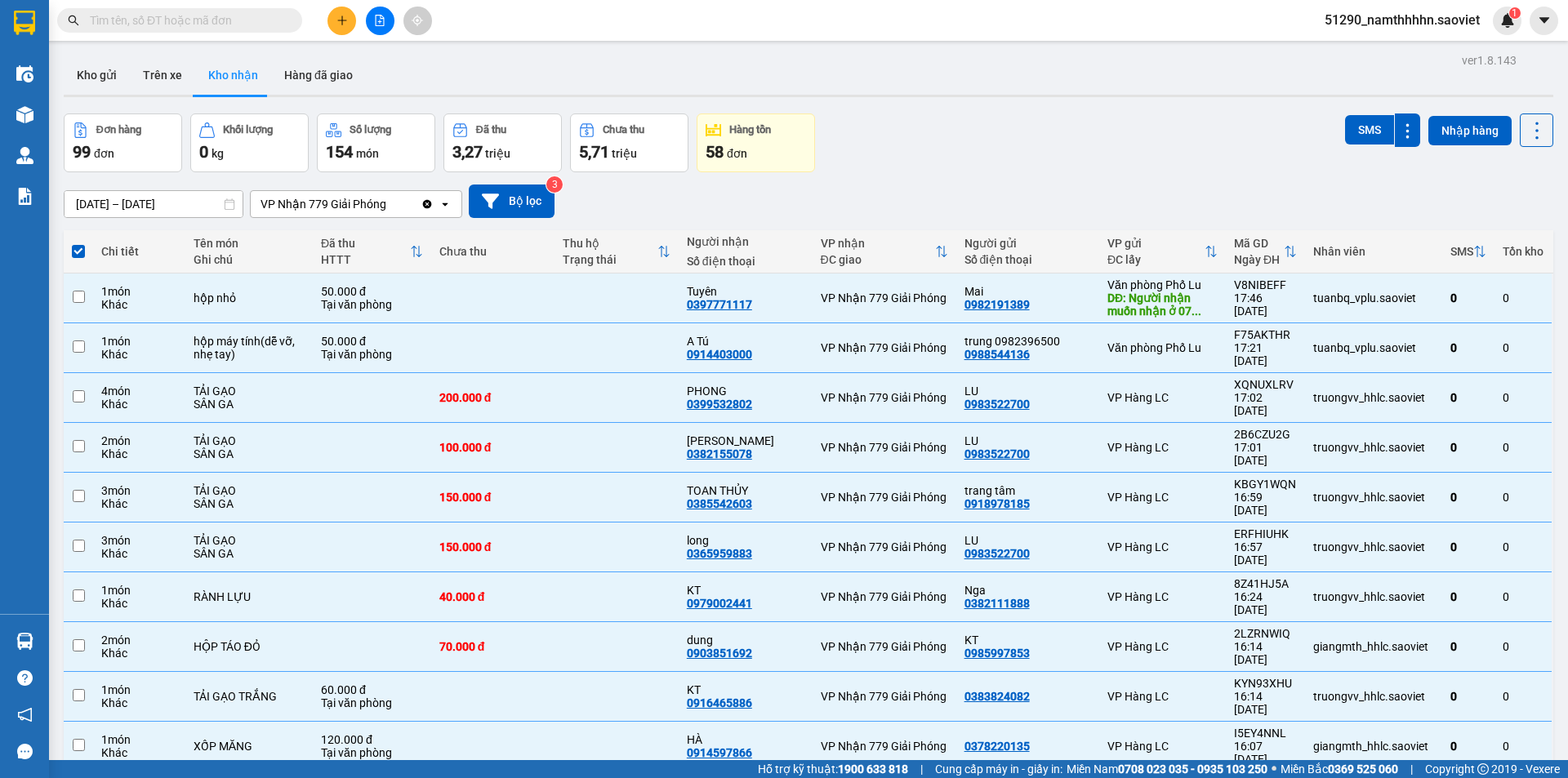
checkbox input "false"
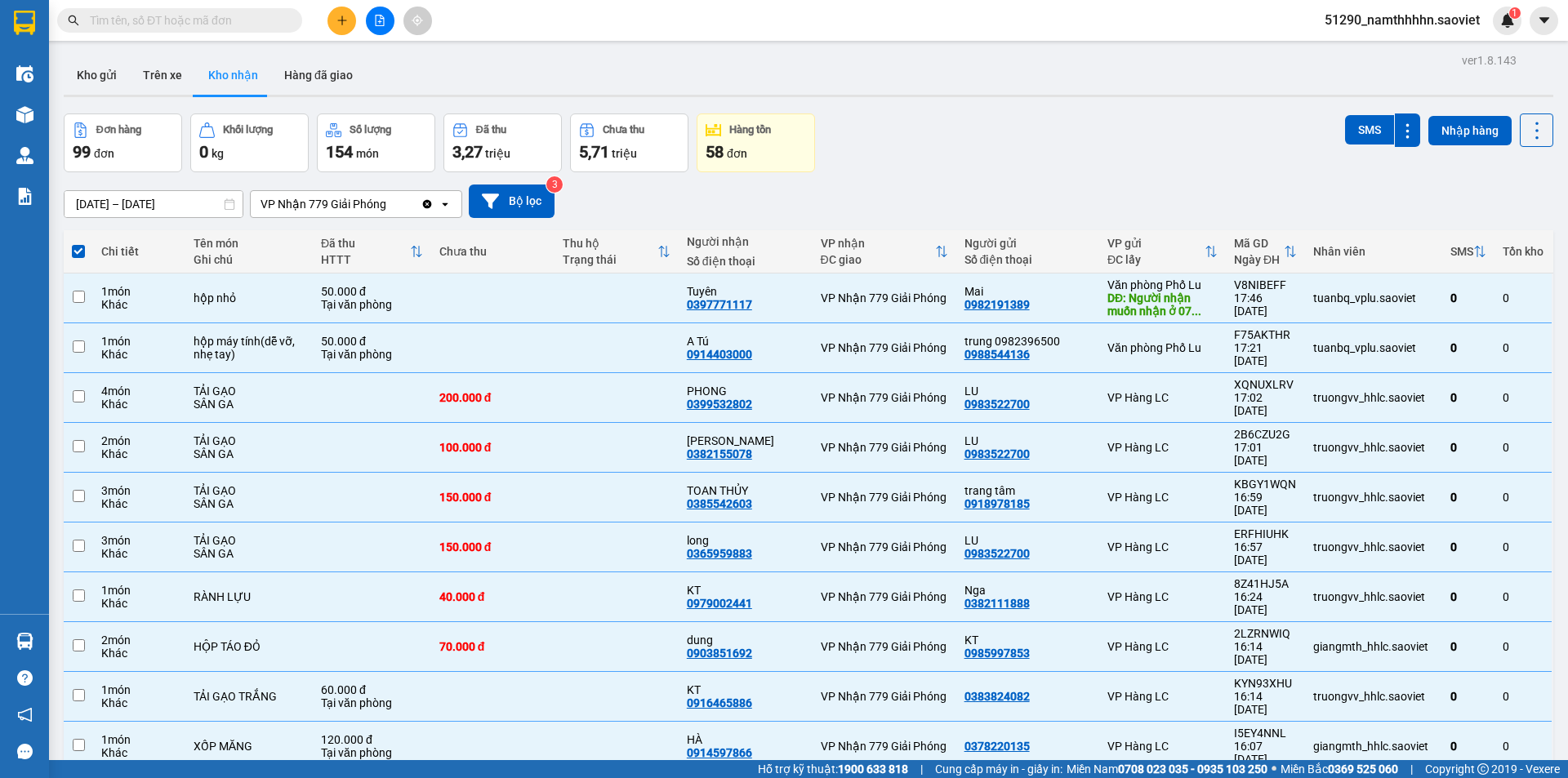
checkbox input "false"
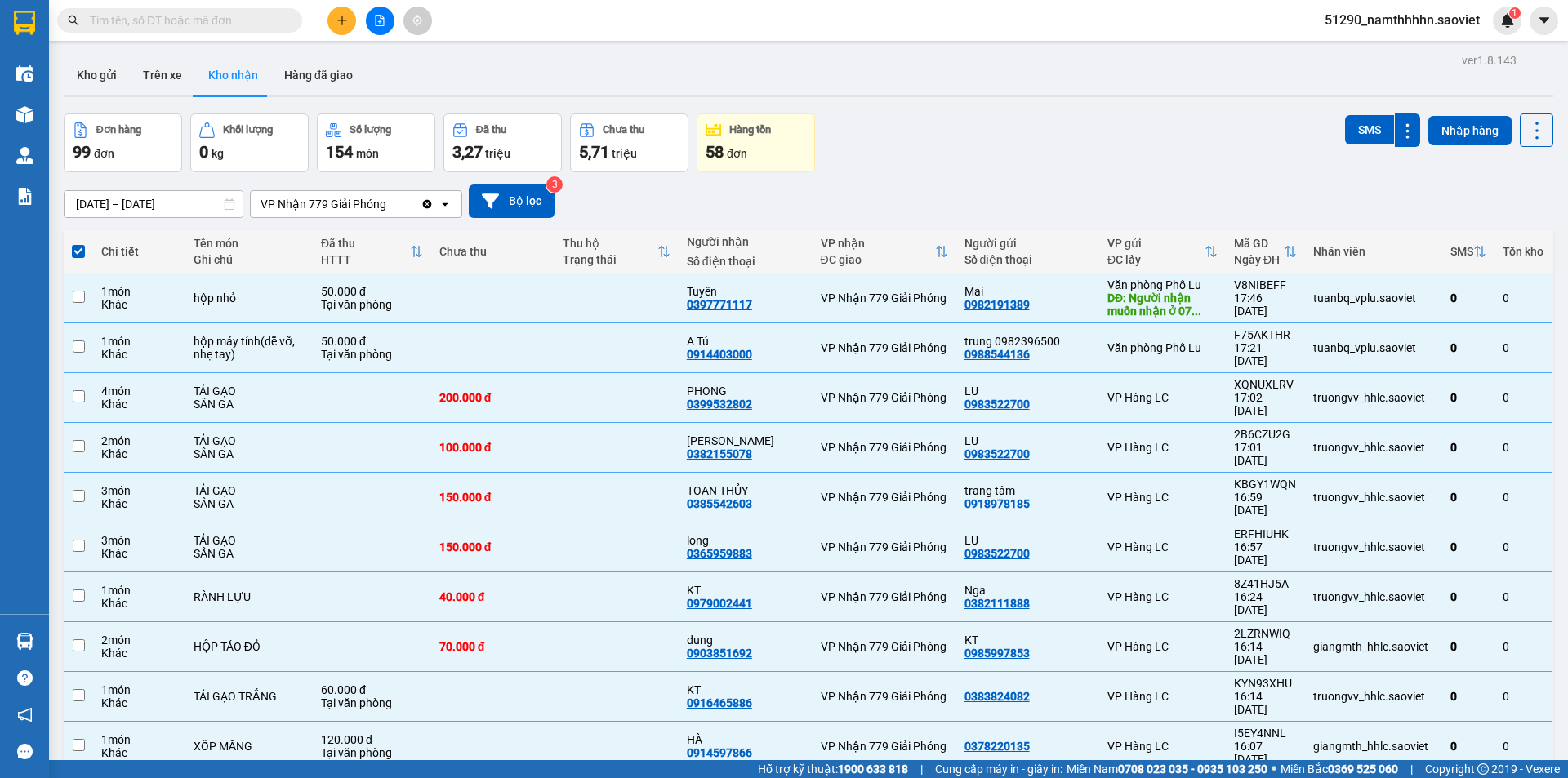
checkbox input "false"
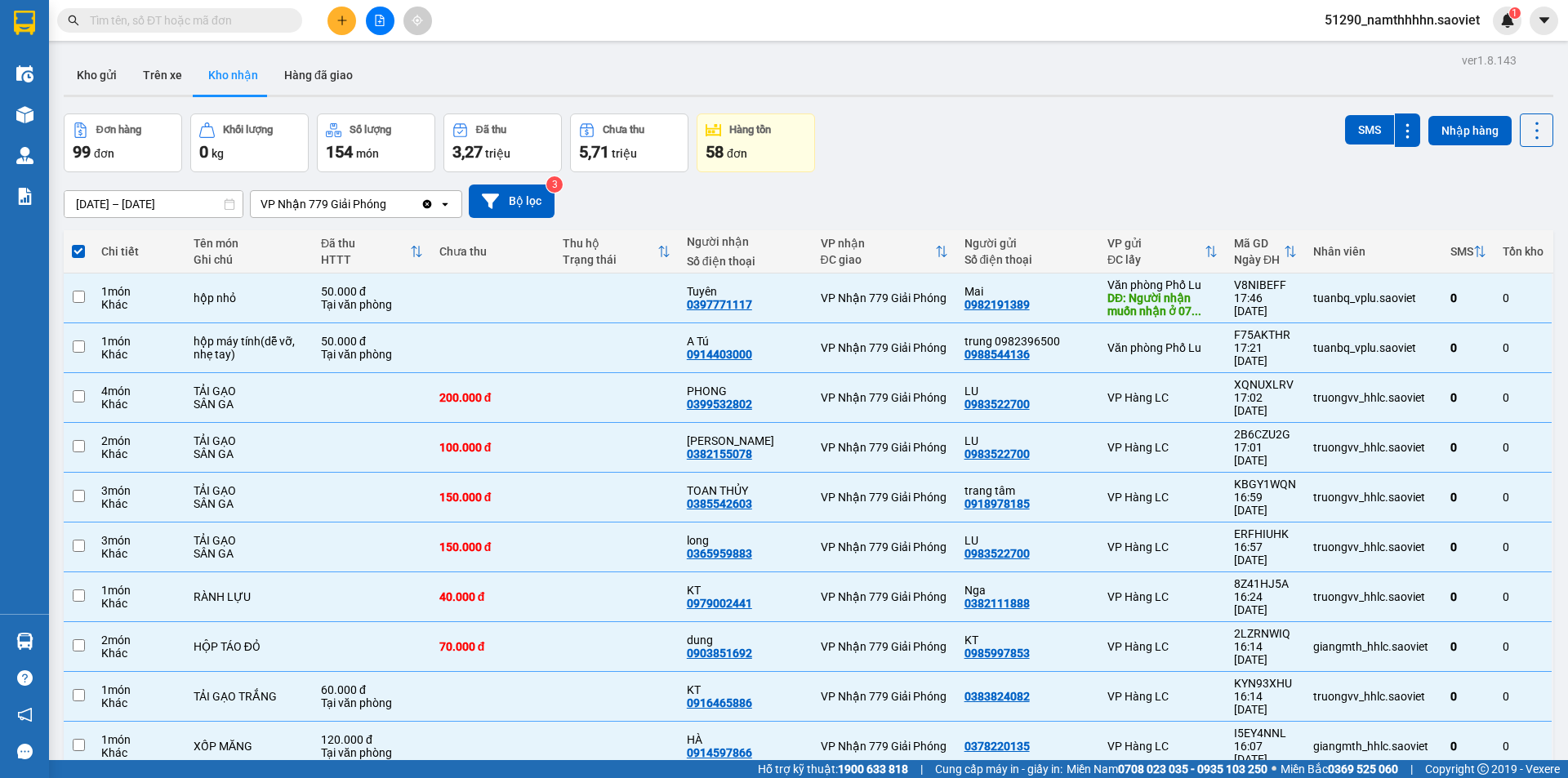
checkbox input "false"
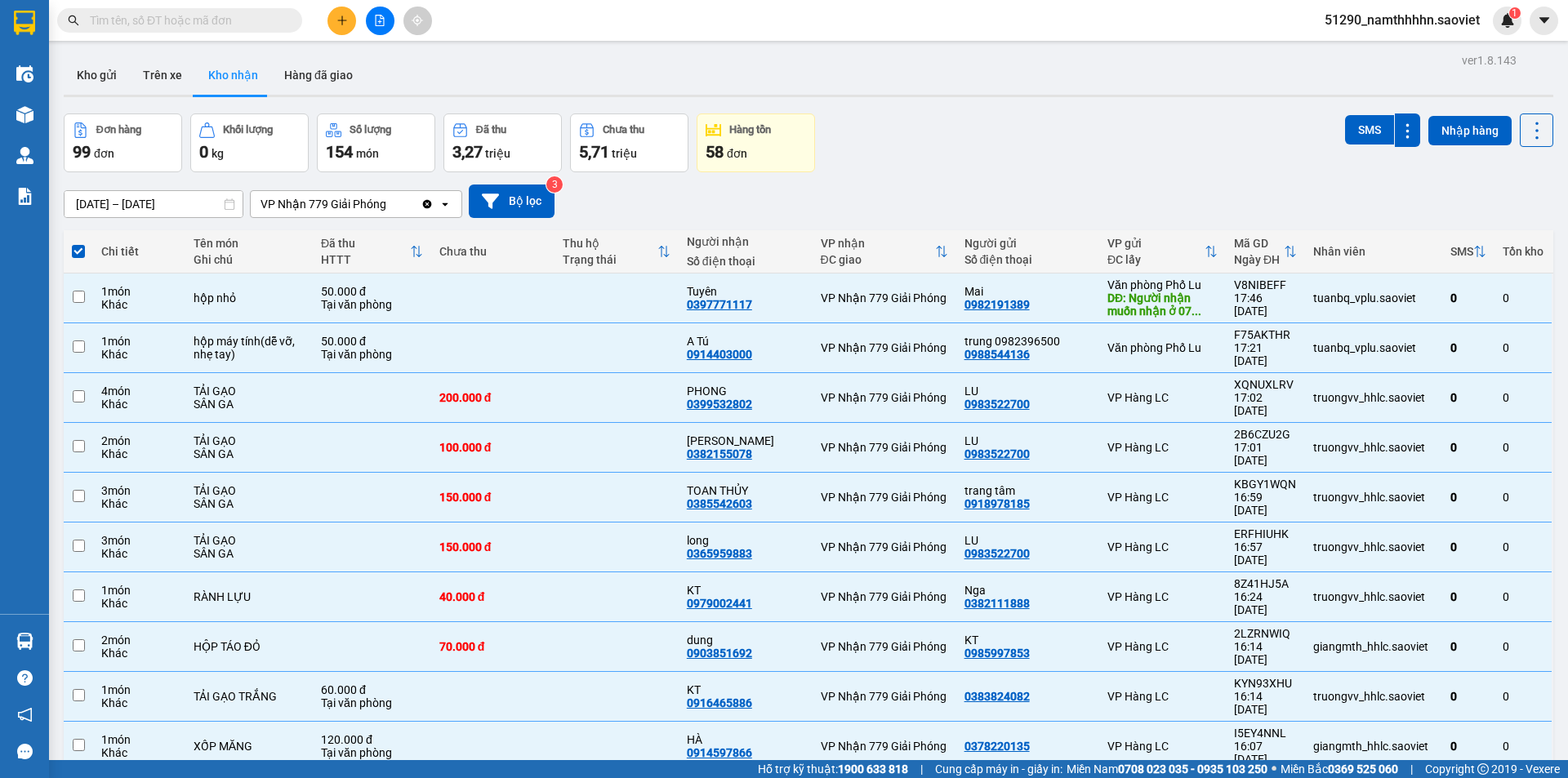
checkbox input "false"
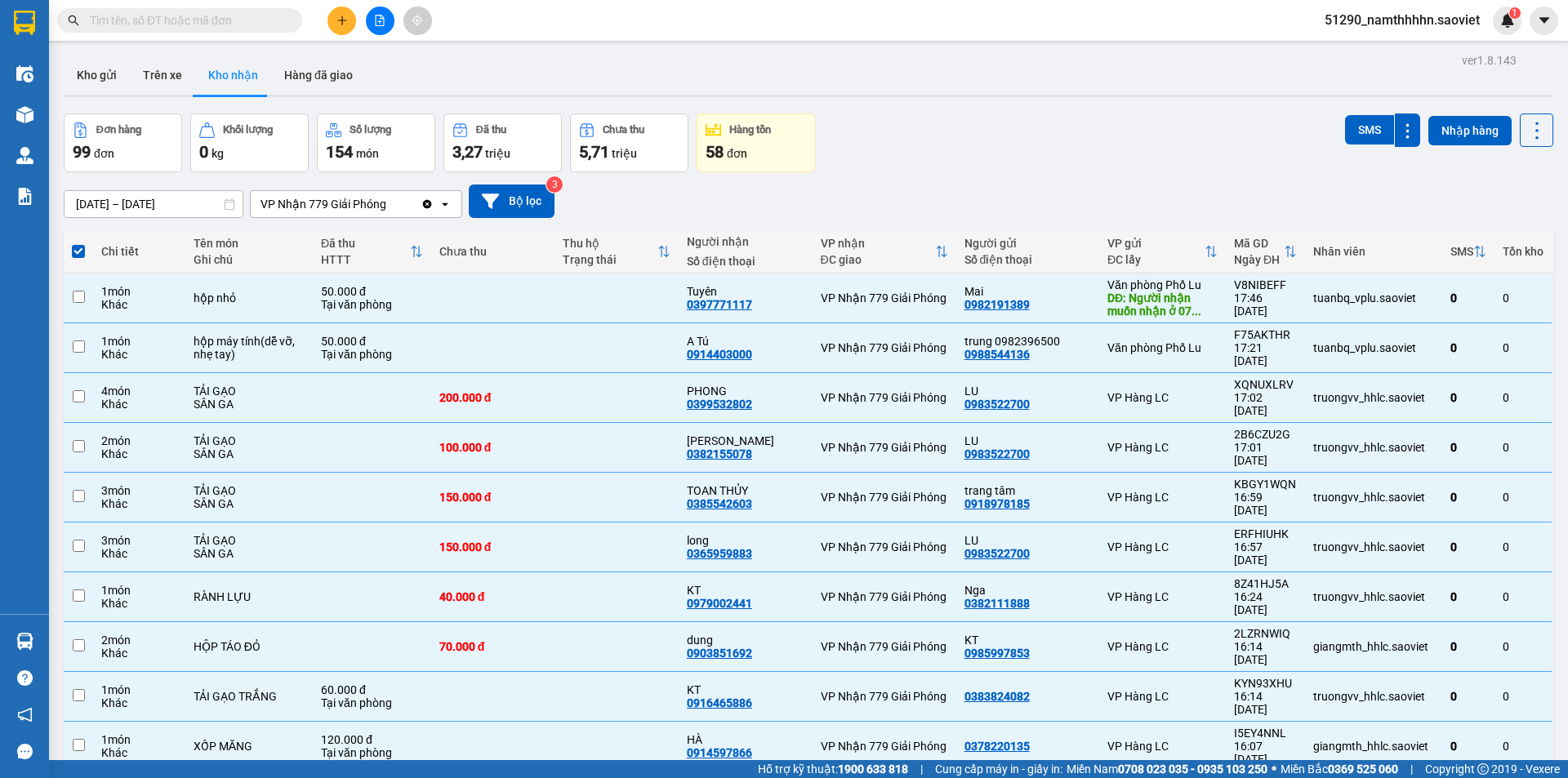
checkbox input "false"
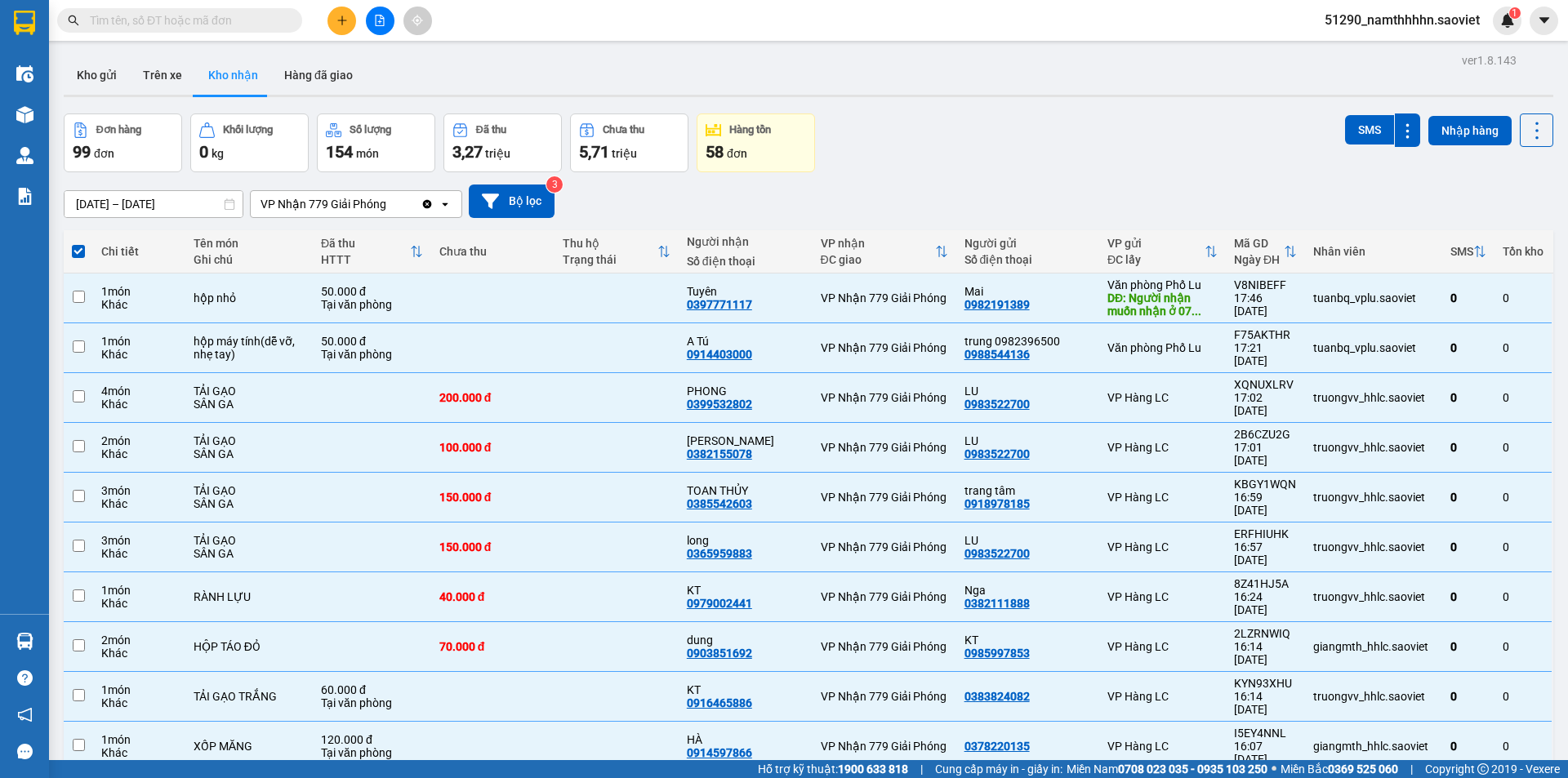
checkbox input "false"
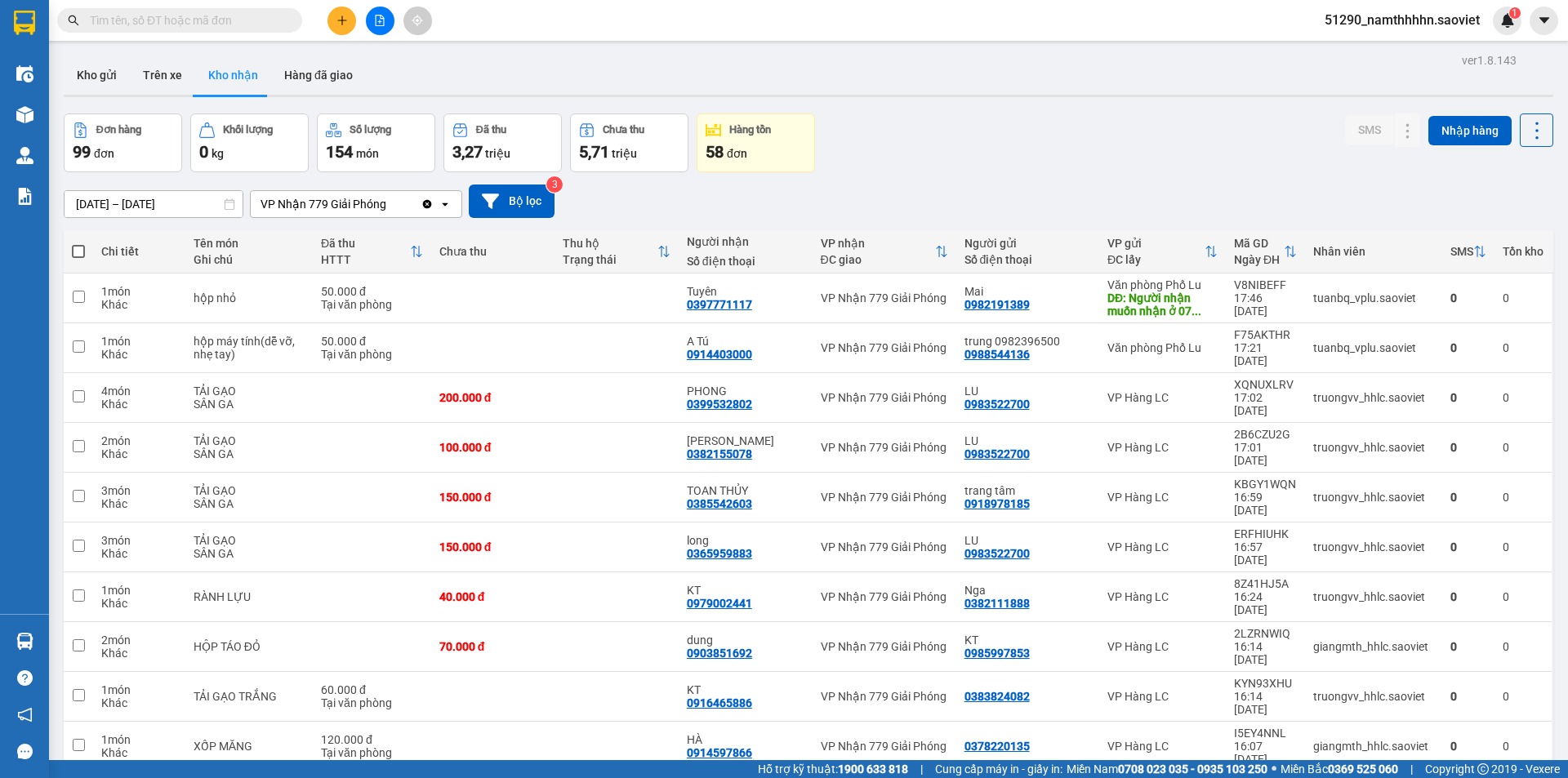
click at [75, 249] on span at bounding box center [79, 251] width 13 height 13
click at [78, 244] on input "checkbox" at bounding box center [78, 244] width 0 height 0
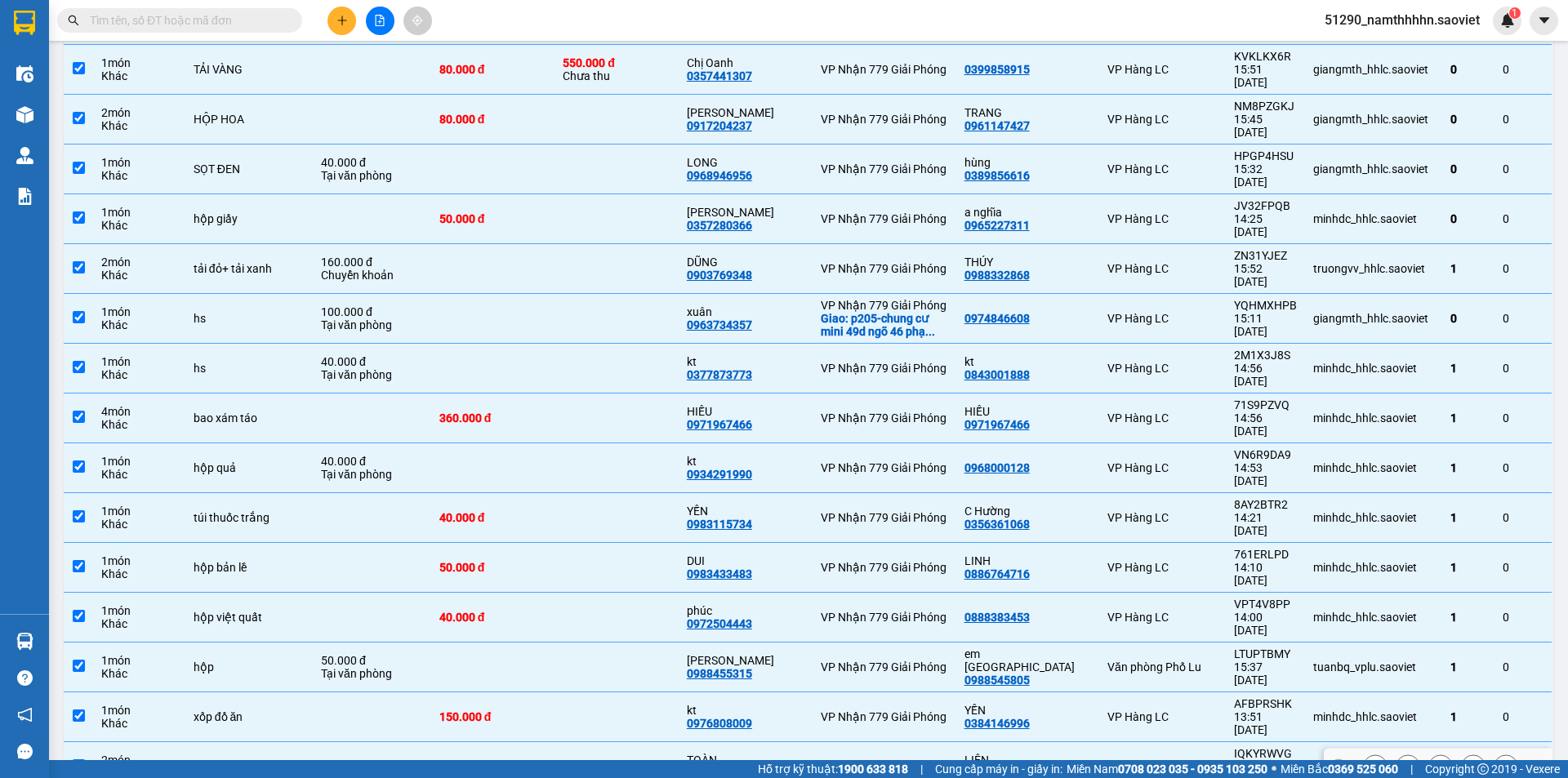
scroll to position [952, 0]
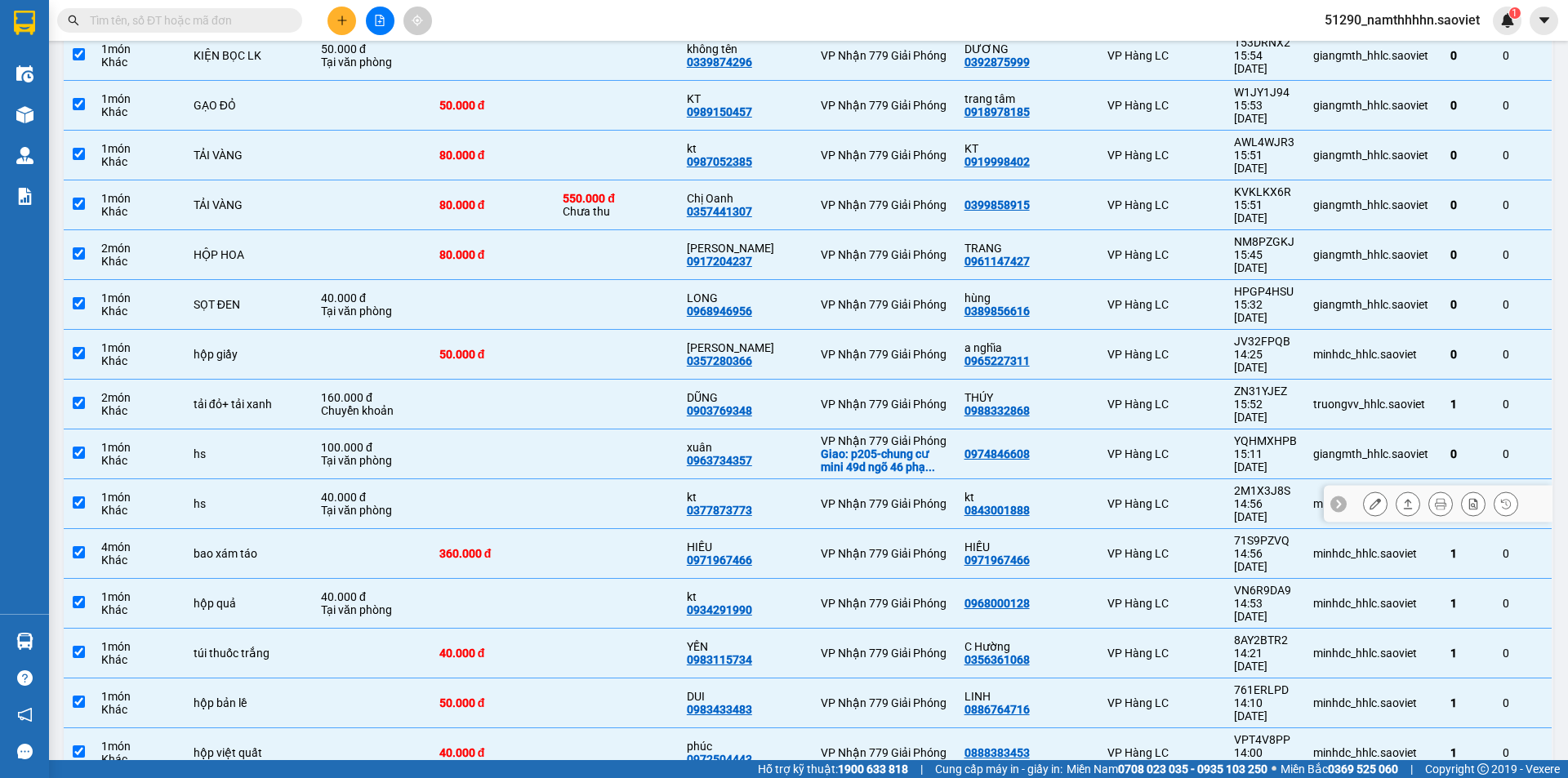
click at [77, 496] on input "checkbox" at bounding box center [78, 502] width 13 height 13
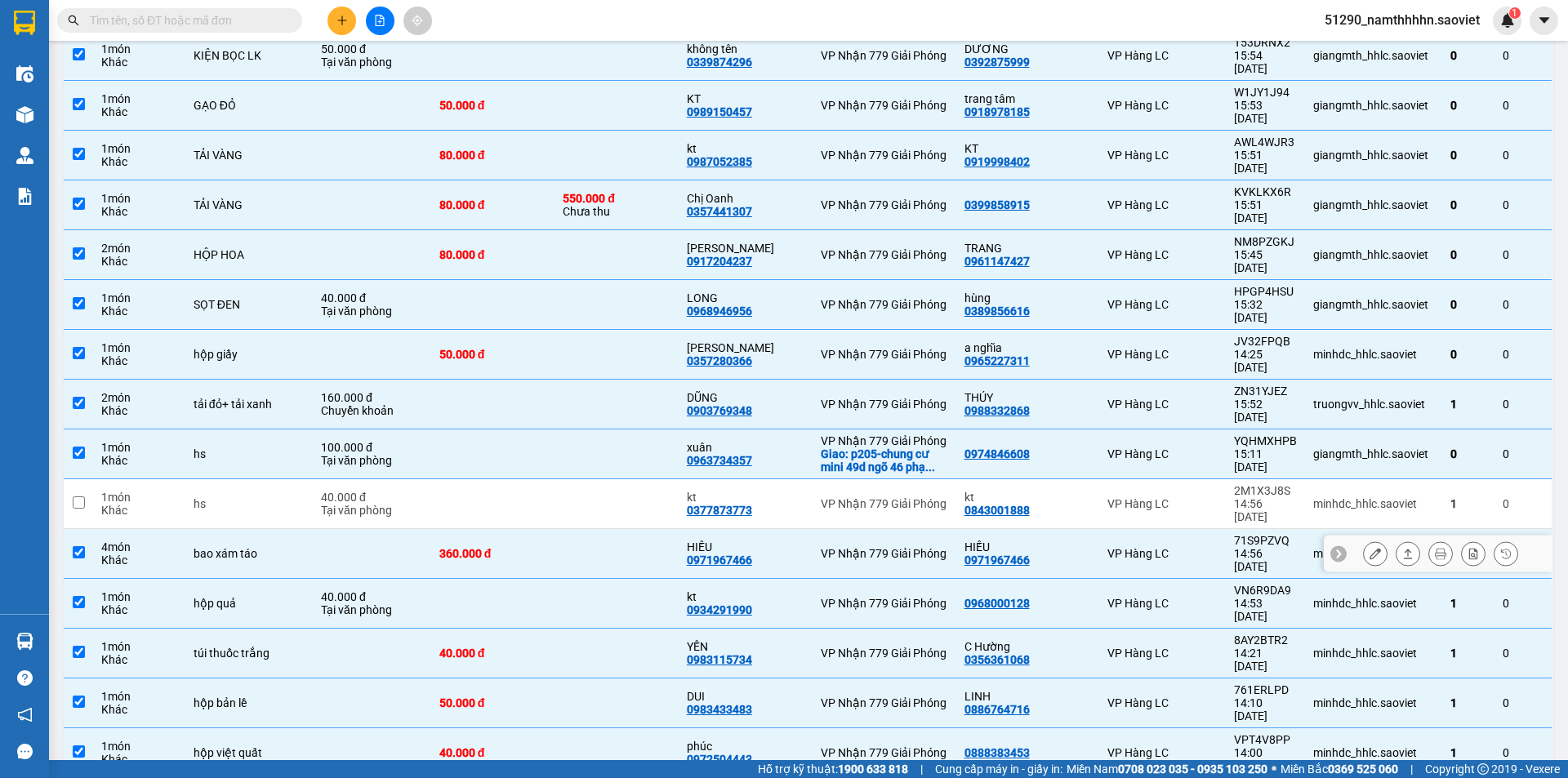
click at [74, 546] on input "checkbox" at bounding box center [78, 552] width 13 height 13
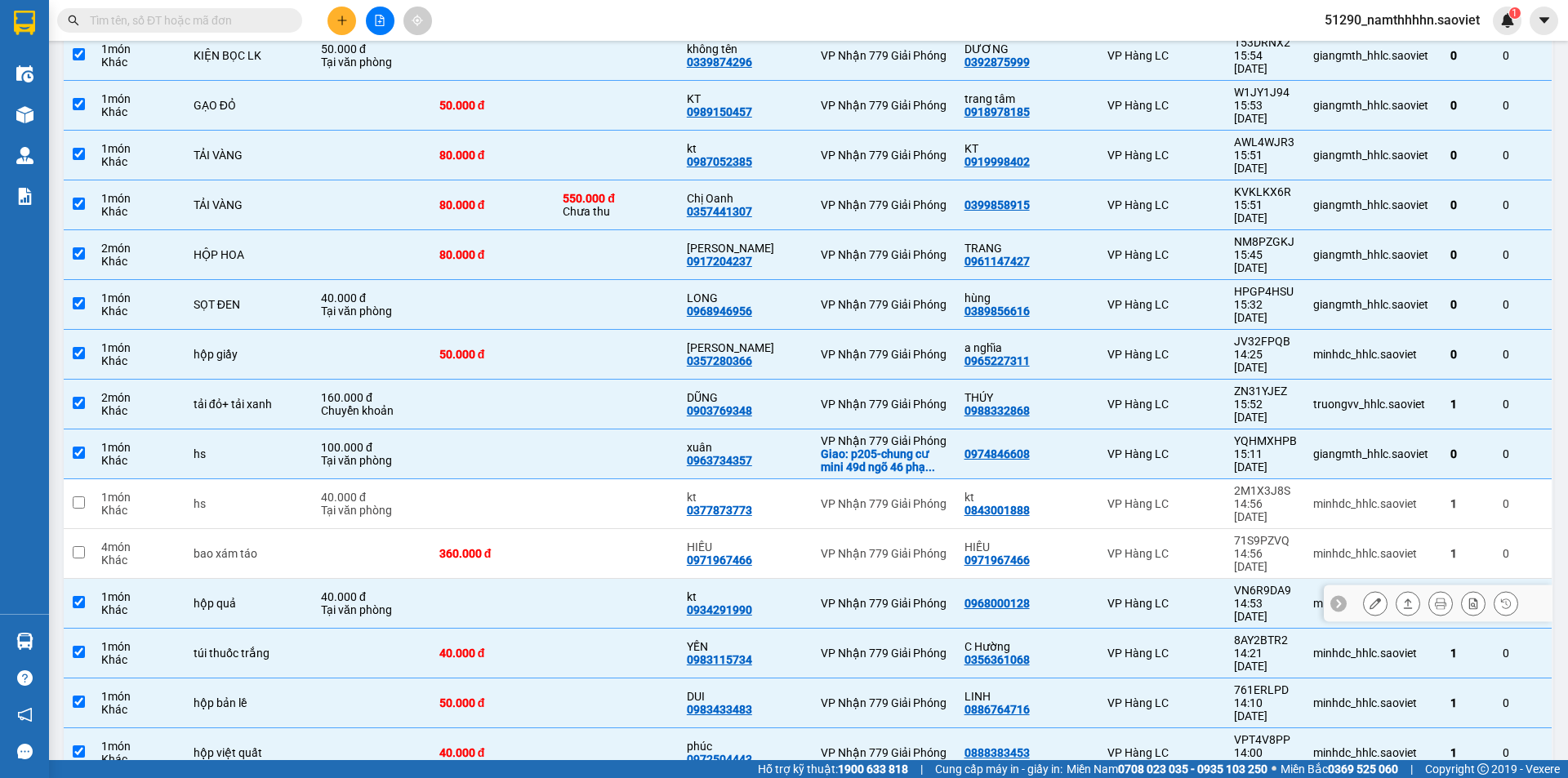
click at [77, 596] on input "checkbox" at bounding box center [78, 602] width 13 height 13
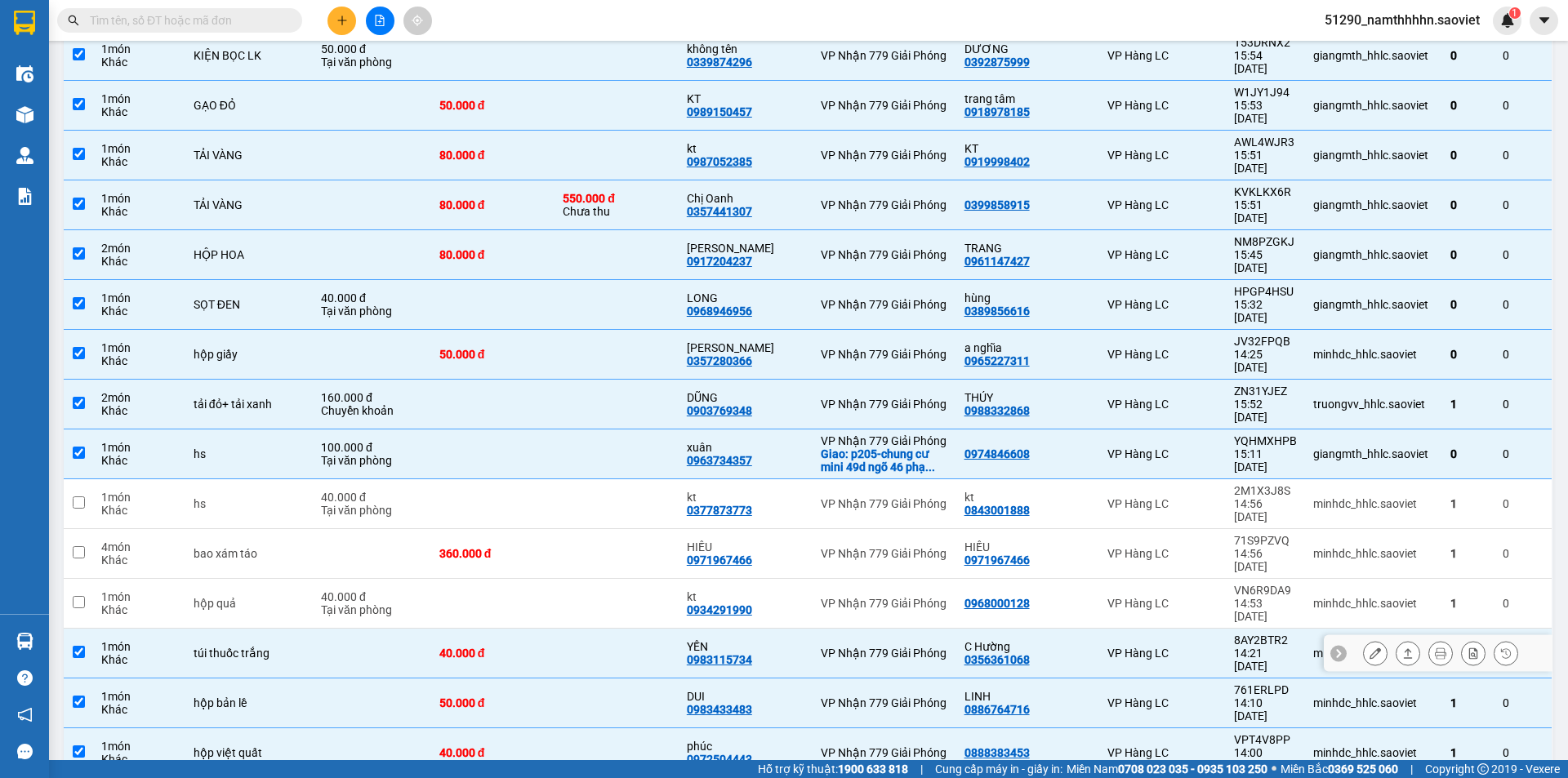
click at [74, 646] on input "checkbox" at bounding box center [78, 652] width 13 height 13
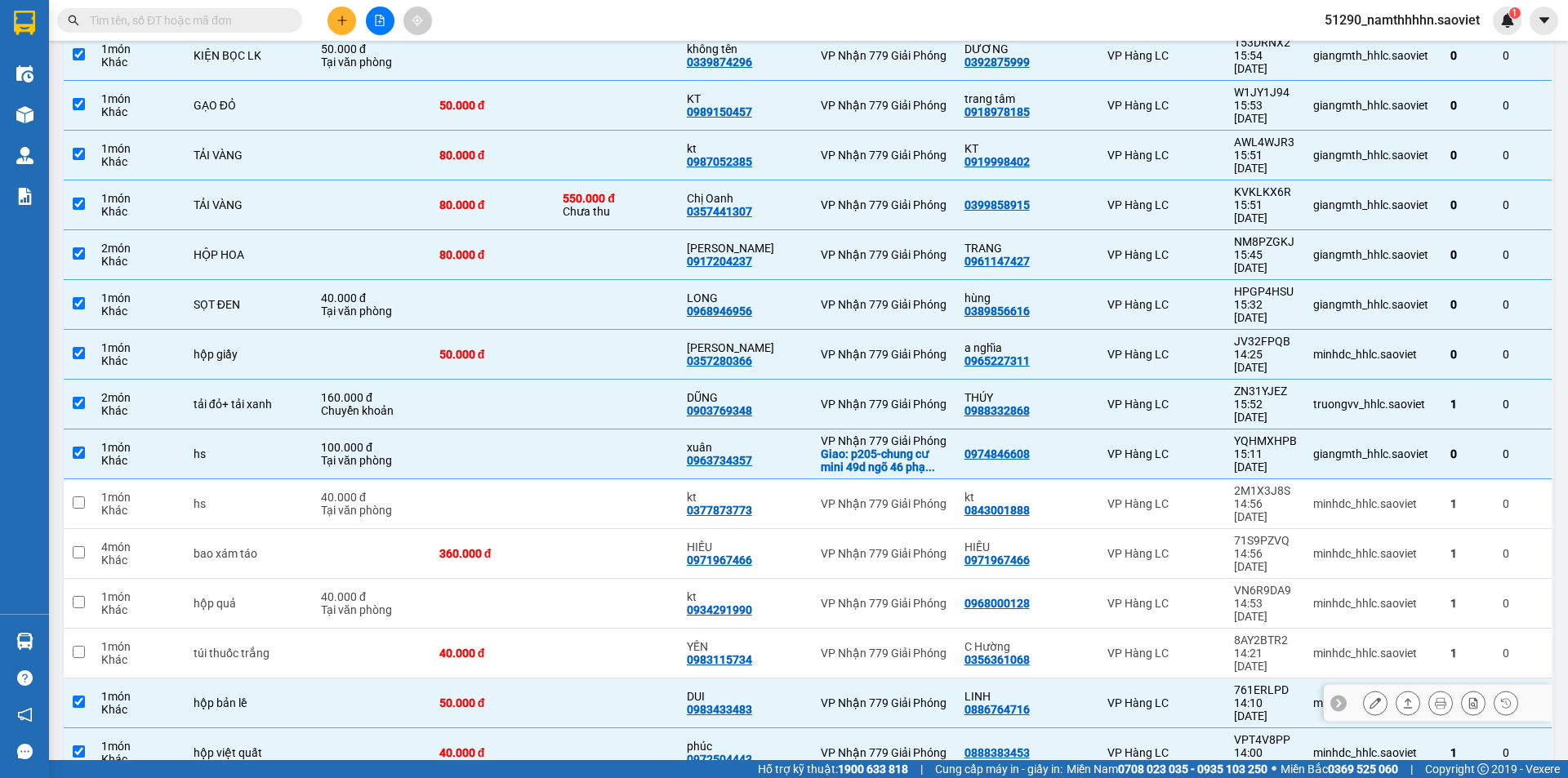
click at [79, 679] on td at bounding box center [78, 704] width 30 height 50
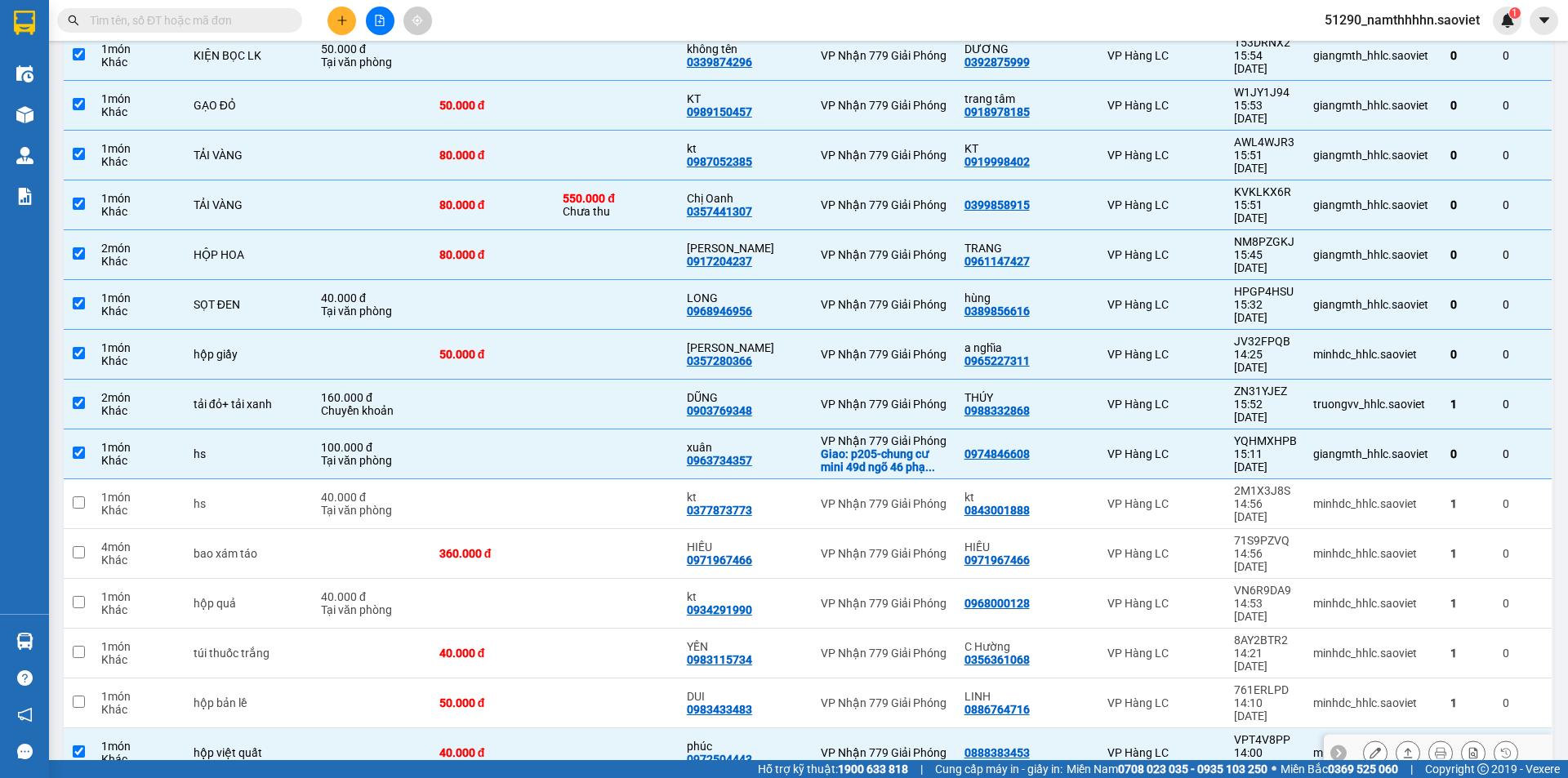
click at [83, 728] on td at bounding box center [78, 753] width 30 height 50
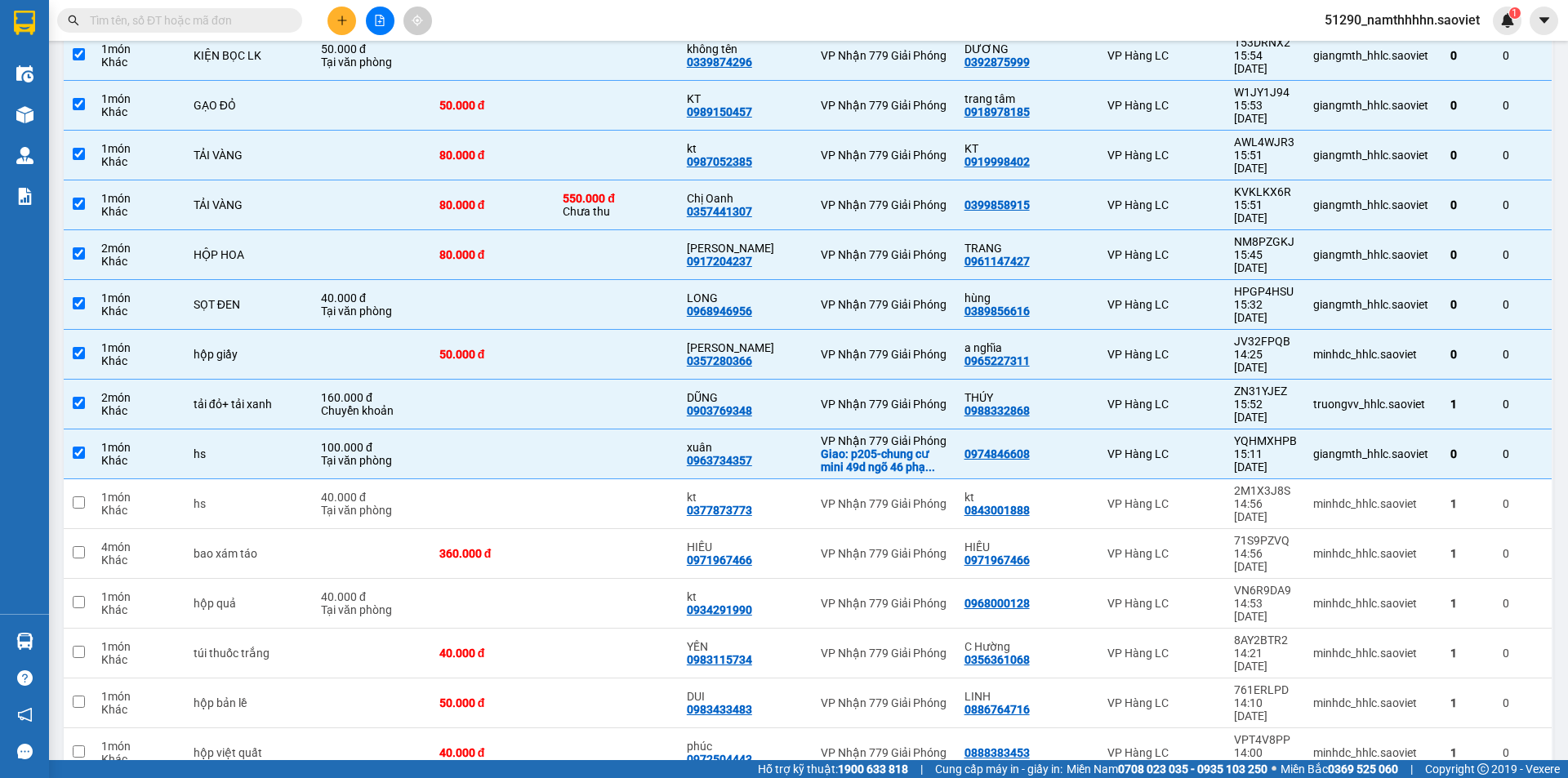
drag, startPoint x: 88, startPoint y: 739, endPoint x: 83, endPoint y: 733, distance: 7.8
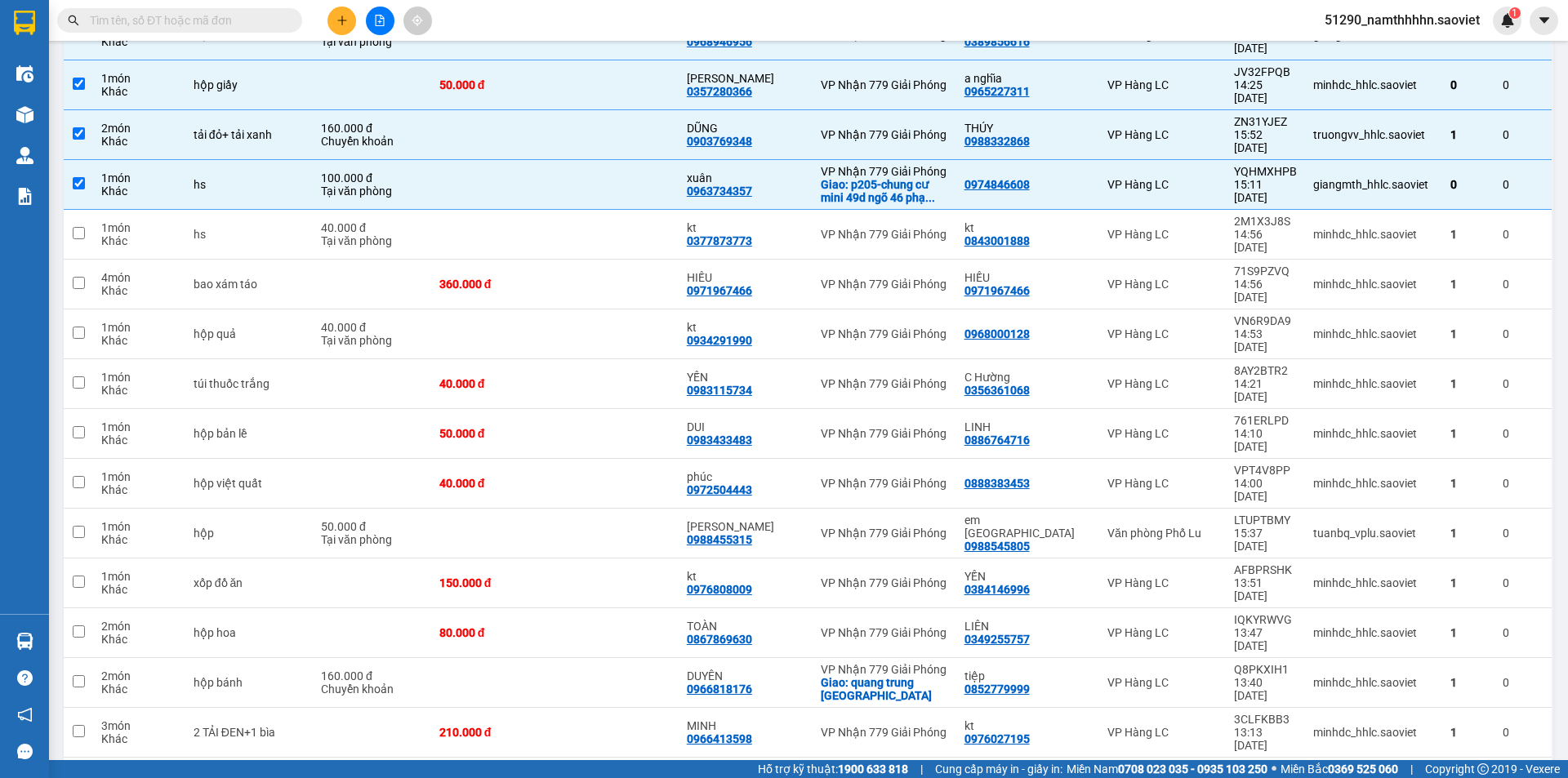
scroll to position [1225, 0]
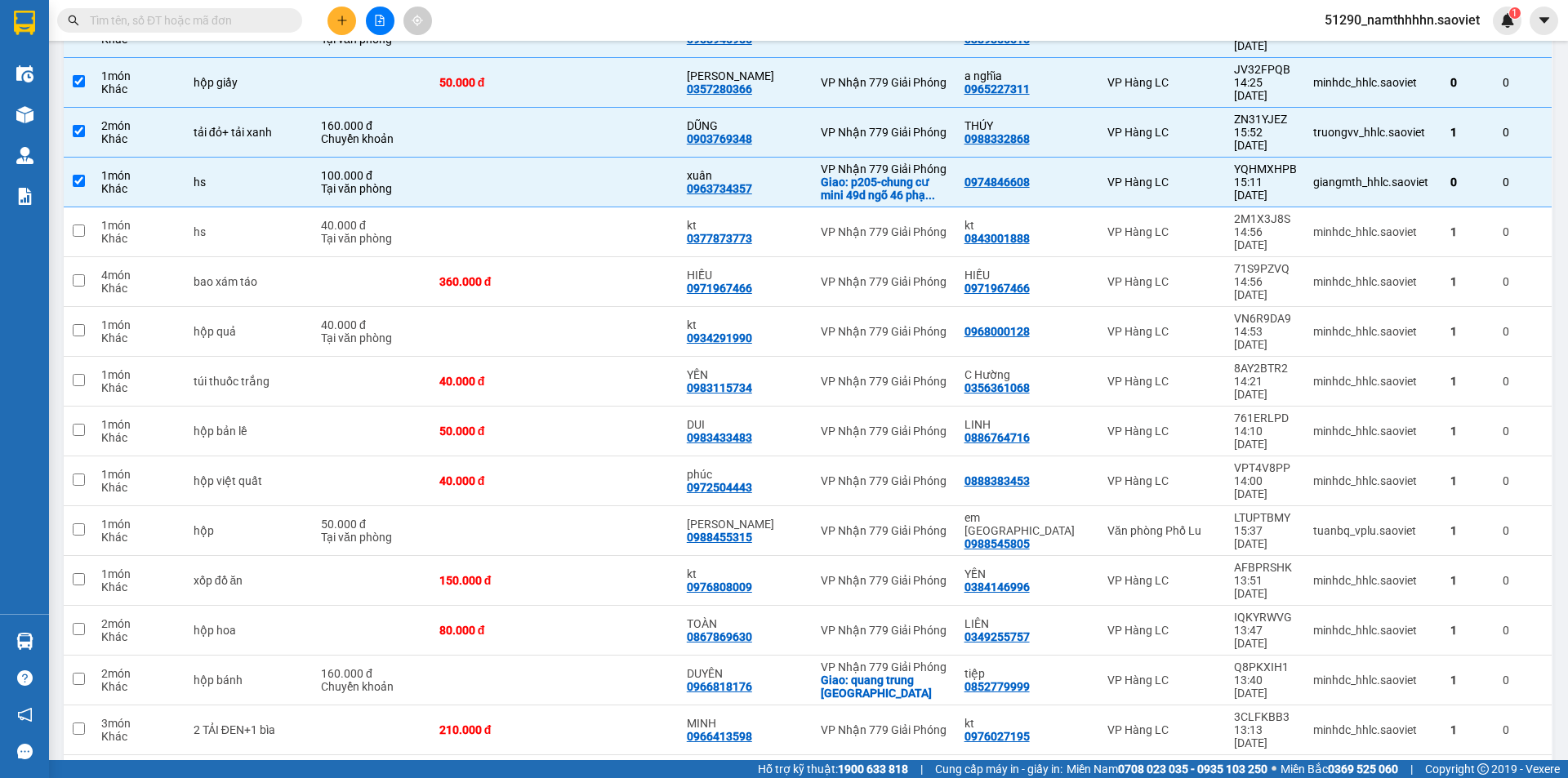
drag, startPoint x: 81, startPoint y: 644, endPoint x: 83, endPoint y: 657, distance: 13.2
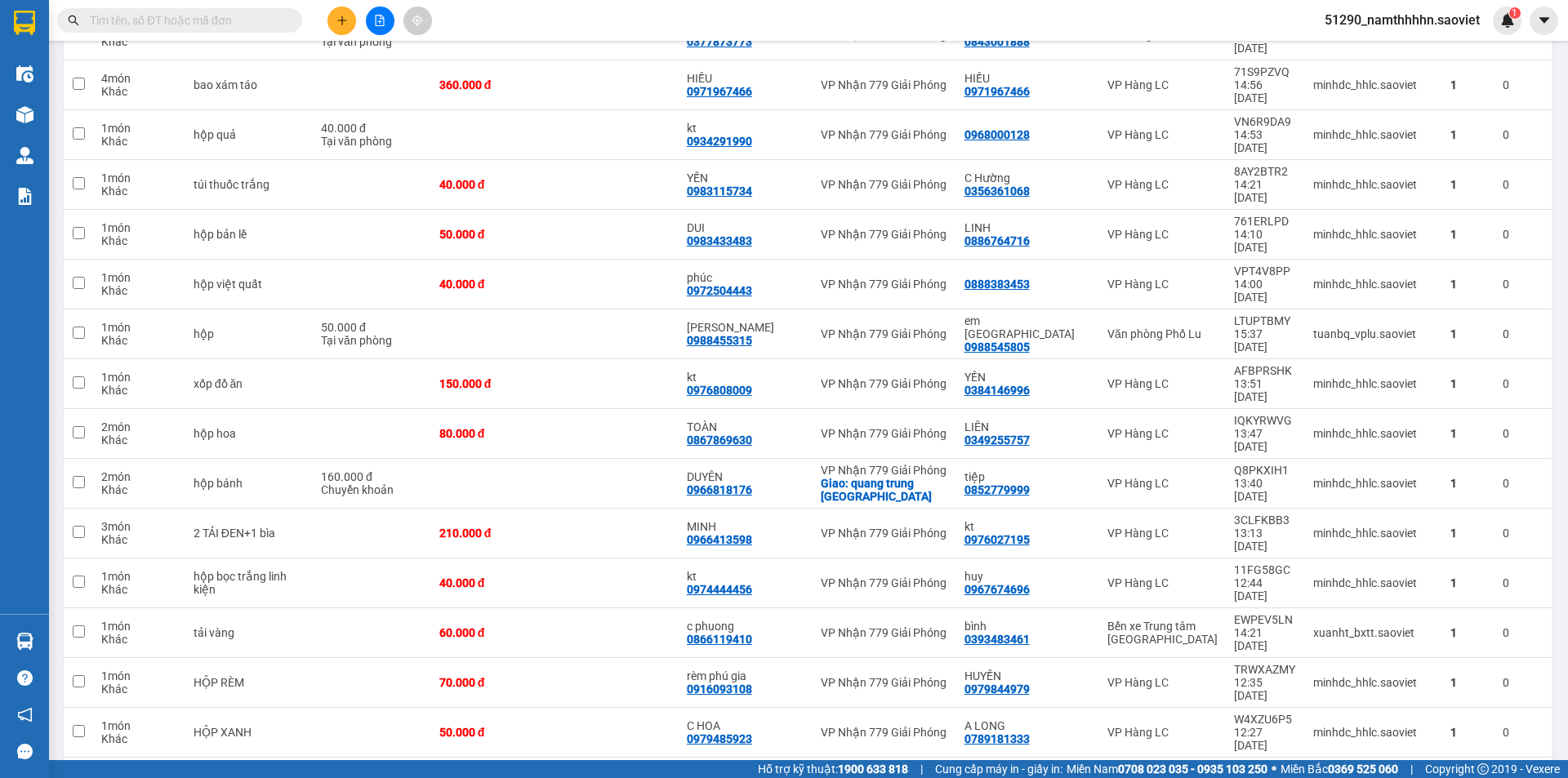
scroll to position [1769, 0]
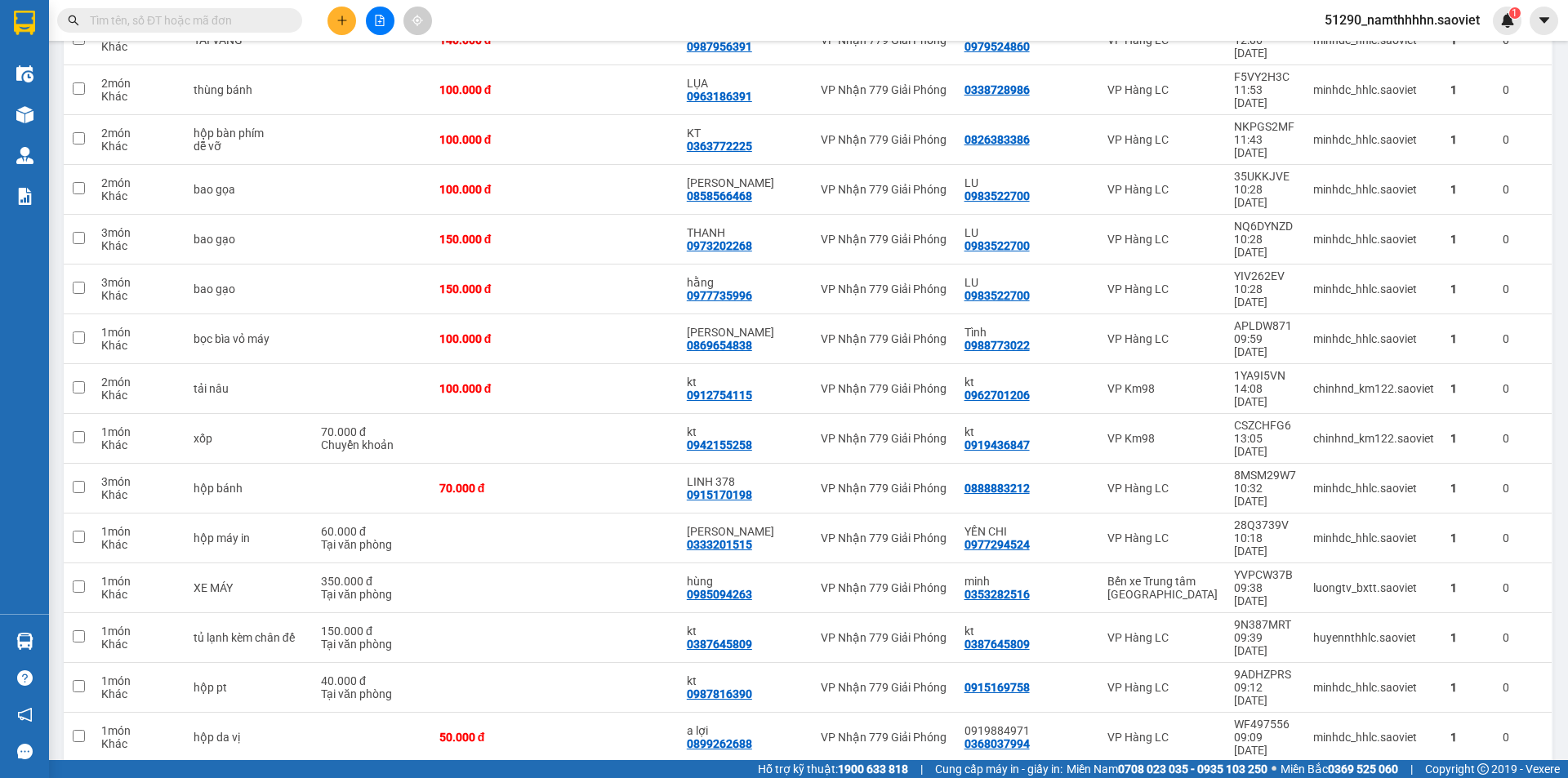
scroll to position [2450, 0]
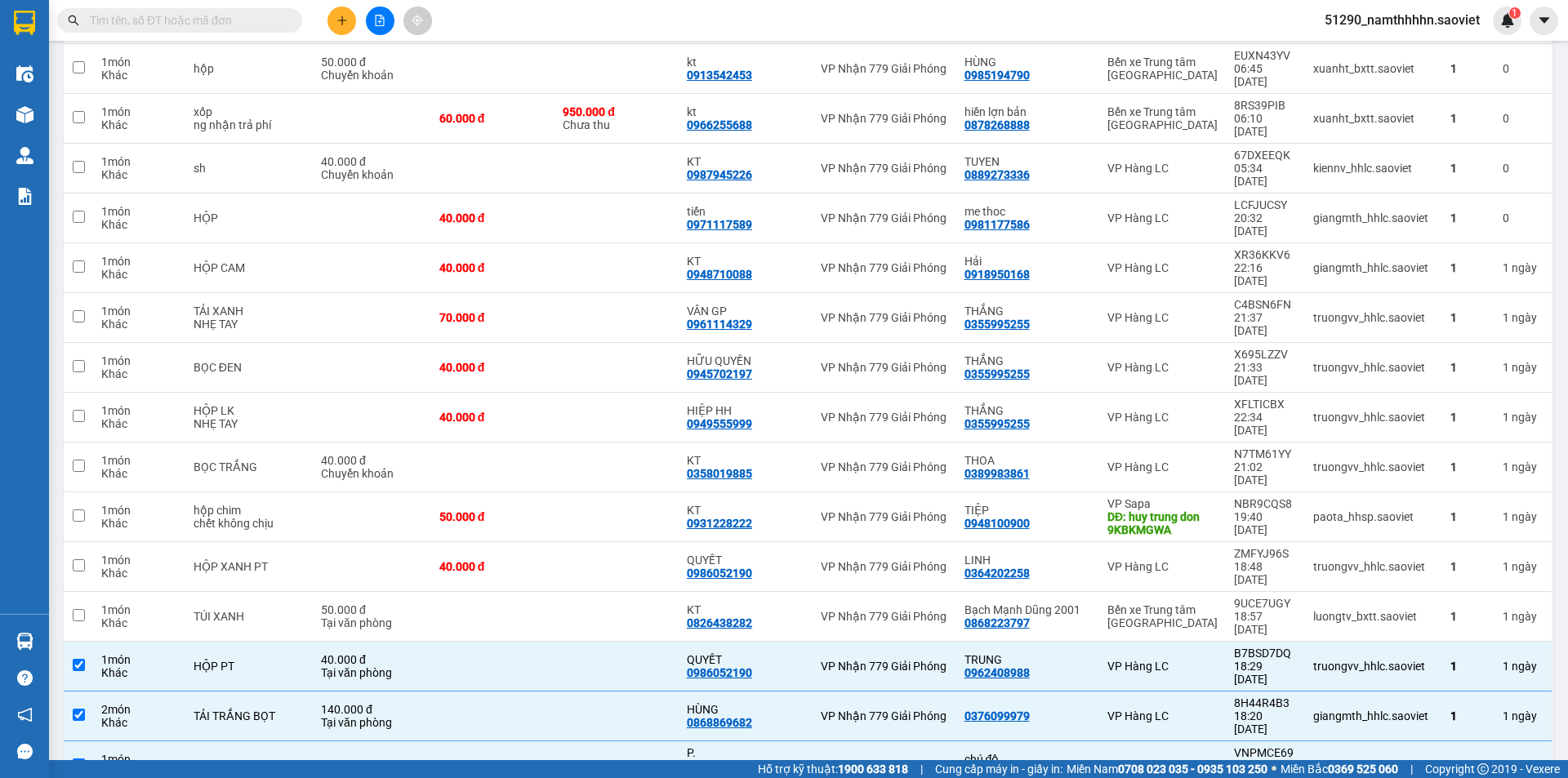
scroll to position [3334, 0]
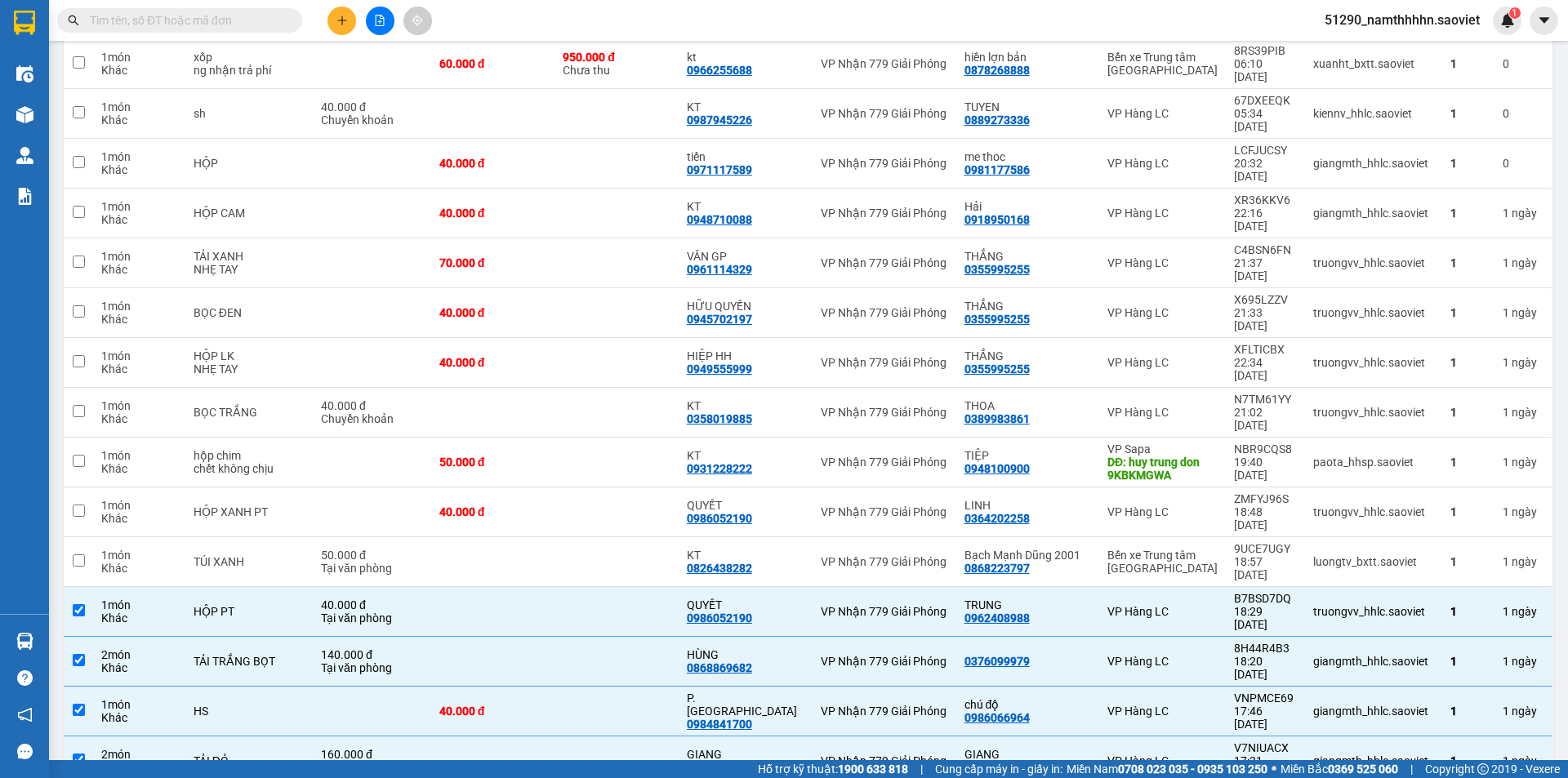
drag, startPoint x: 88, startPoint y: 599, endPoint x: 65, endPoint y: 566, distance: 40.2
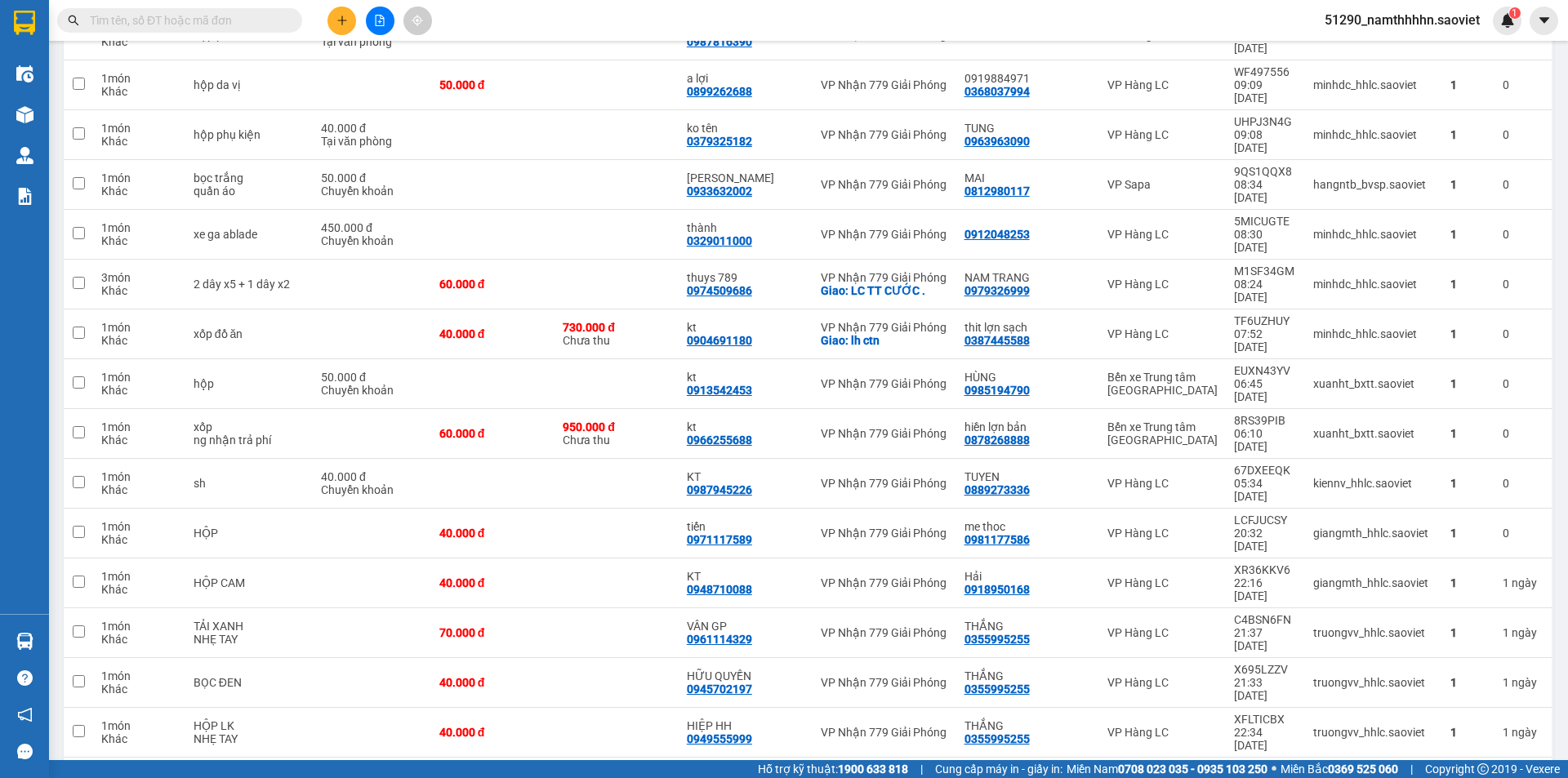
scroll to position [2790, 0]
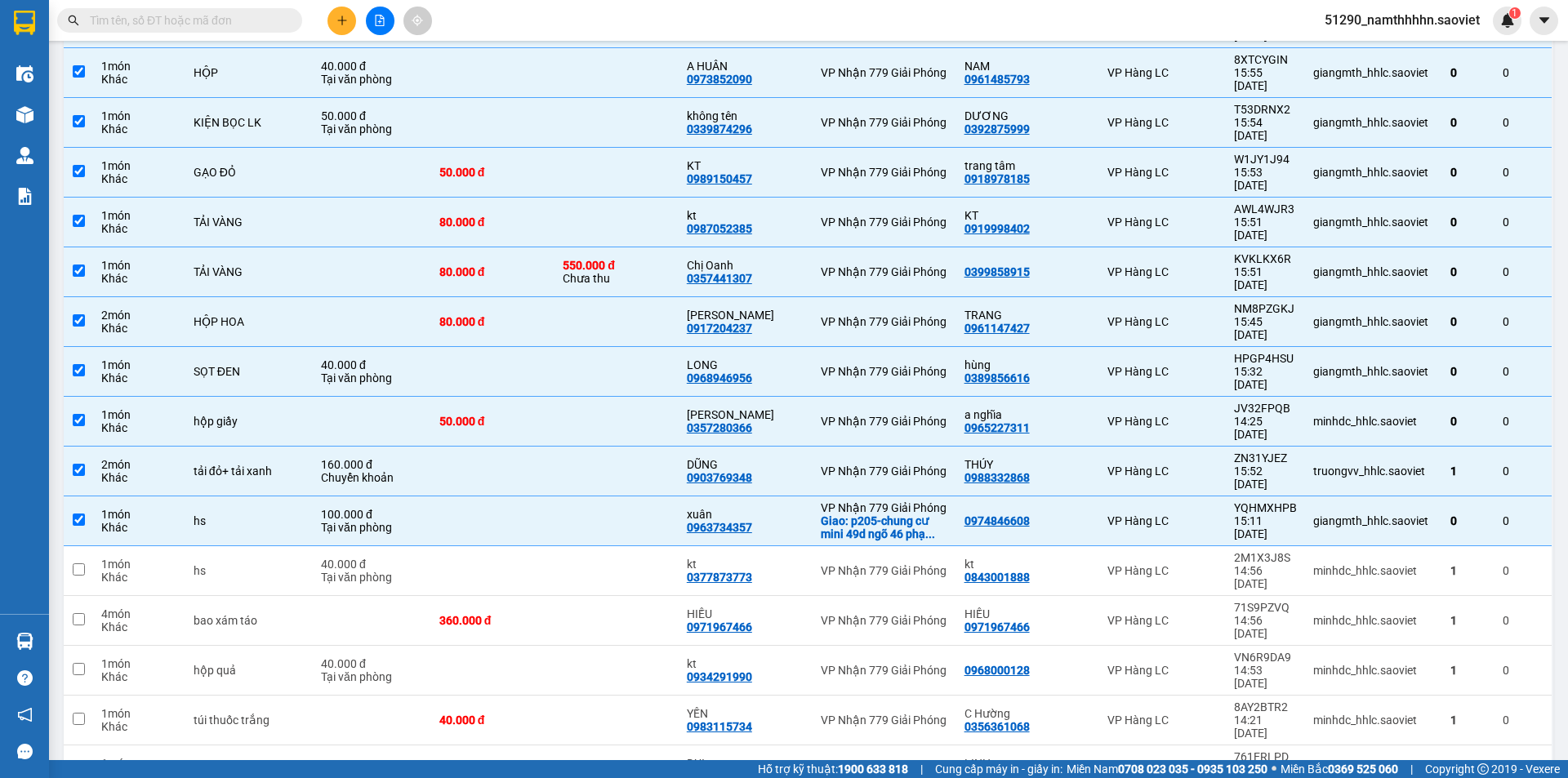
scroll to position [749, 0]
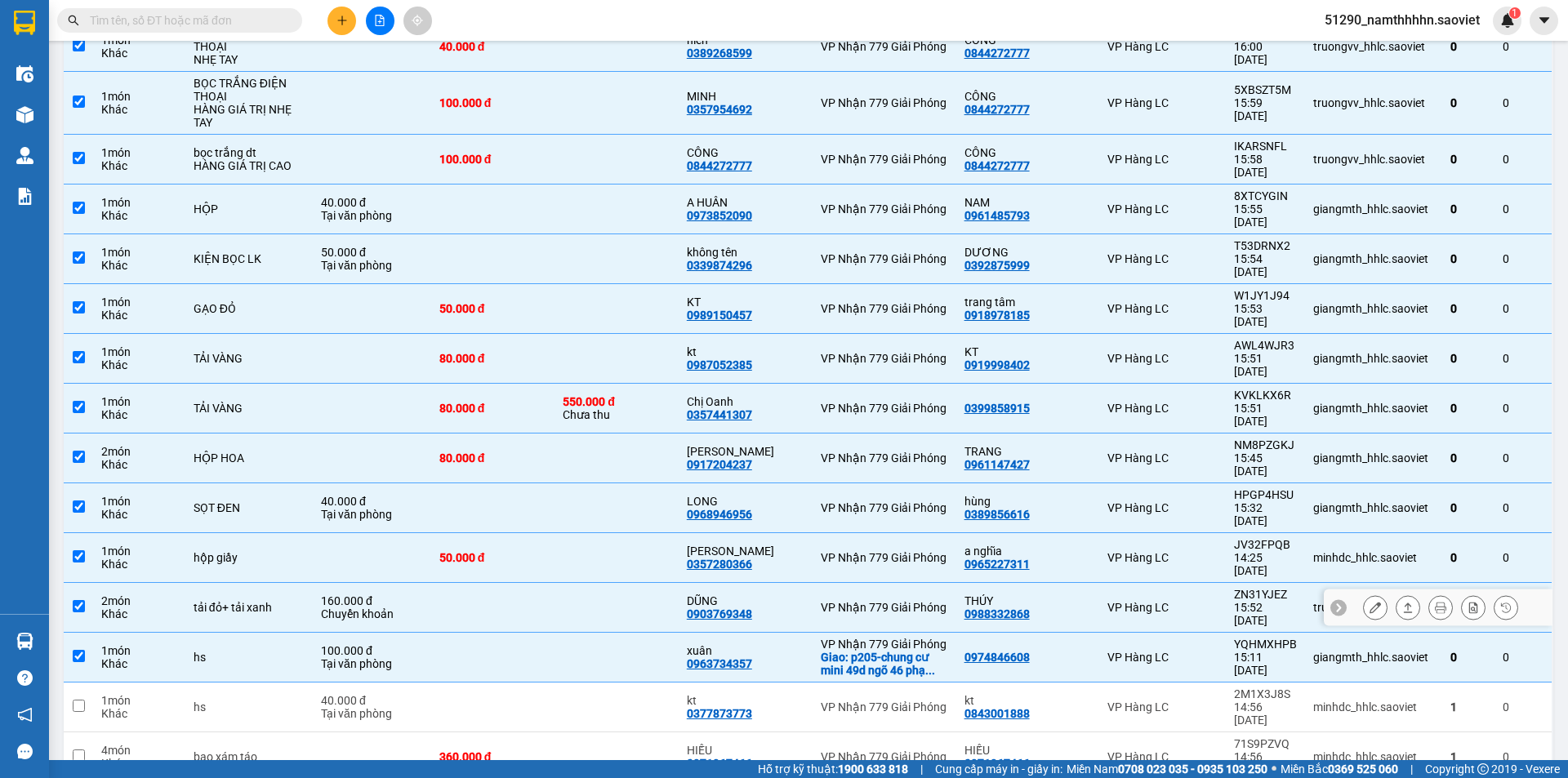
click at [73, 600] on input "checkbox" at bounding box center [78, 606] width 13 height 13
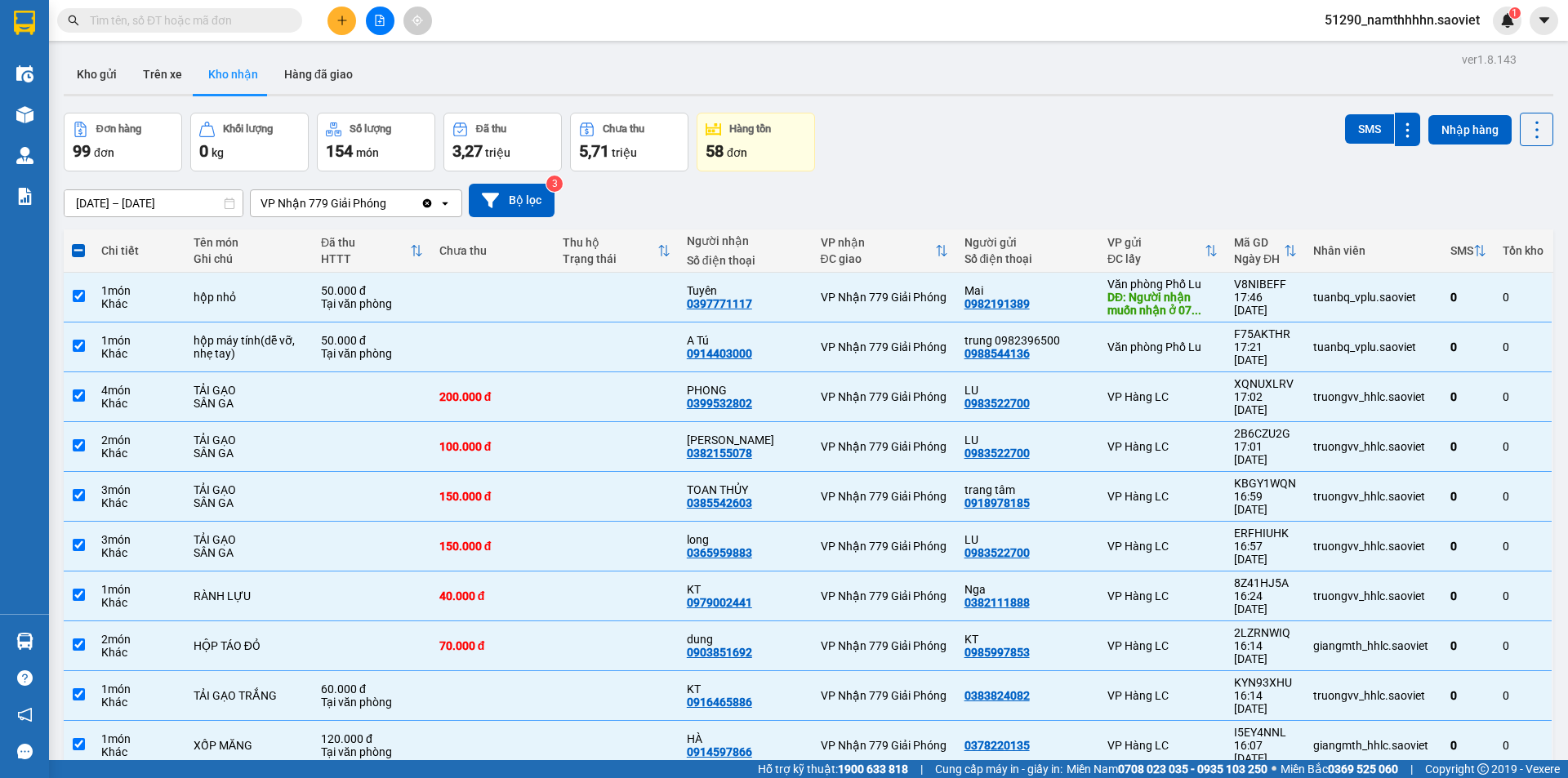
scroll to position [0, 0]
click at [1345, 118] on button "SMS" at bounding box center [1369, 130] width 49 height 30
click at [1526, 119] on icon at bounding box center [1537, 131] width 23 height 23
click at [1509, 206] on span "Làm mới" at bounding box center [1501, 203] width 45 height 16
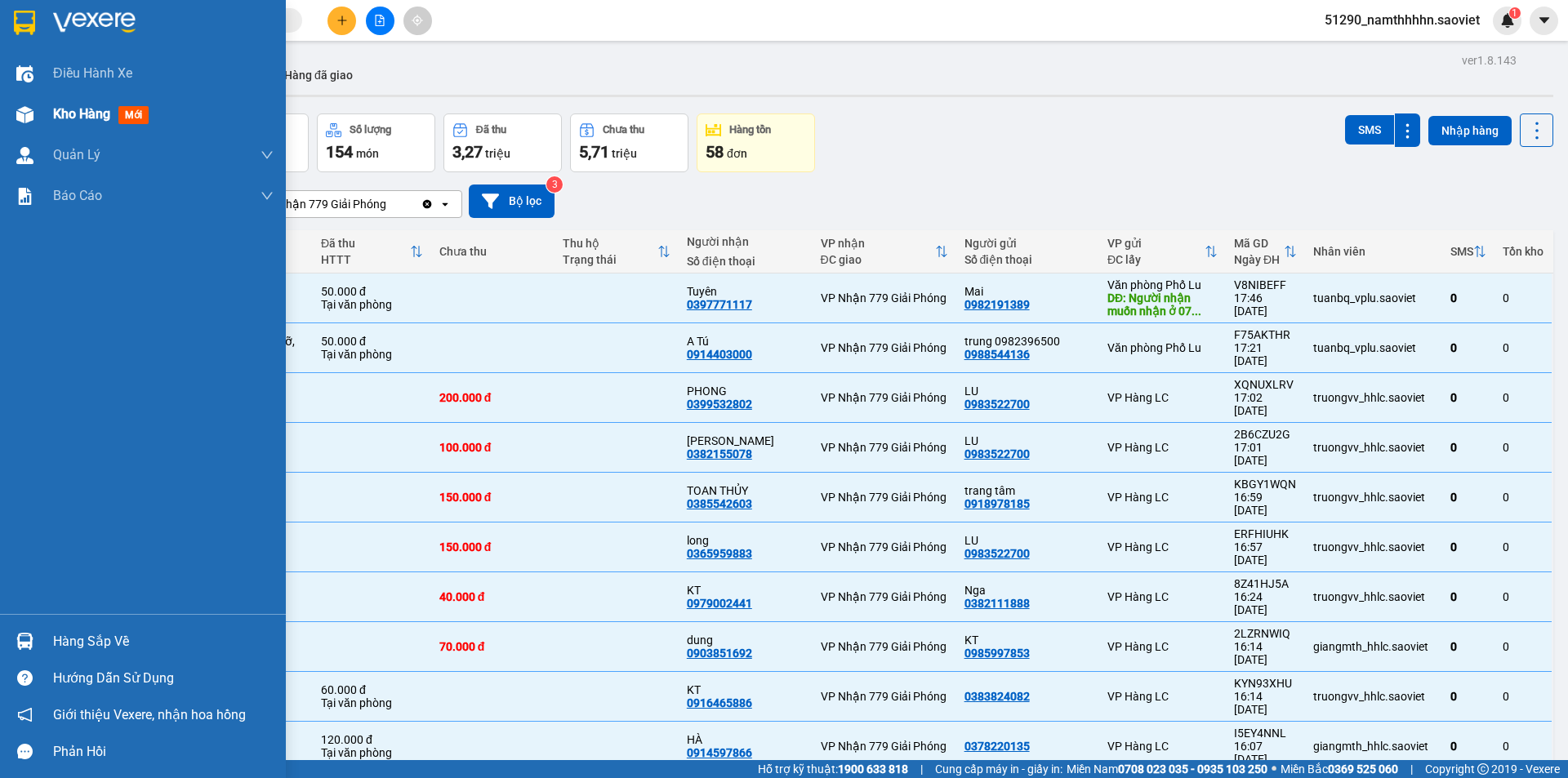
click at [99, 116] on span "Kho hàng" at bounding box center [81, 114] width 57 height 15
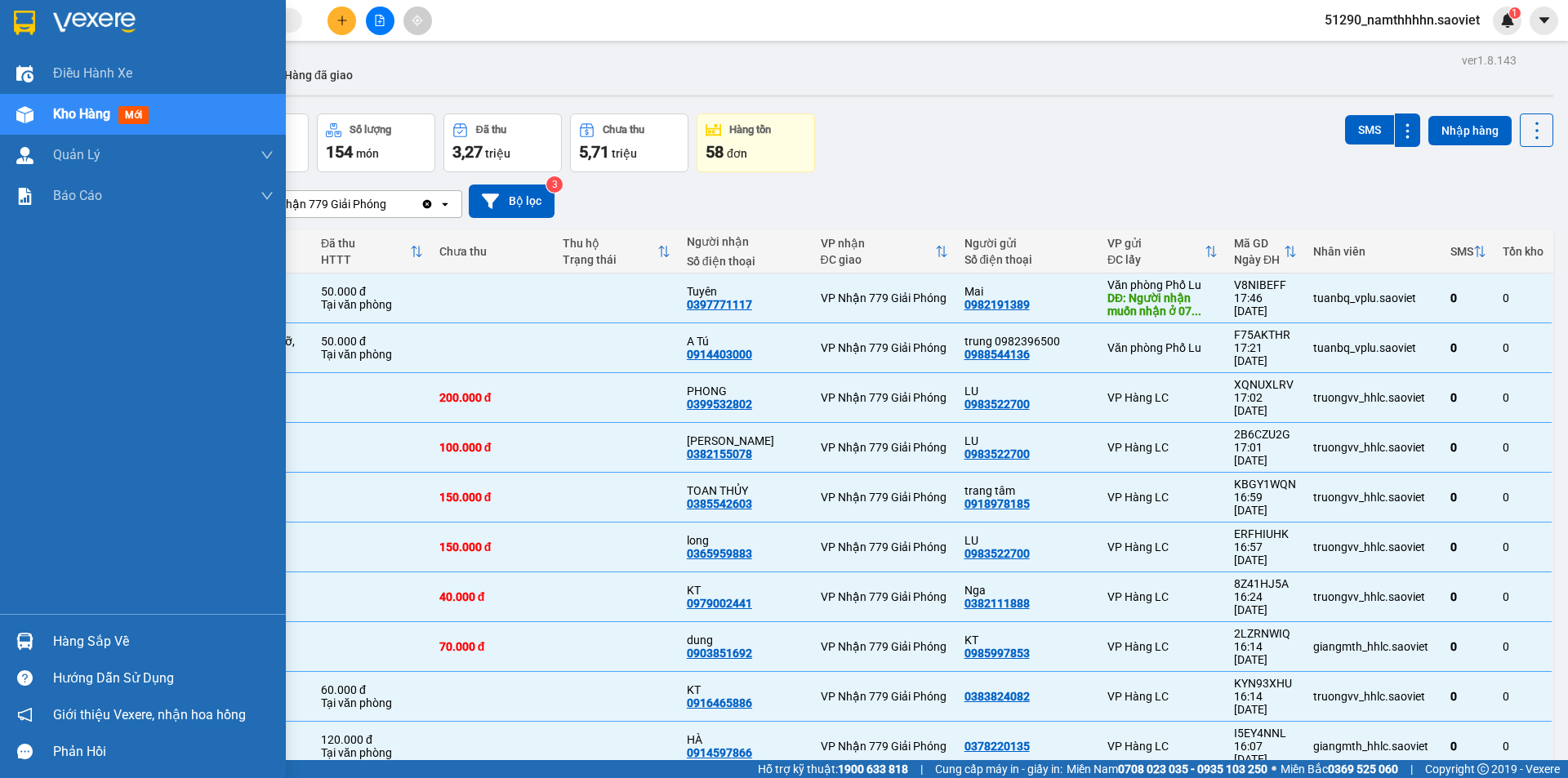
click at [99, 116] on span "Kho hàng" at bounding box center [81, 114] width 57 height 15
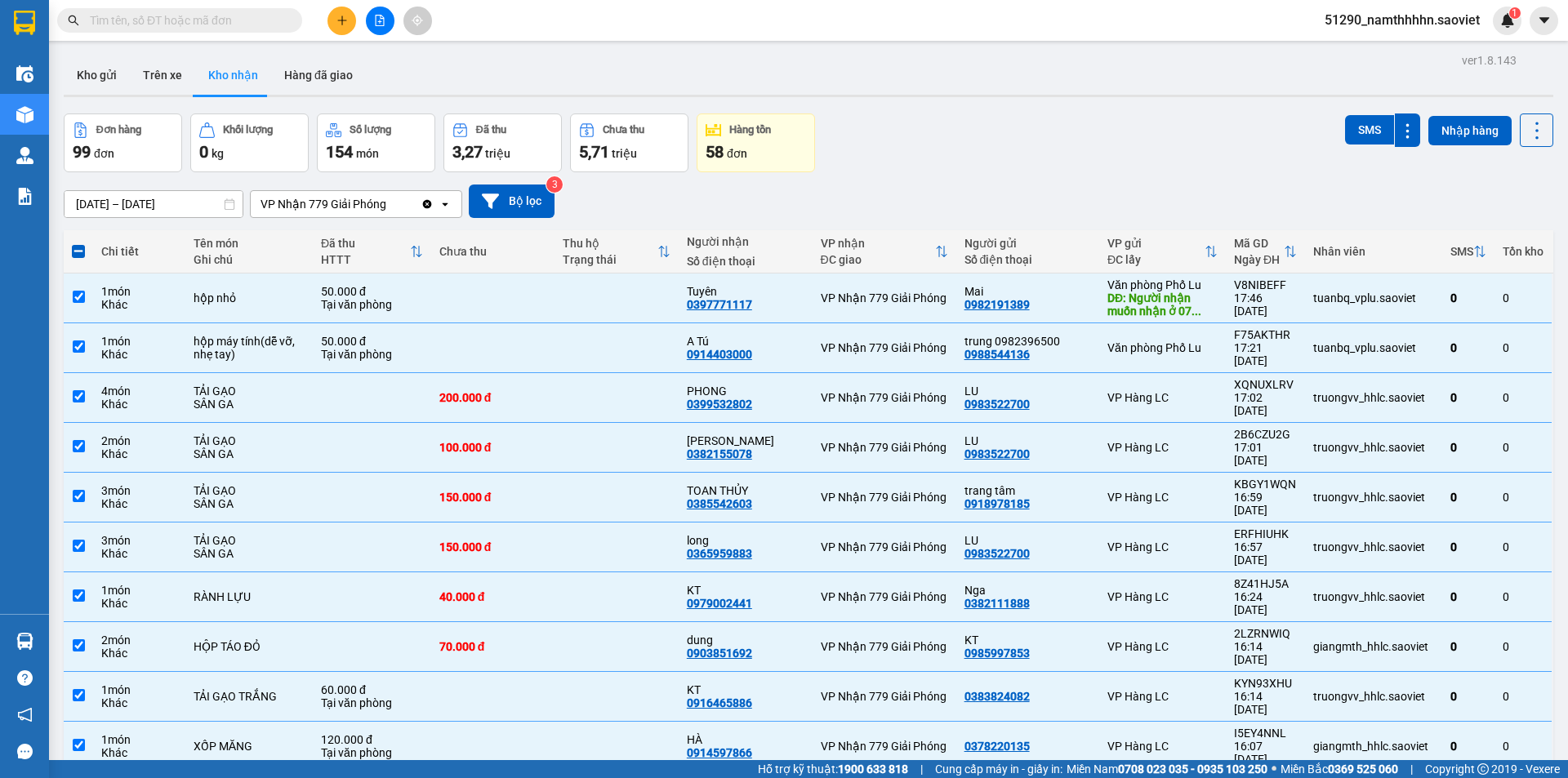
click at [233, 62] on button "Kho nhận" at bounding box center [233, 75] width 76 height 39
click at [334, 69] on button "Hàng đã giao" at bounding box center [318, 75] width 94 height 39
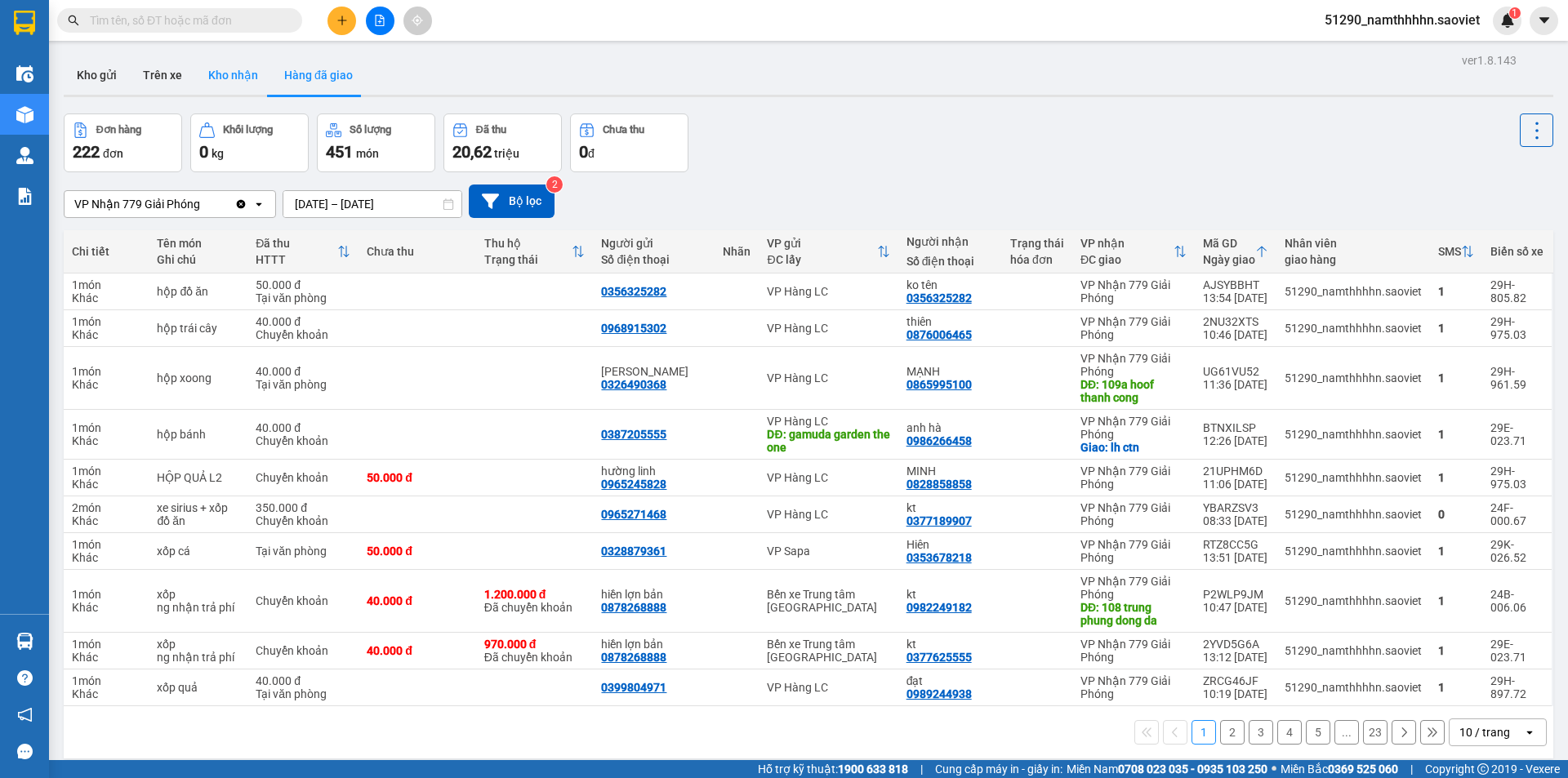
click at [248, 81] on button "Kho nhận" at bounding box center [233, 75] width 76 height 39
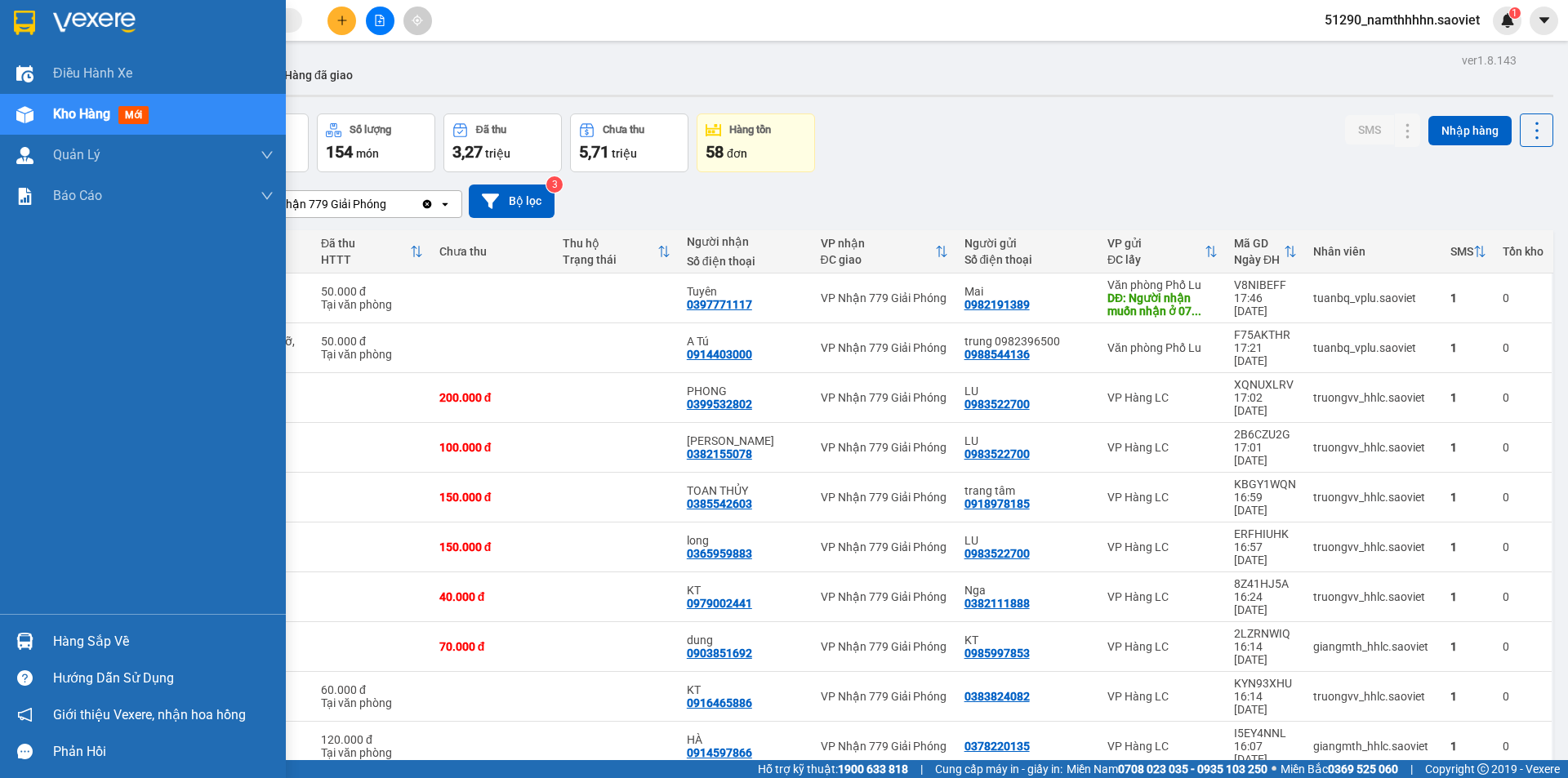
click at [33, 640] on img at bounding box center [25, 641] width 17 height 17
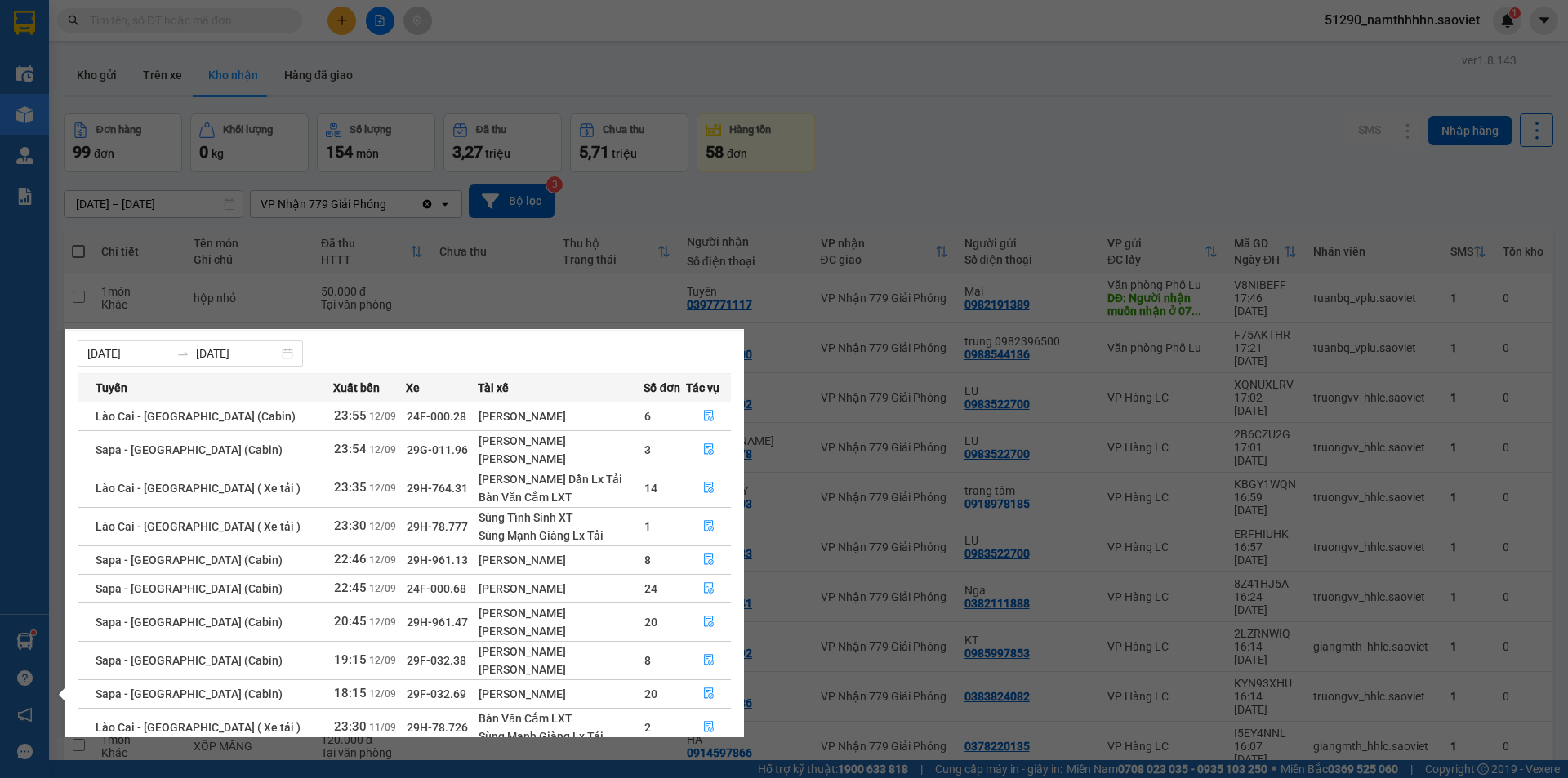
scroll to position [85, 0]
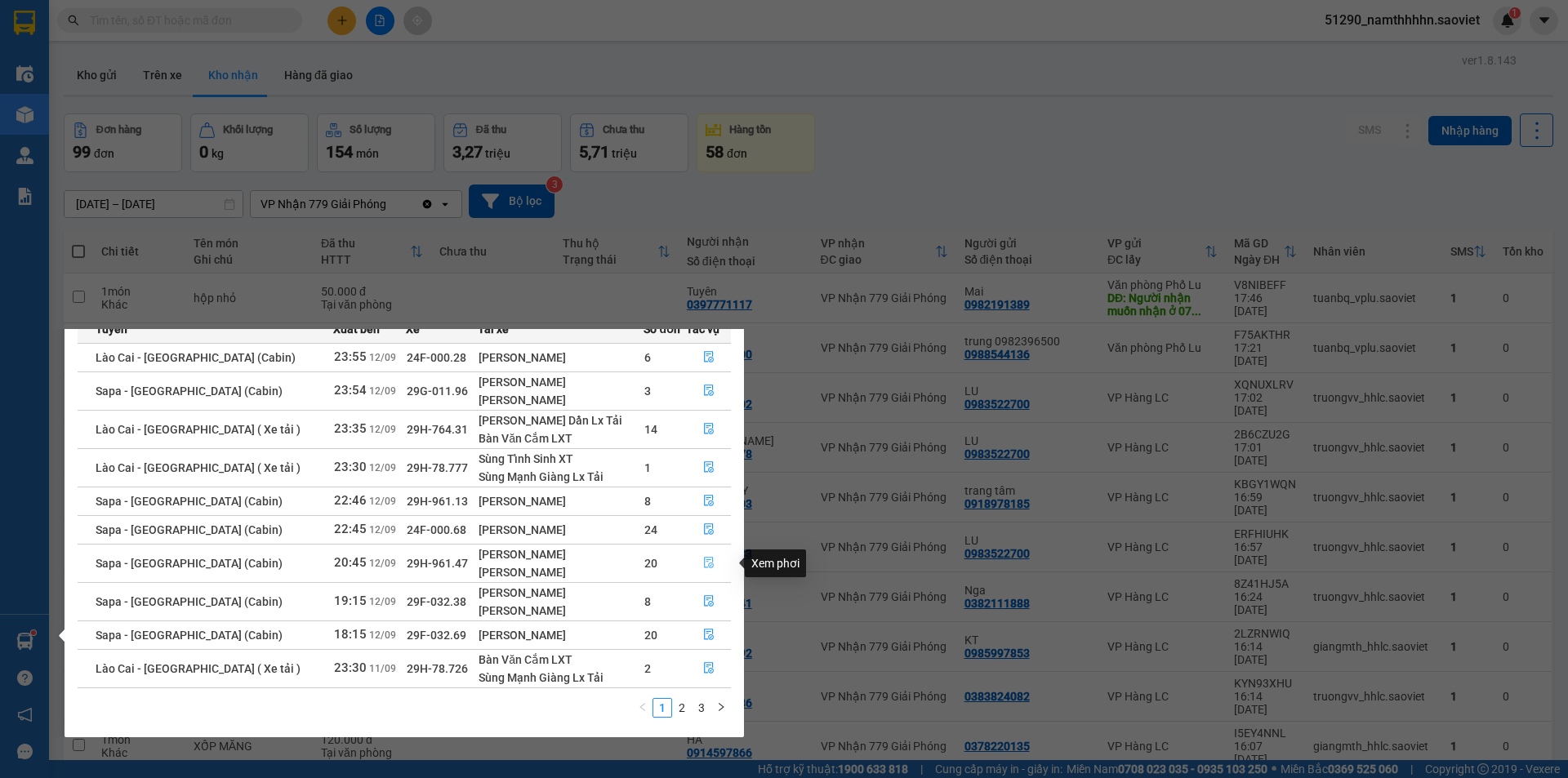
click at [711, 568] on button "button" at bounding box center [708, 562] width 43 height 26
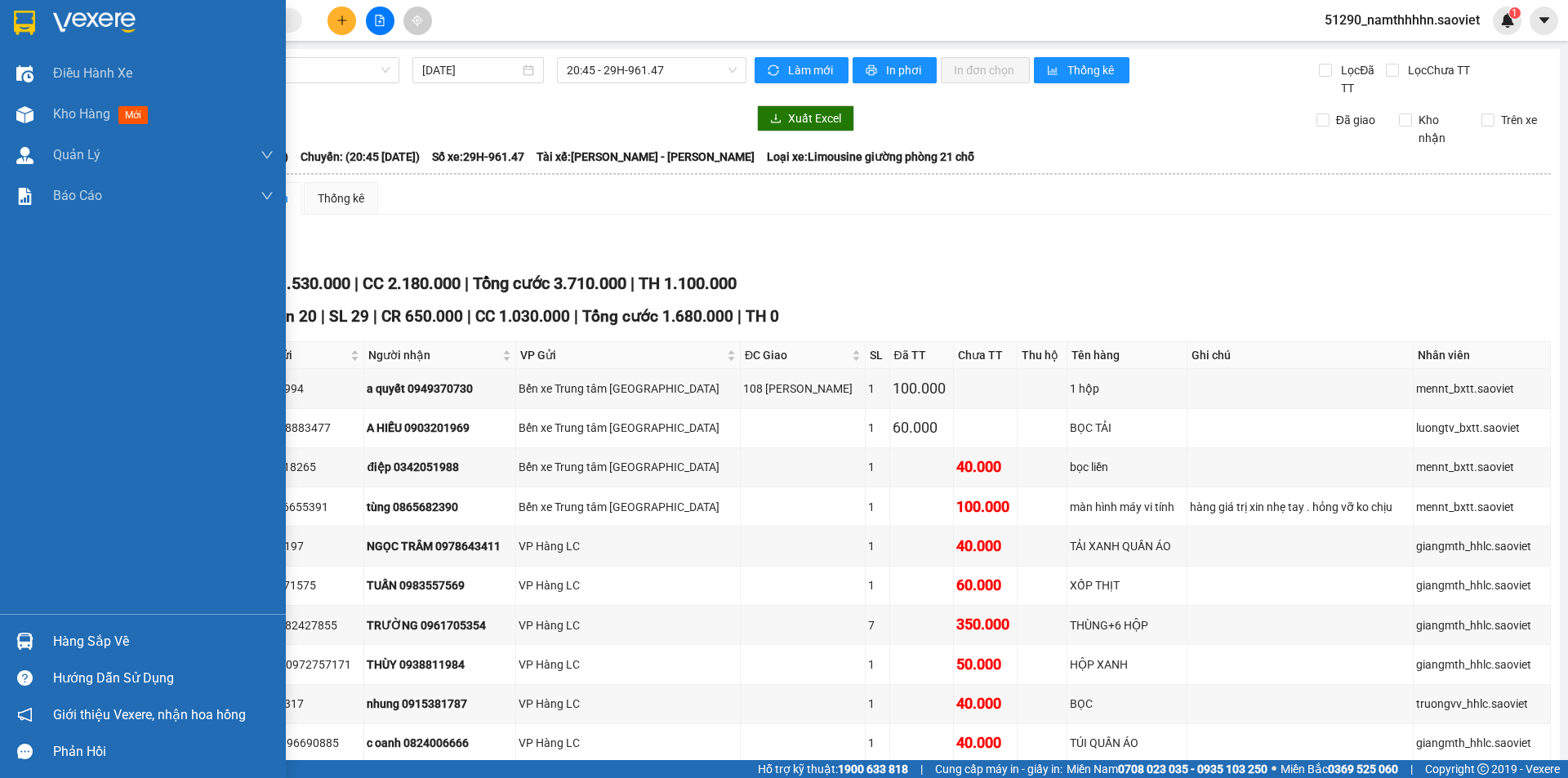
click at [35, 648] on div at bounding box center [25, 641] width 29 height 29
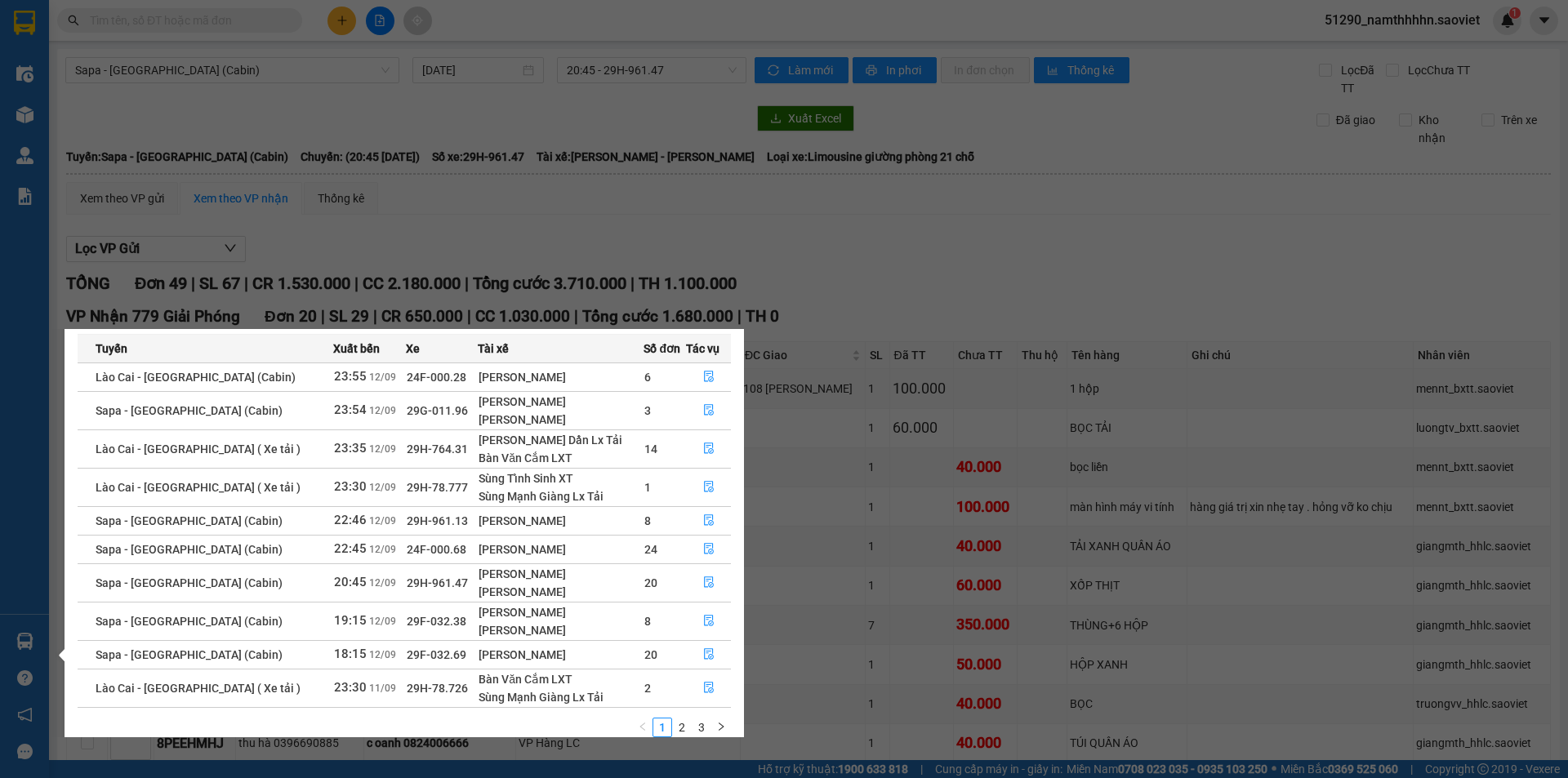
scroll to position [85, 0]
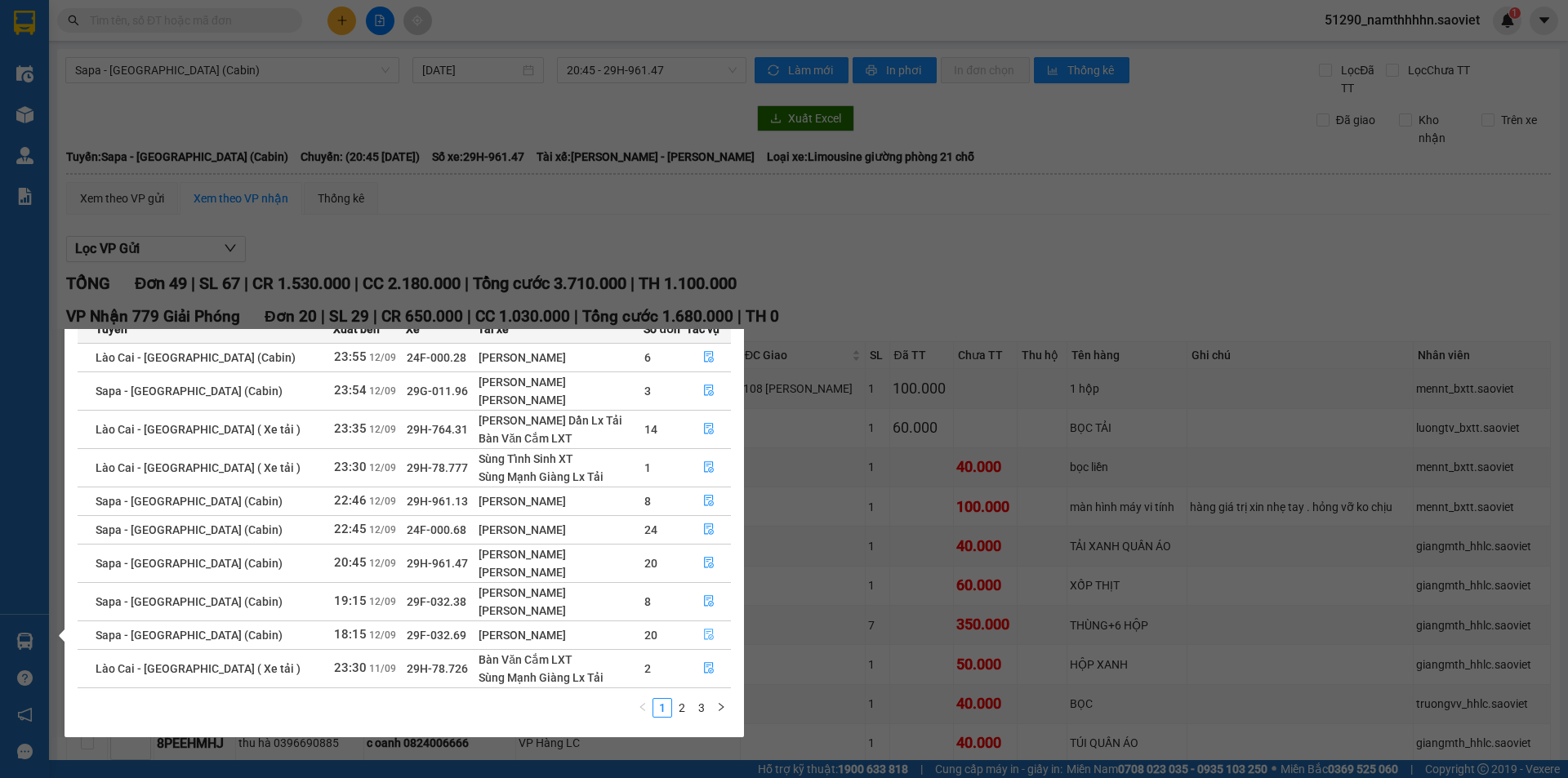
click at [703, 641] on span "file-done" at bounding box center [709, 635] width 12 height 13
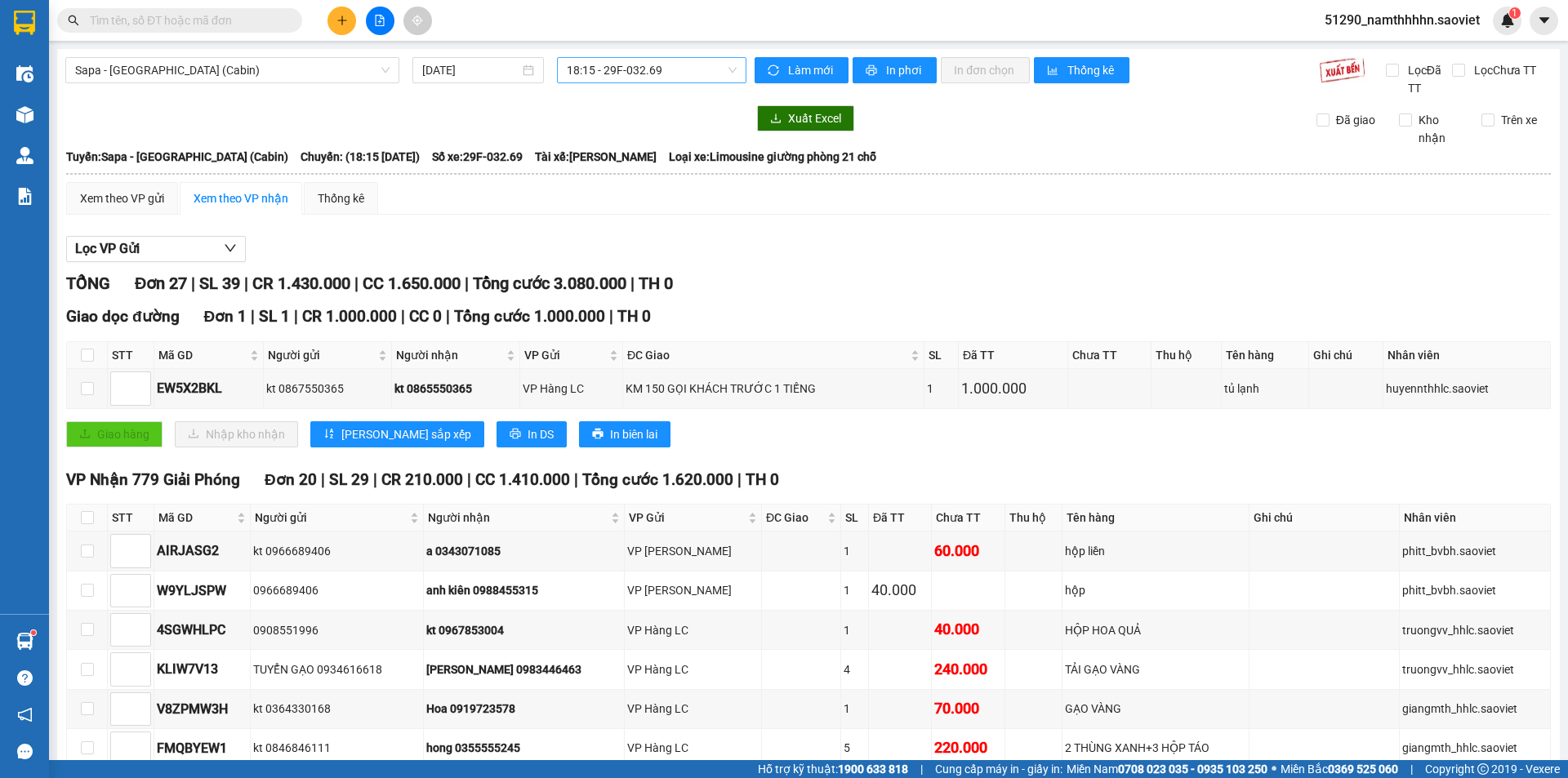
click at [609, 67] on span "18:15 - 29F-032.69" at bounding box center [651, 69] width 170 height 24
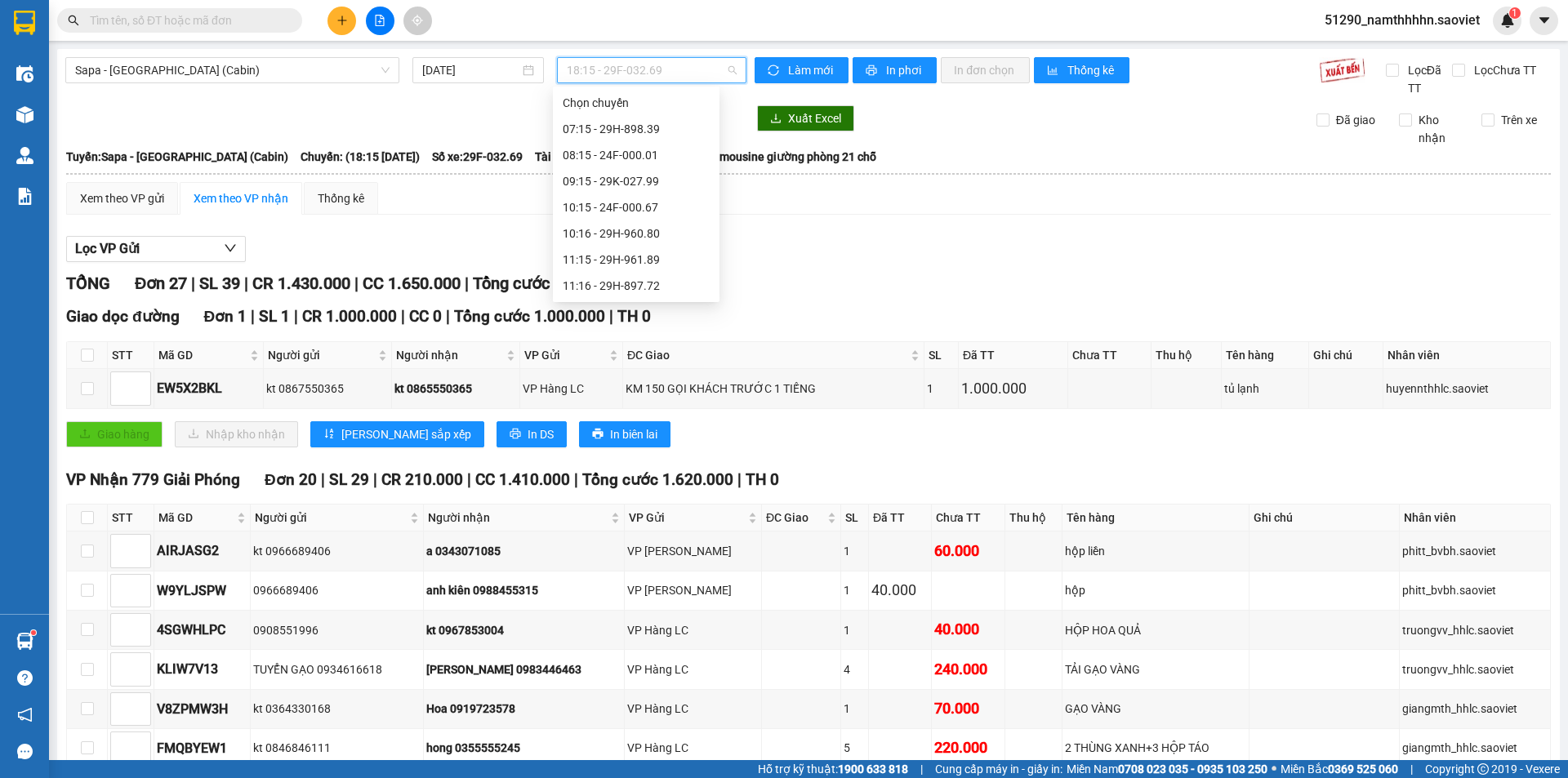
scroll to position [287, 0]
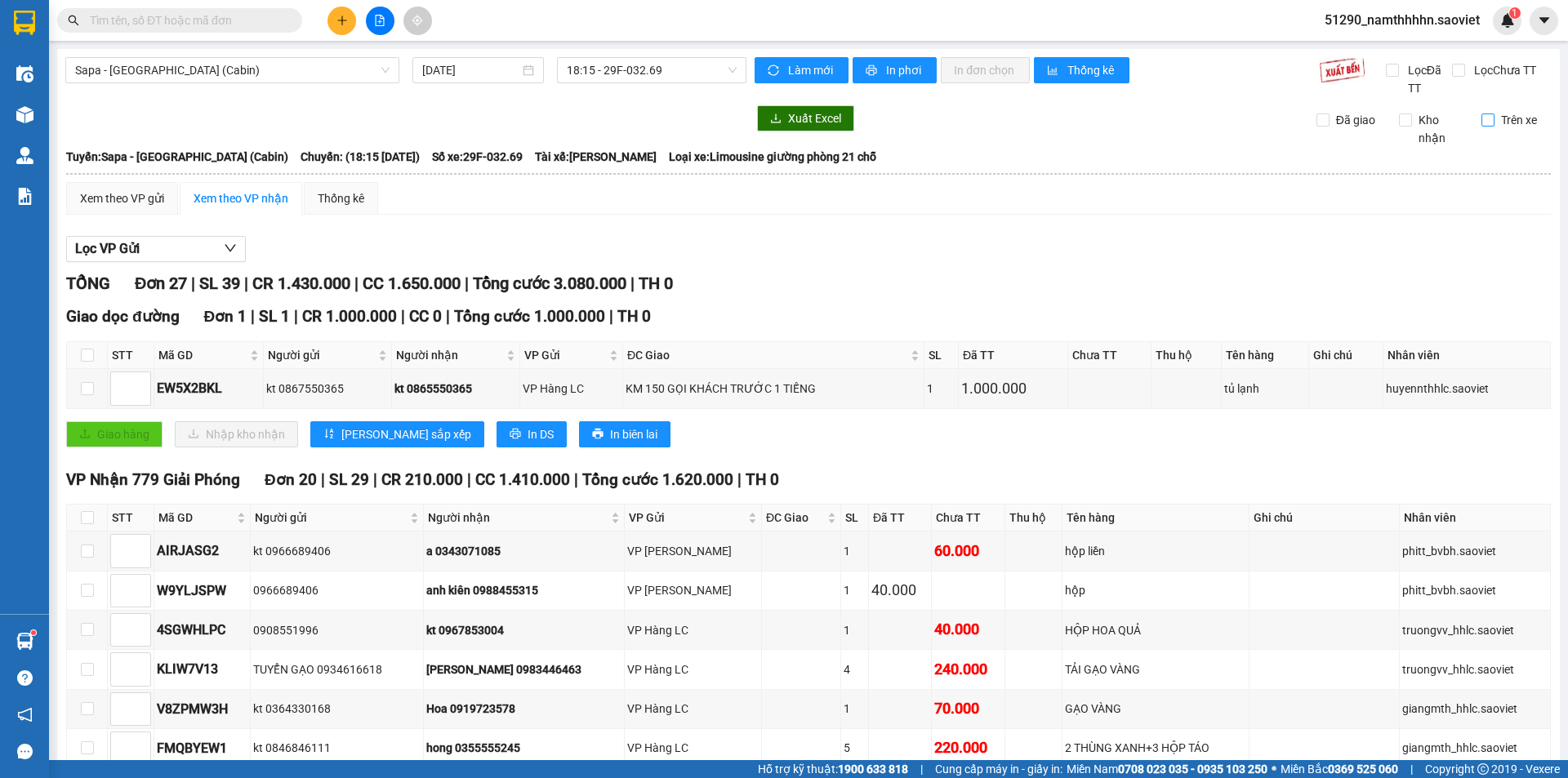
click at [1497, 123] on span "Trên xe" at bounding box center [1519, 119] width 49 height 18
click at [1495, 123] on input "Trên xe" at bounding box center [1488, 120] width 13 height 13
click at [78, 523] on th at bounding box center [88, 518] width 40 height 27
click at [91, 516] on input "checkbox" at bounding box center [88, 518] width 13 height 13
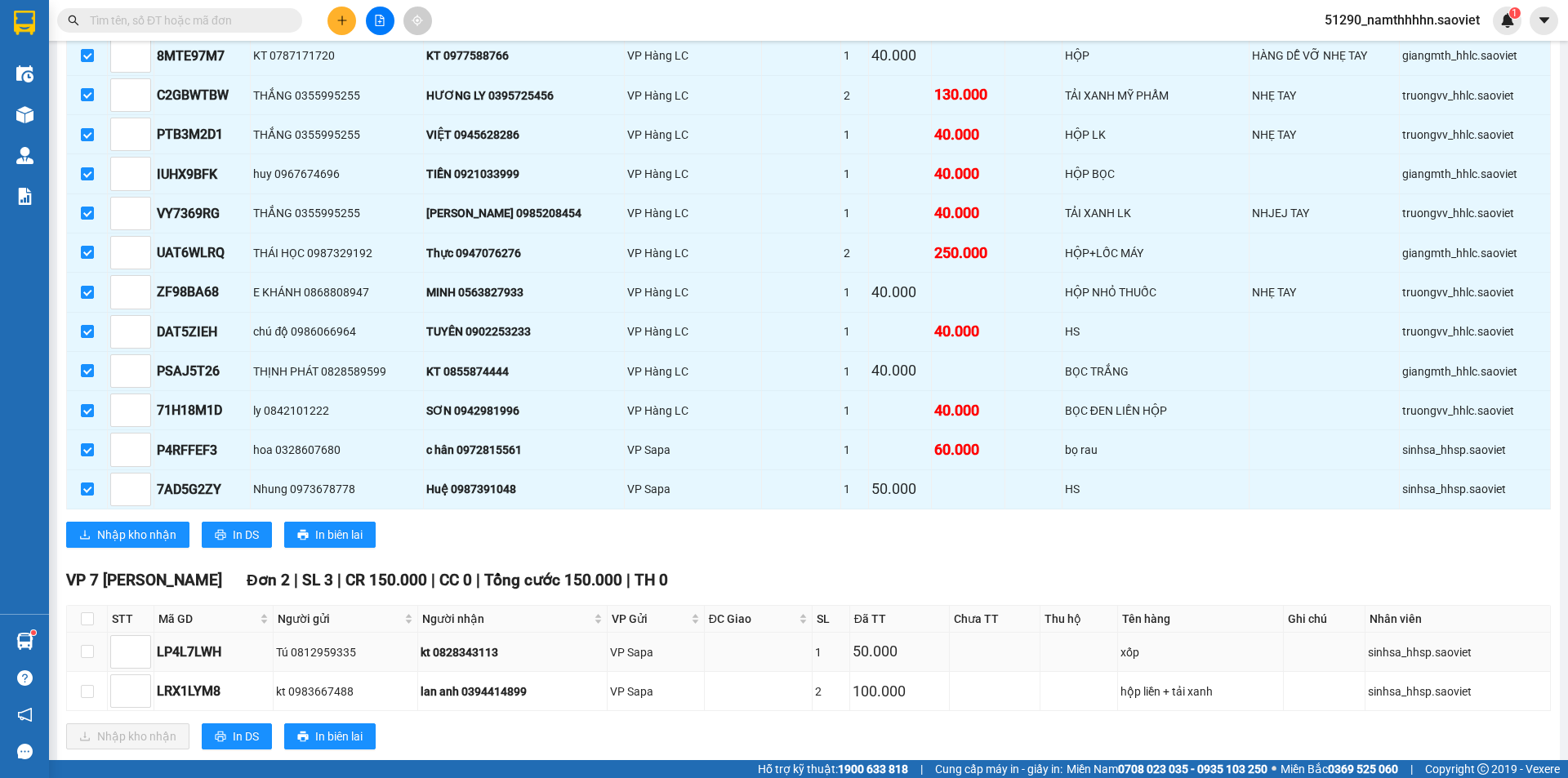
scroll to position [817, 0]
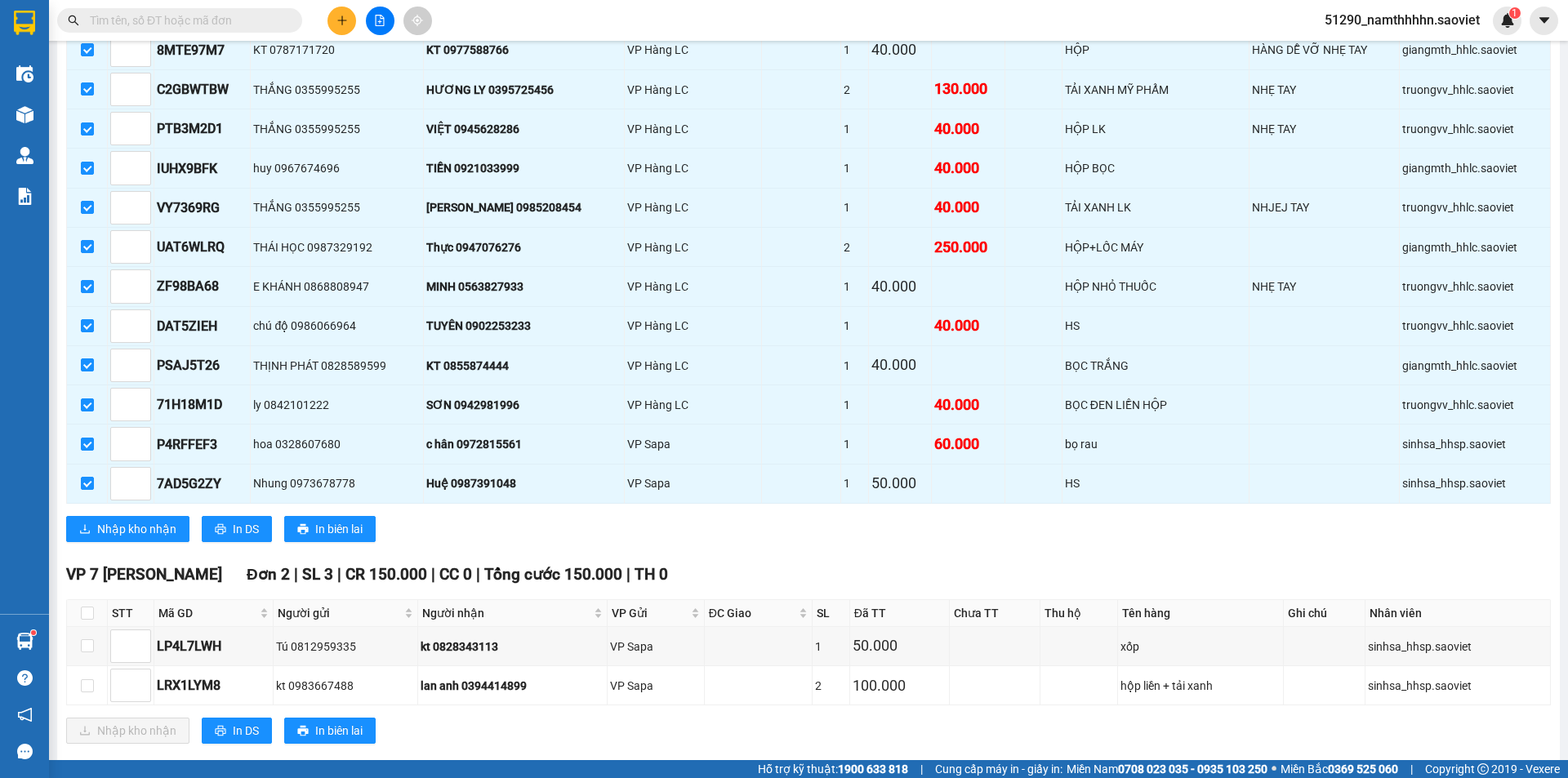
click at [137, 513] on div "VP Nhận 779 Giải Phóng Đơn 20 | SL 29 | CR 210.000 | CC 1.410.000 | Tổng cước 1…" at bounding box center [808, 103] width 1484 height 903
click at [133, 529] on span "Nhập kho nhận" at bounding box center [137, 529] width 79 height 18
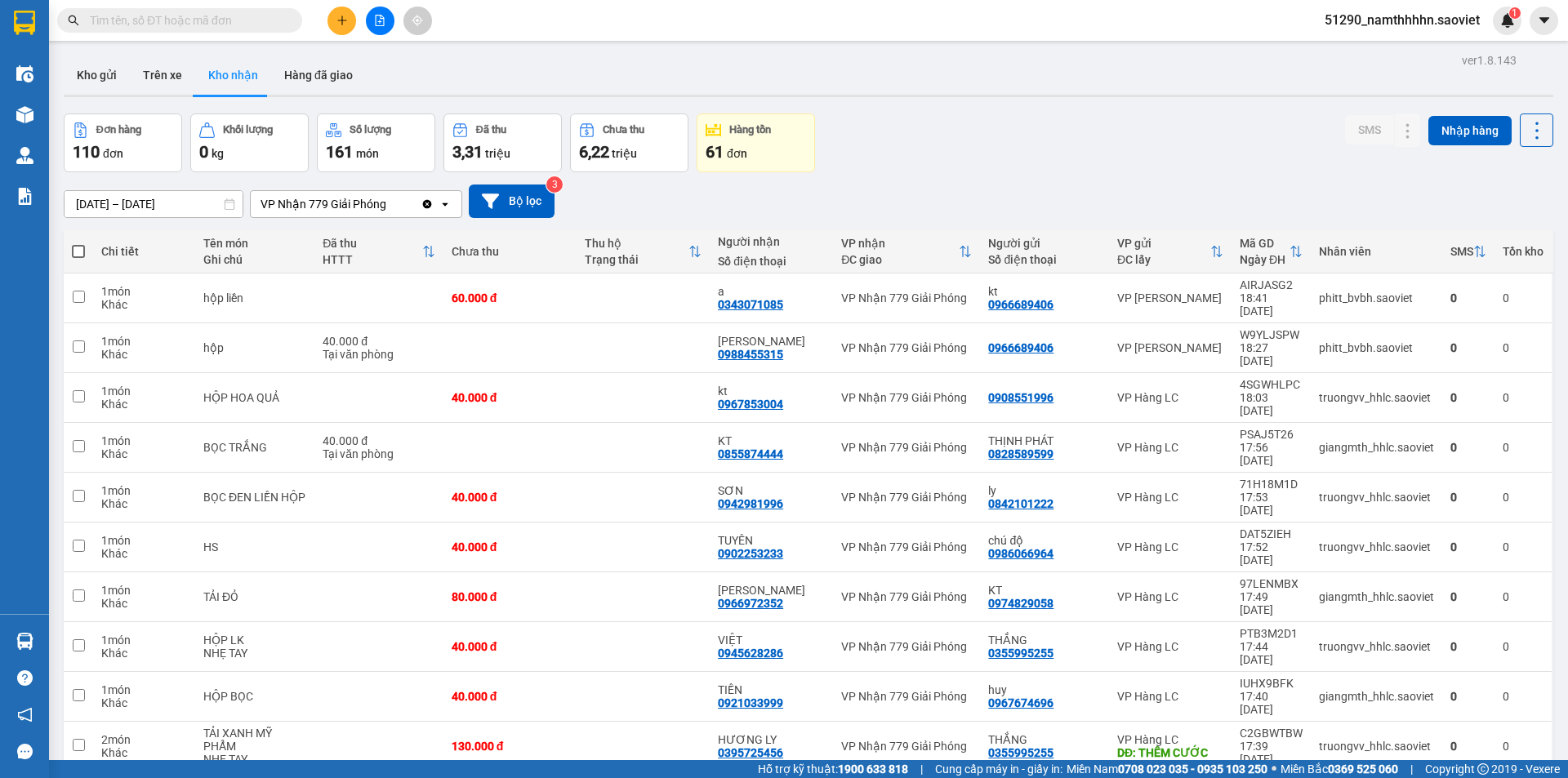
click at [84, 257] on span at bounding box center [79, 251] width 13 height 13
click at [78, 244] on input "checkbox" at bounding box center [78, 244] width 0 height 0
checkbox input "true"
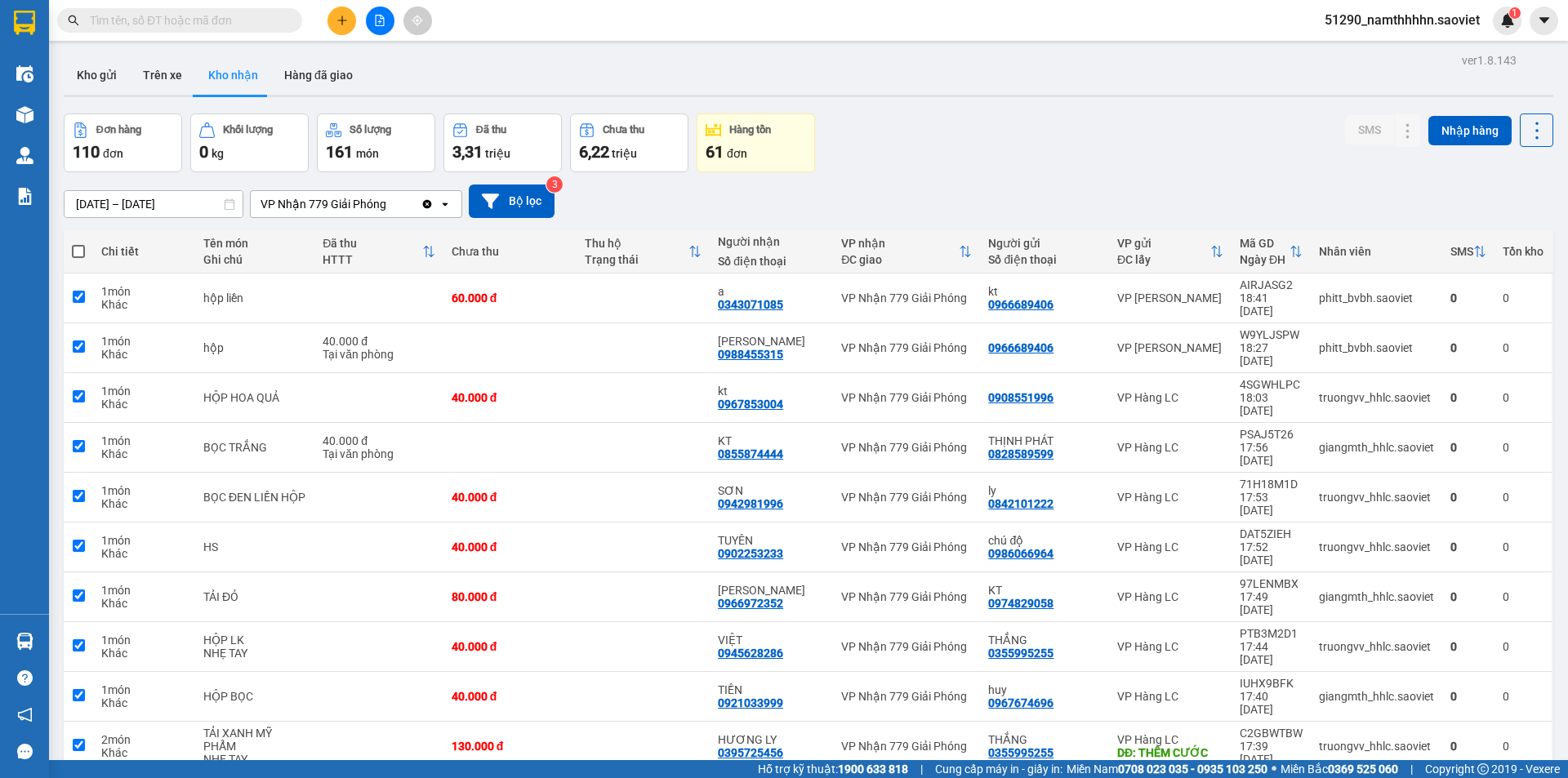
checkbox input "true"
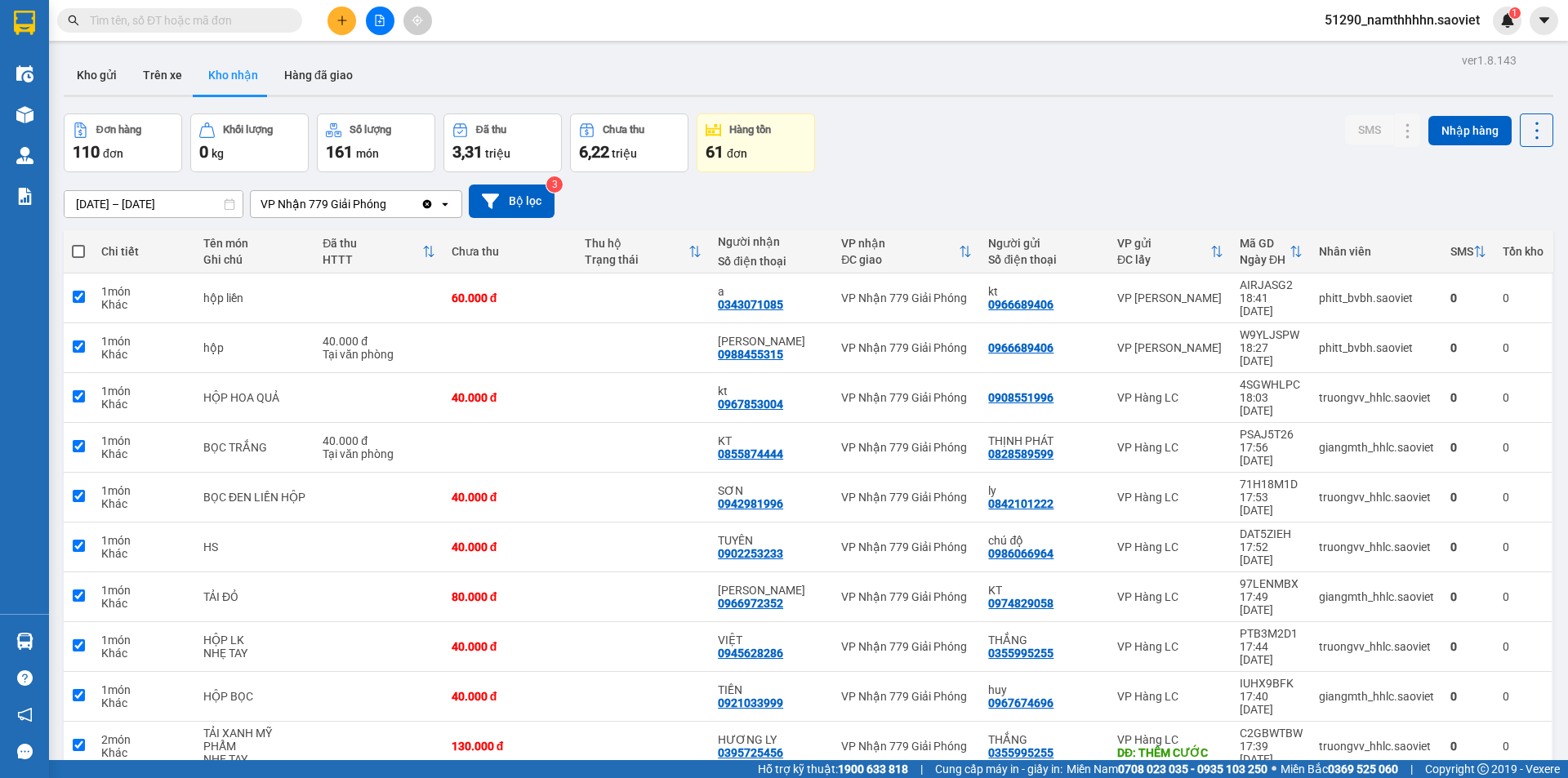
checkbox input "true"
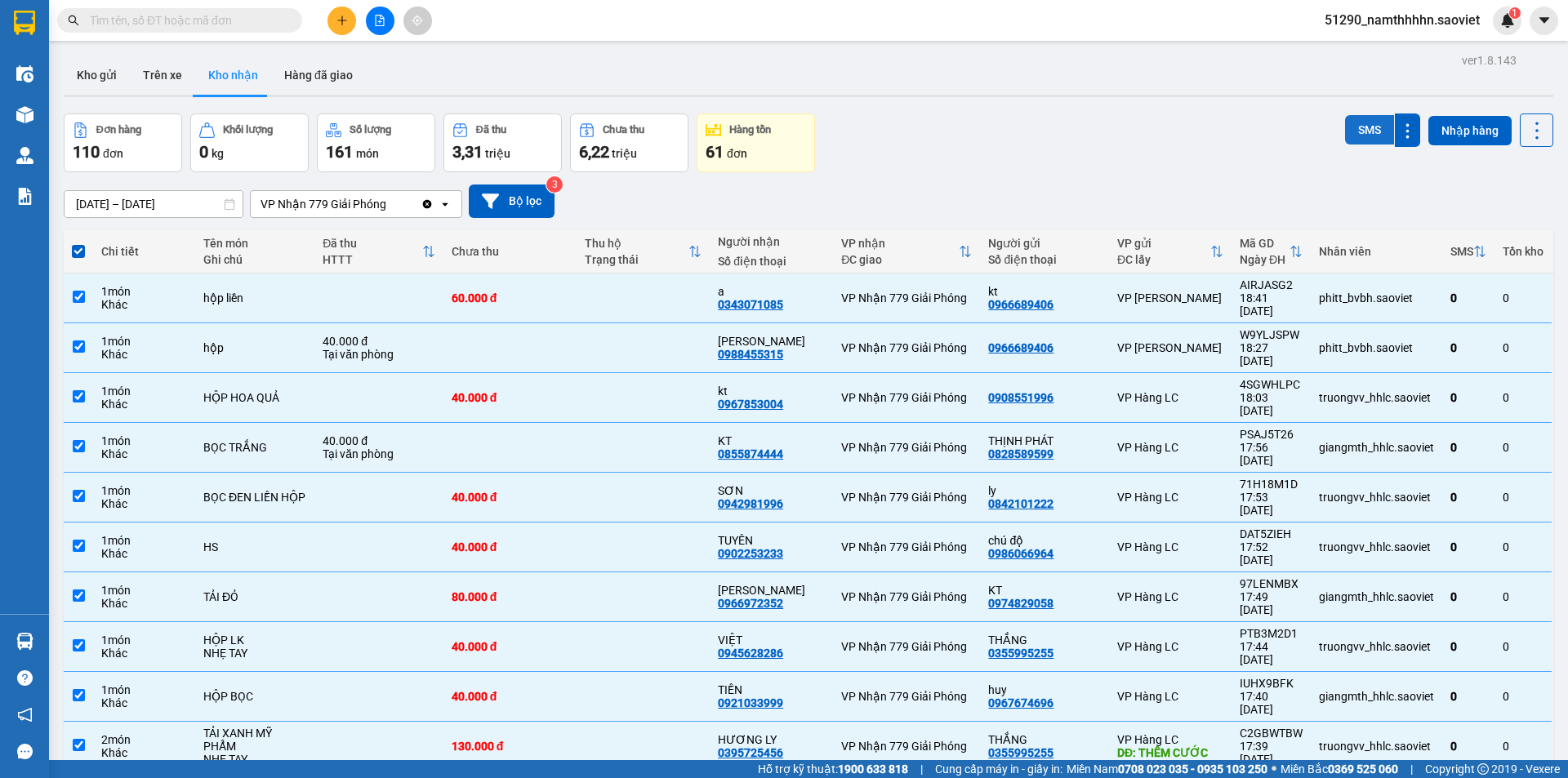
click at [1347, 132] on button "SMS" at bounding box center [1369, 130] width 49 height 30
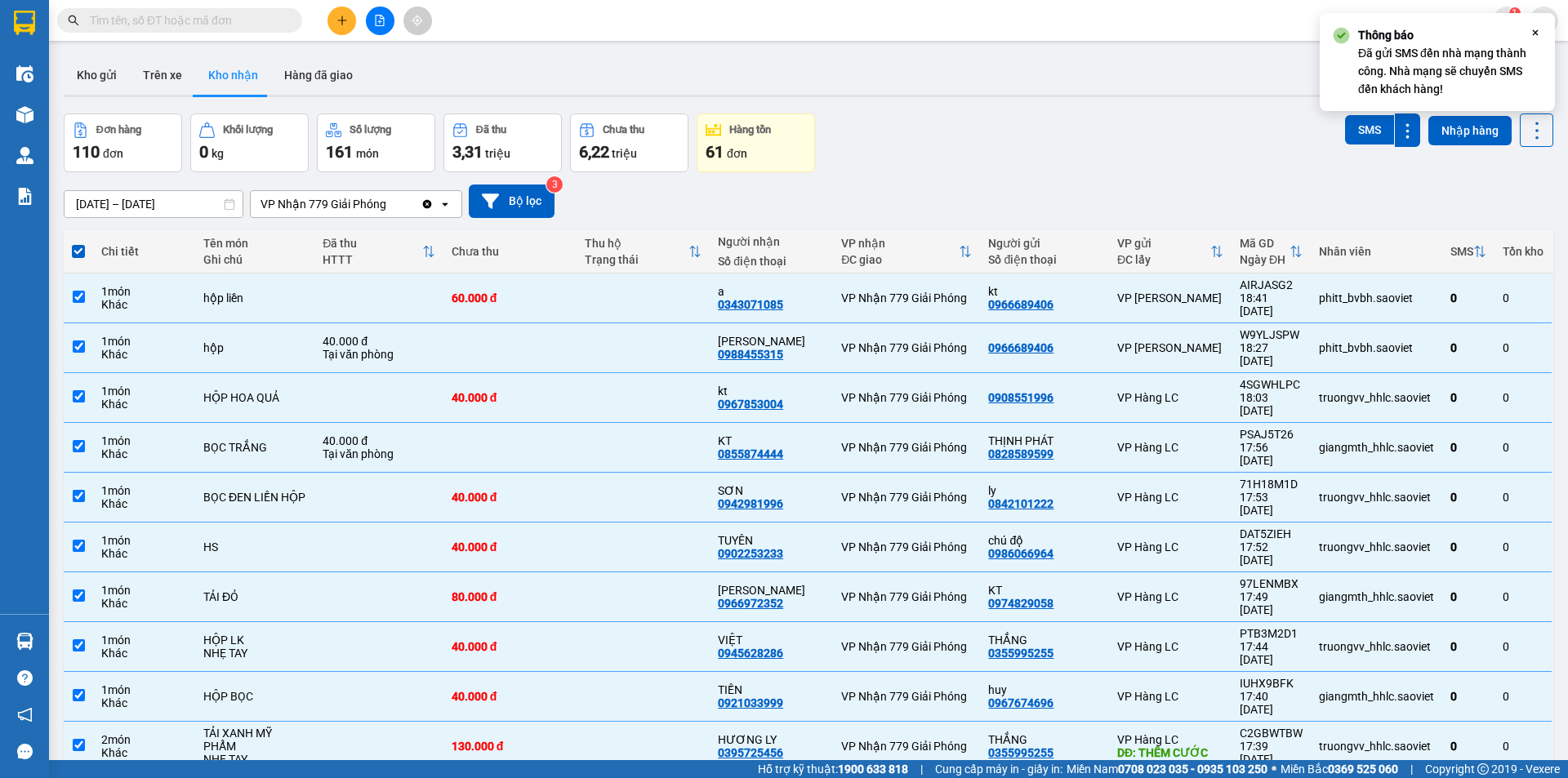
click at [82, 251] on span at bounding box center [79, 251] width 13 height 13
click at [78, 244] on input "checkbox" at bounding box center [78, 244] width 0 height 0
checkbox input "false"
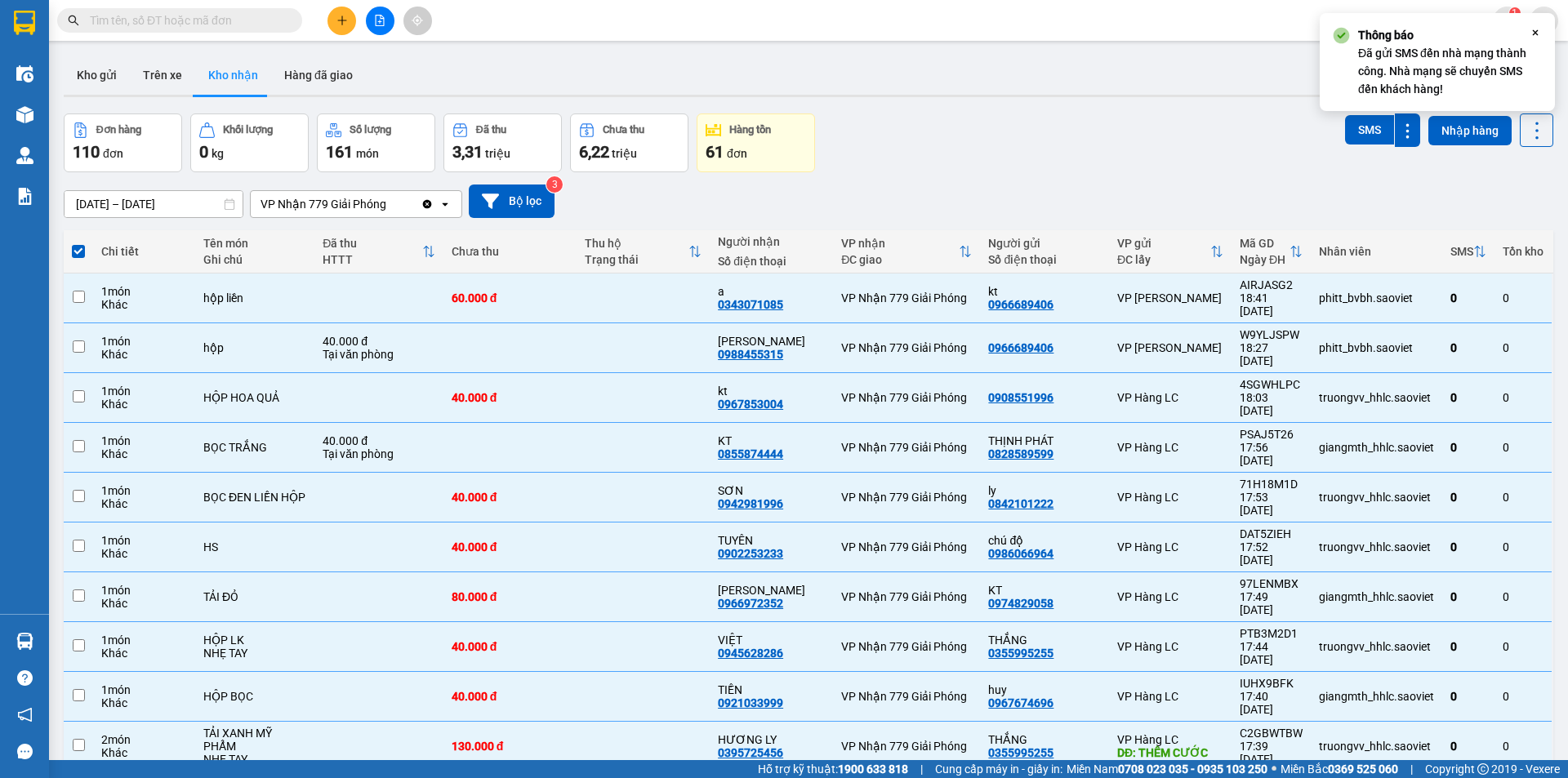
checkbox input "false"
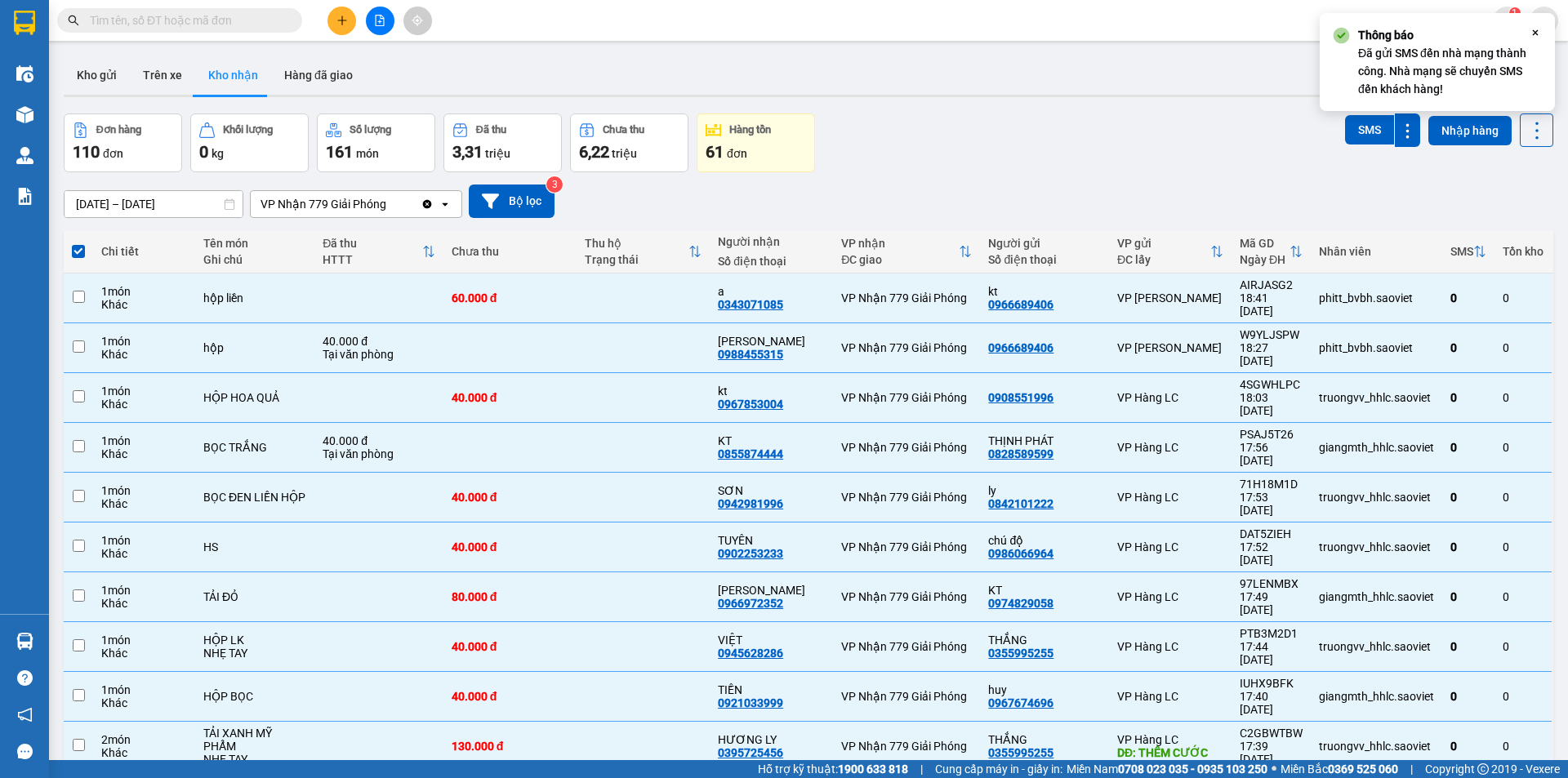
checkbox input "false"
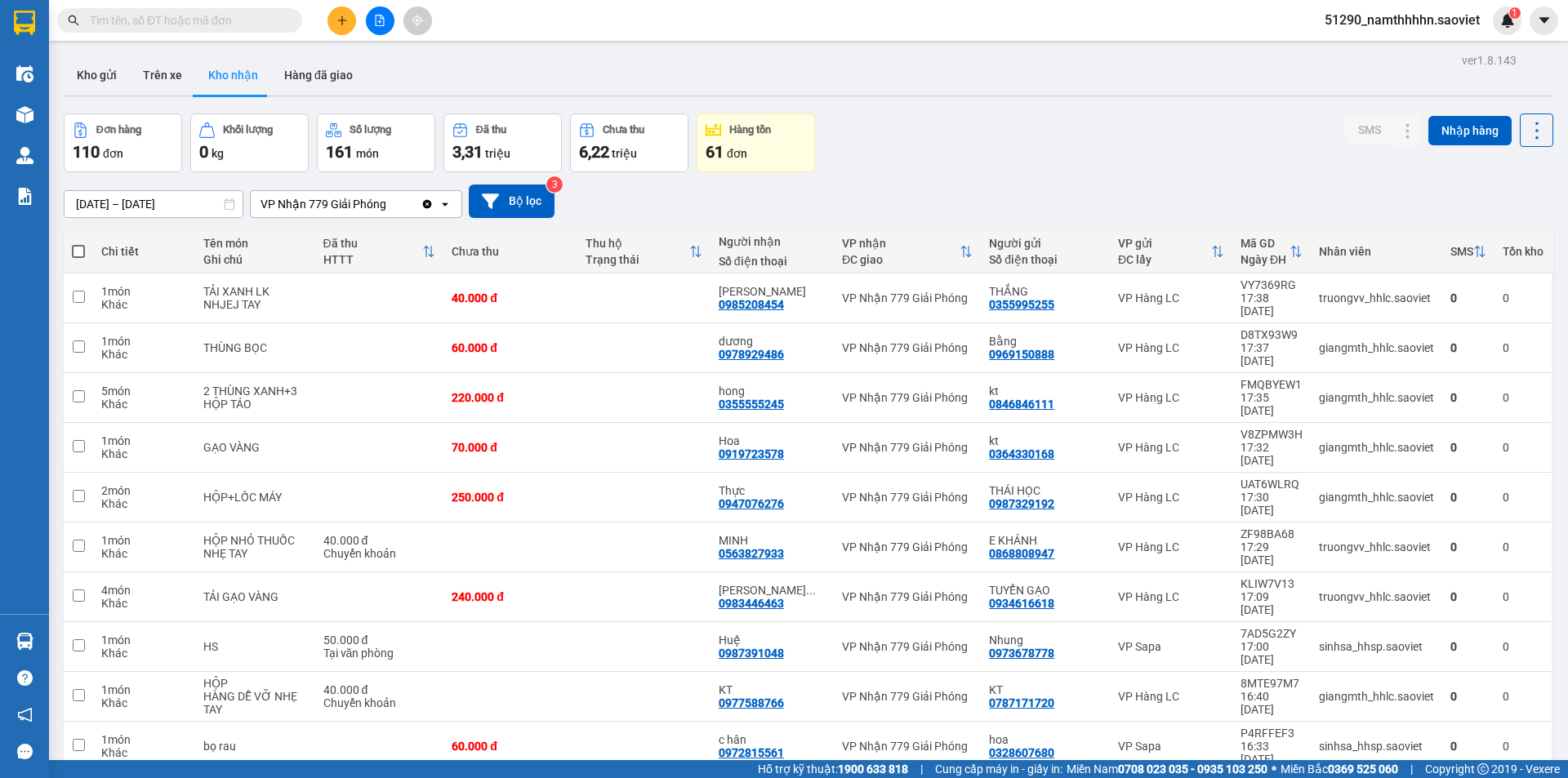
click at [79, 251] on span at bounding box center [79, 251] width 13 height 13
click at [78, 244] on input "checkbox" at bounding box center [78, 244] width 0 height 0
checkbox input "true"
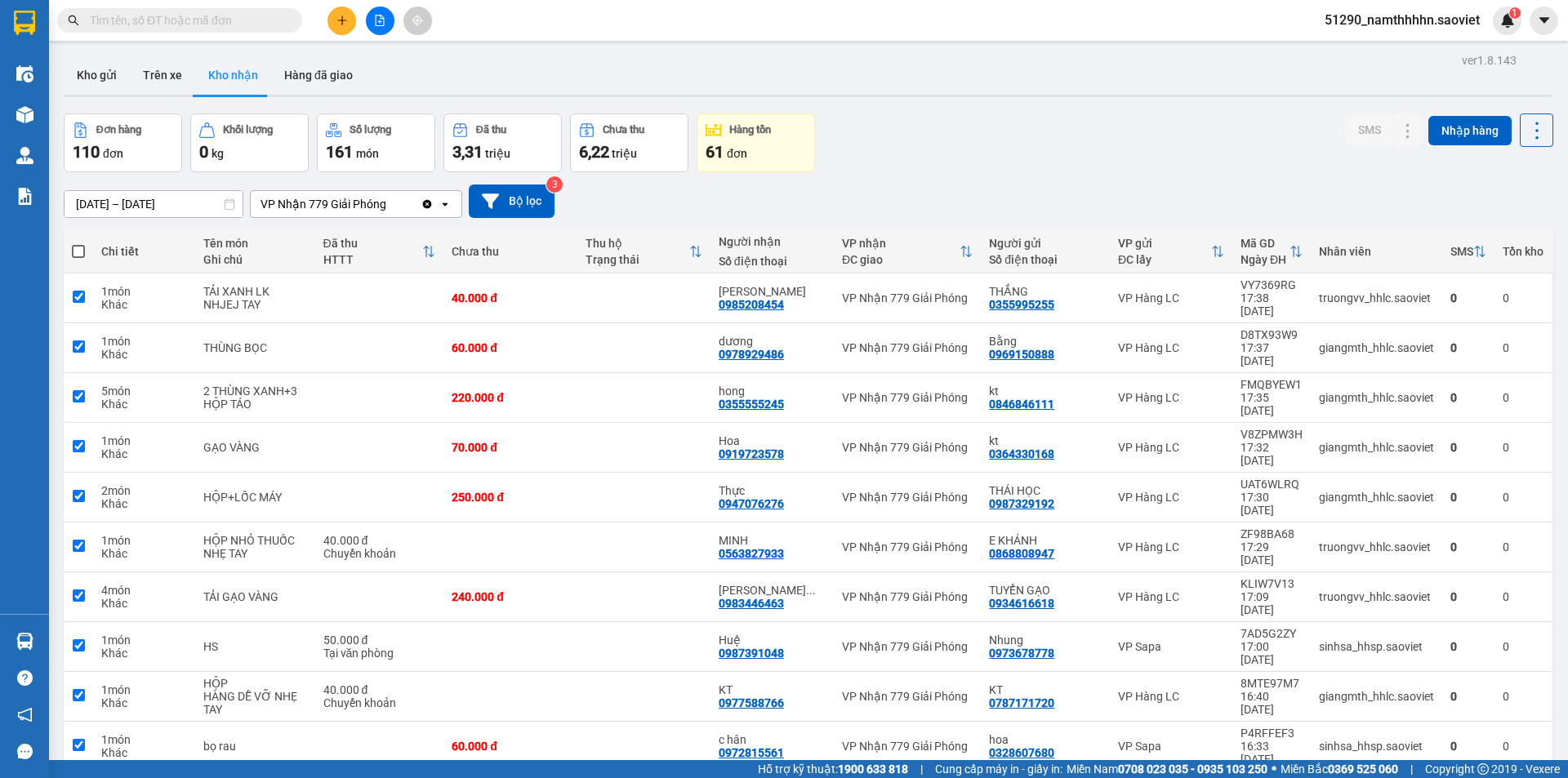
checkbox input "true"
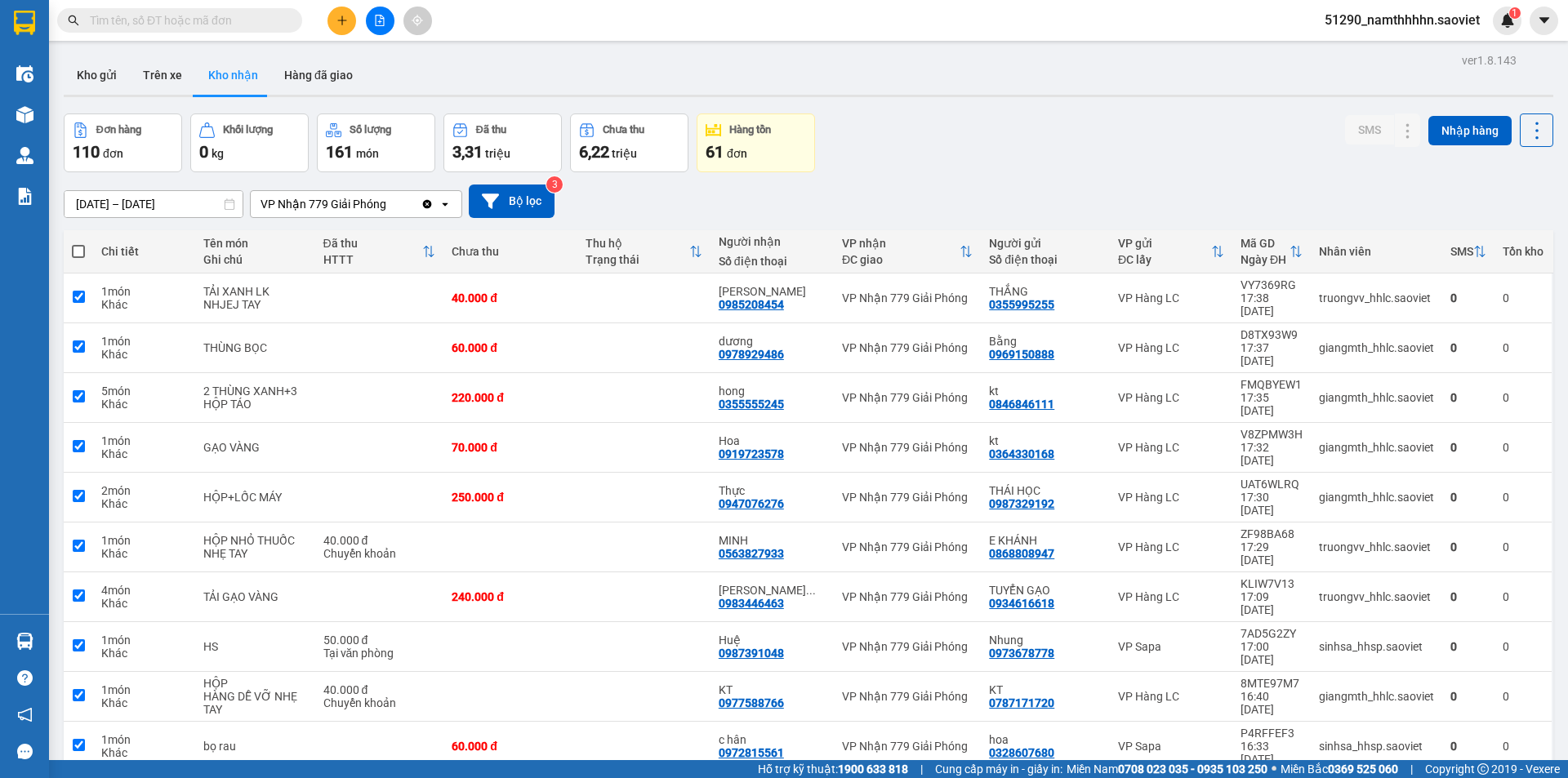
checkbox input "true"
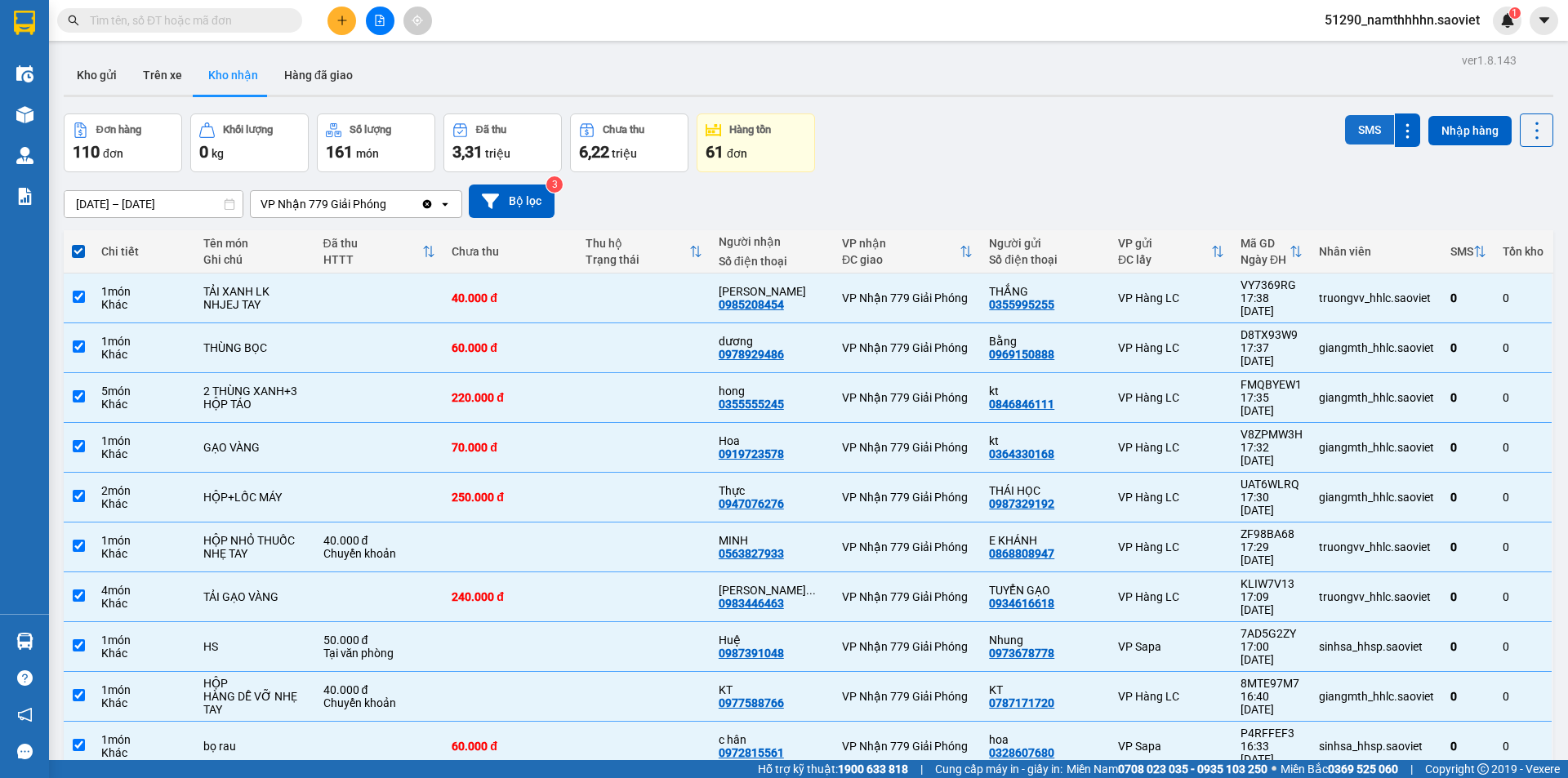
click at [1365, 120] on button "SMS" at bounding box center [1369, 130] width 49 height 30
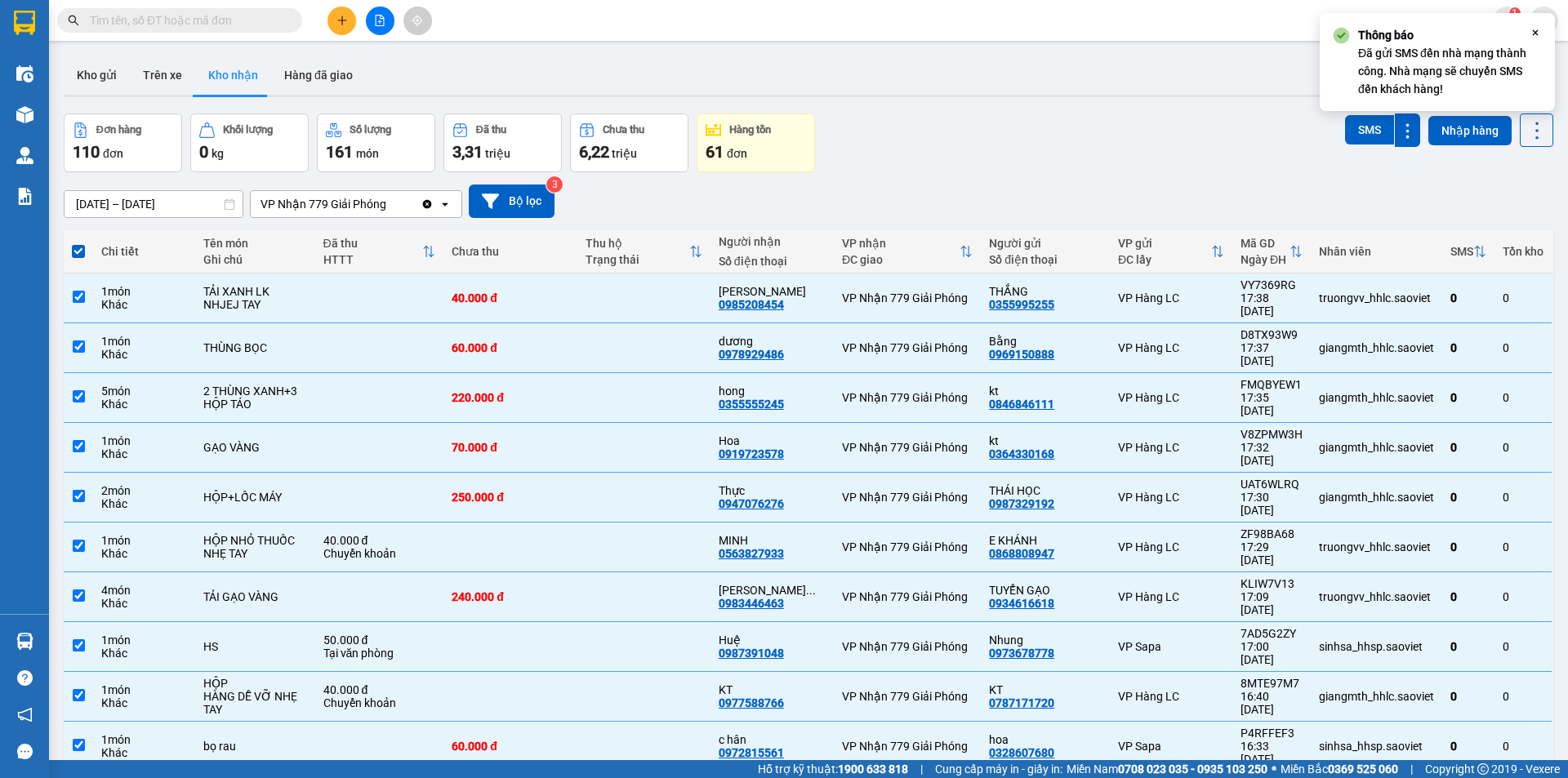
click at [80, 248] on span at bounding box center [79, 251] width 13 height 13
click at [78, 244] on input "checkbox" at bounding box center [78, 244] width 0 height 0
checkbox input "false"
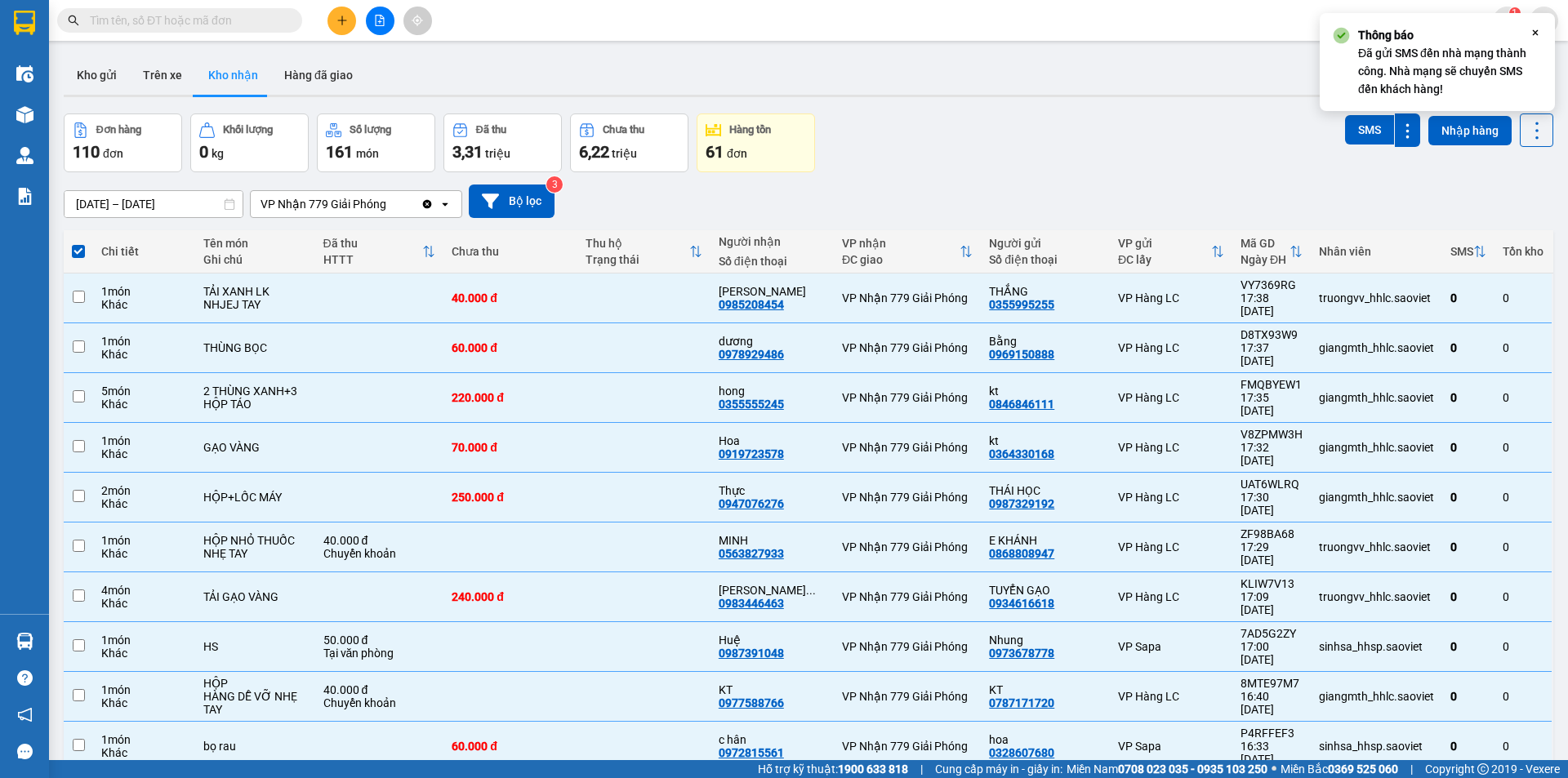
checkbox input "false"
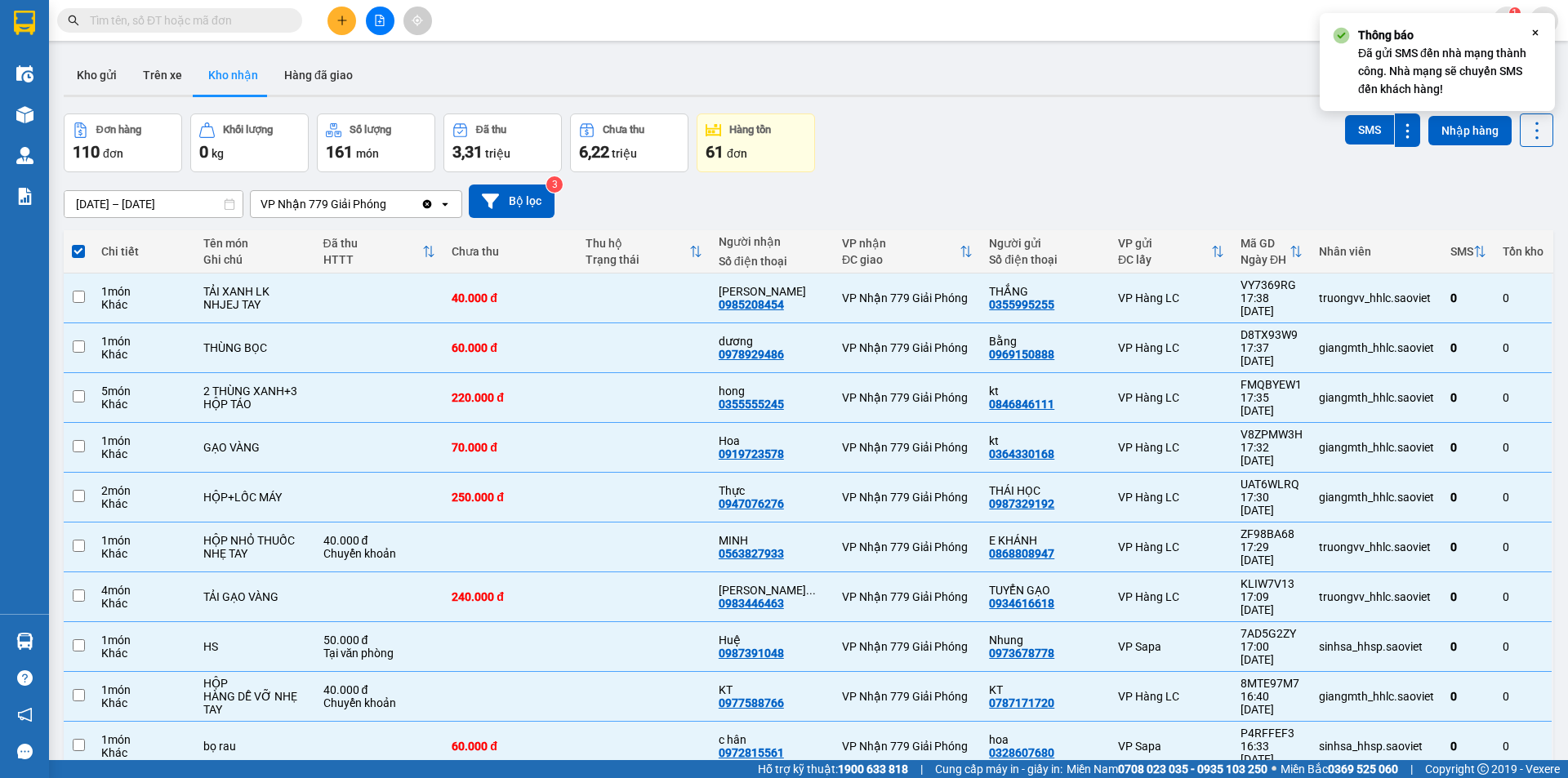
checkbox input "false"
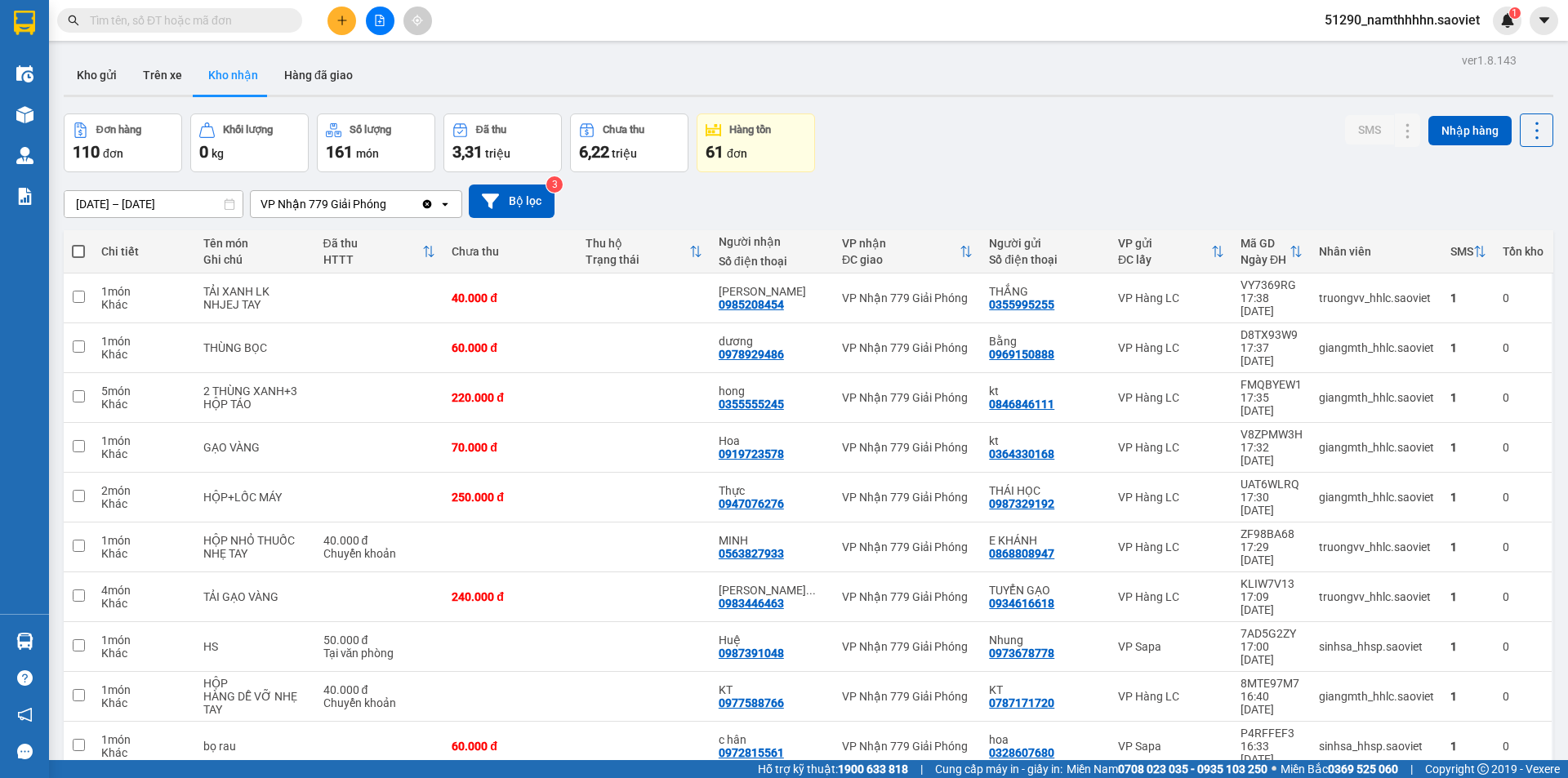
click at [266, 19] on input "text" at bounding box center [186, 20] width 193 height 18
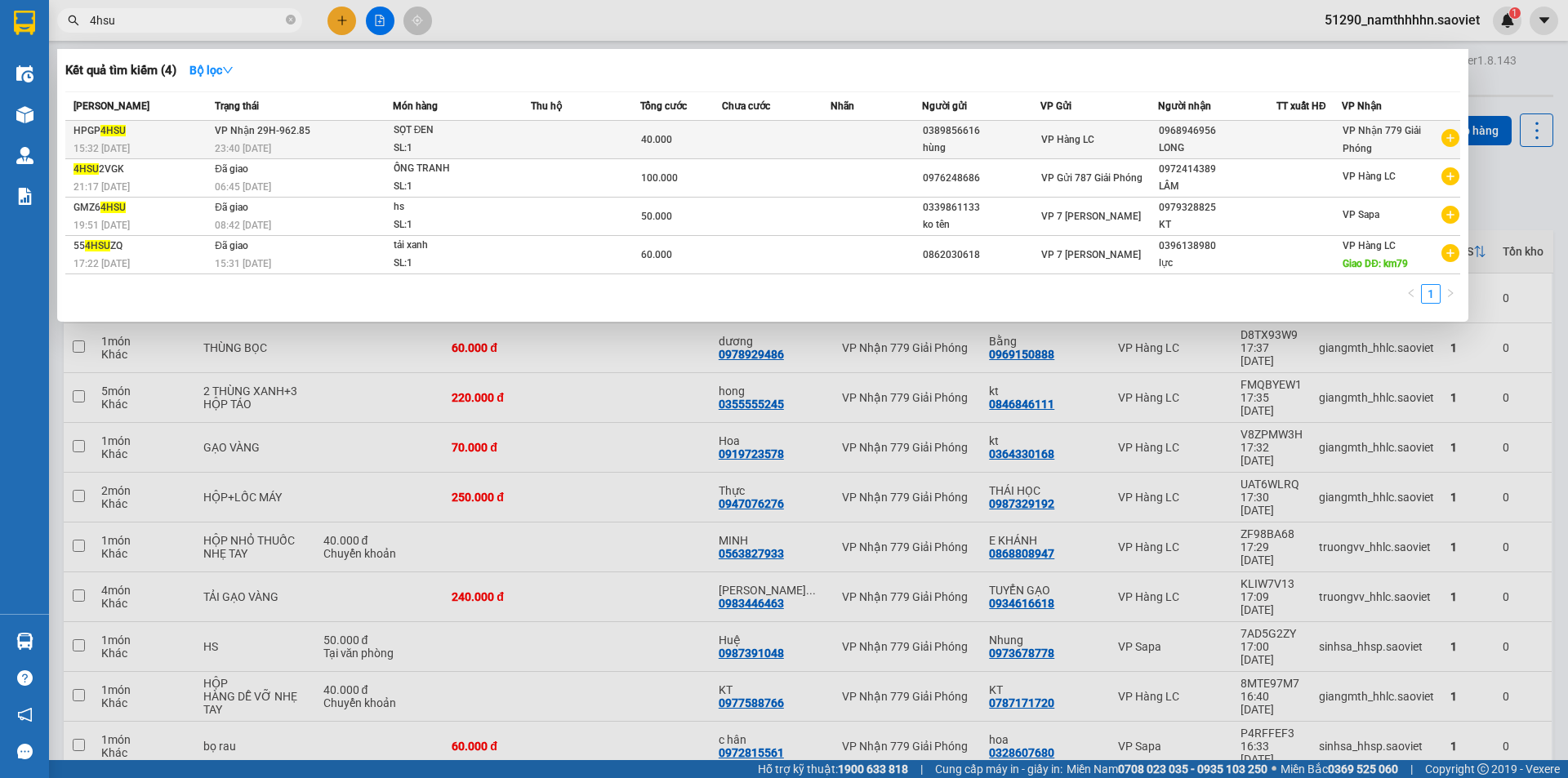
type input "4hsu"
click at [439, 144] on div "SL: 1" at bounding box center [455, 148] width 122 height 18
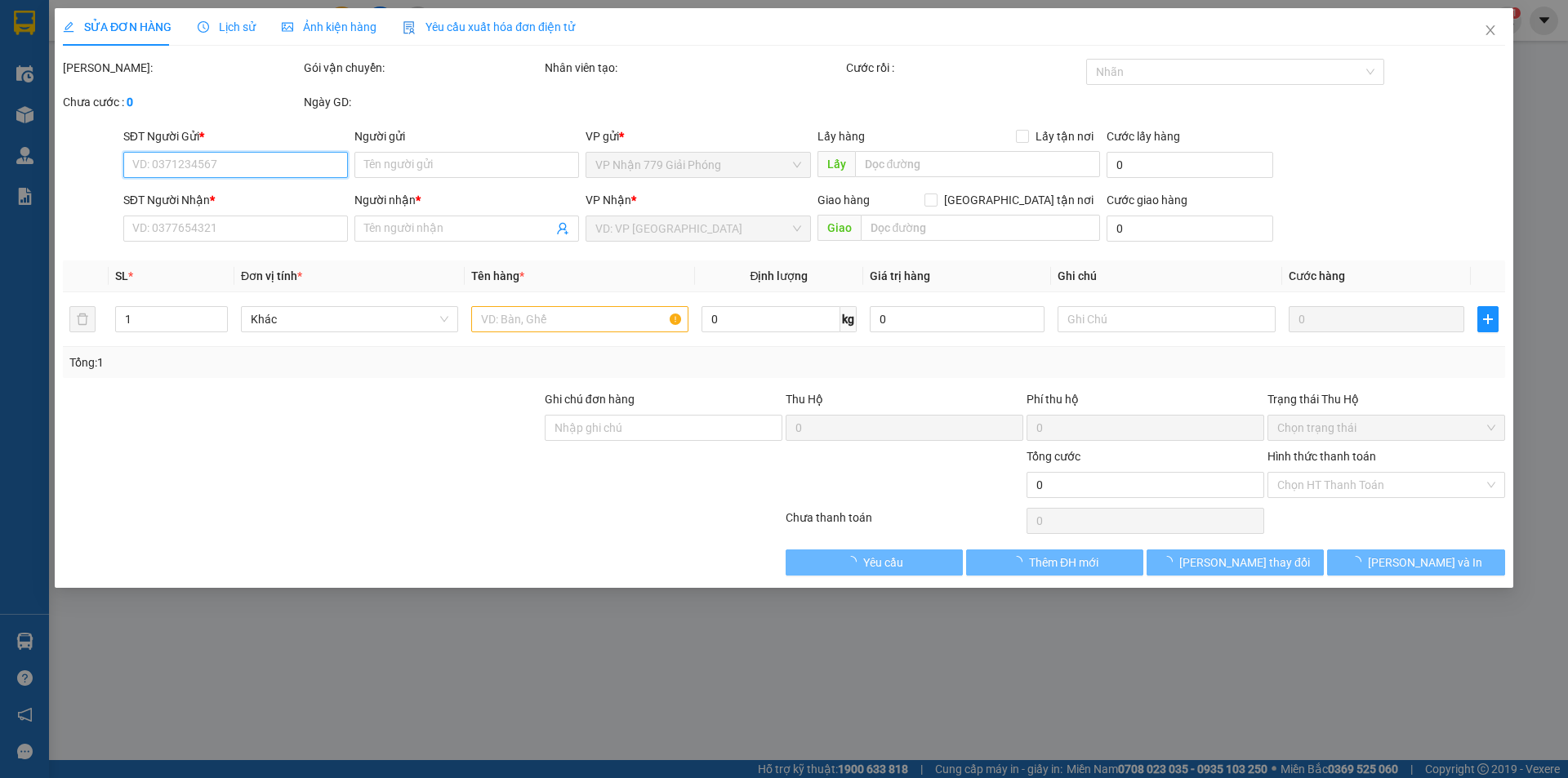
type input "0389856616"
type input "hùng"
type input "0968946956"
type input "LONG"
type input "40.000"
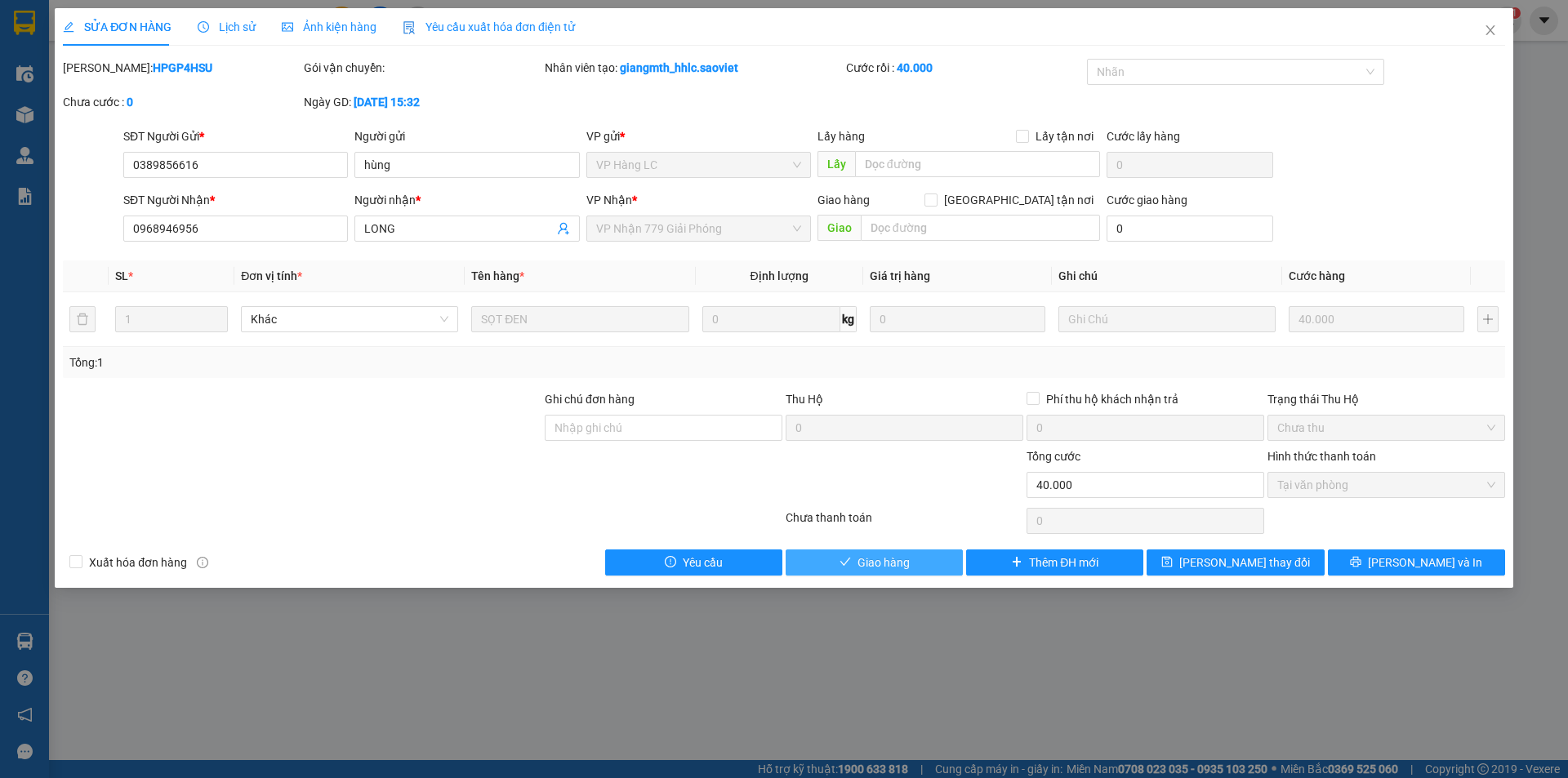
click at [898, 568] on span "Giao hàng" at bounding box center [883, 562] width 52 height 18
